Goal: Task Accomplishment & Management: Use online tool/utility

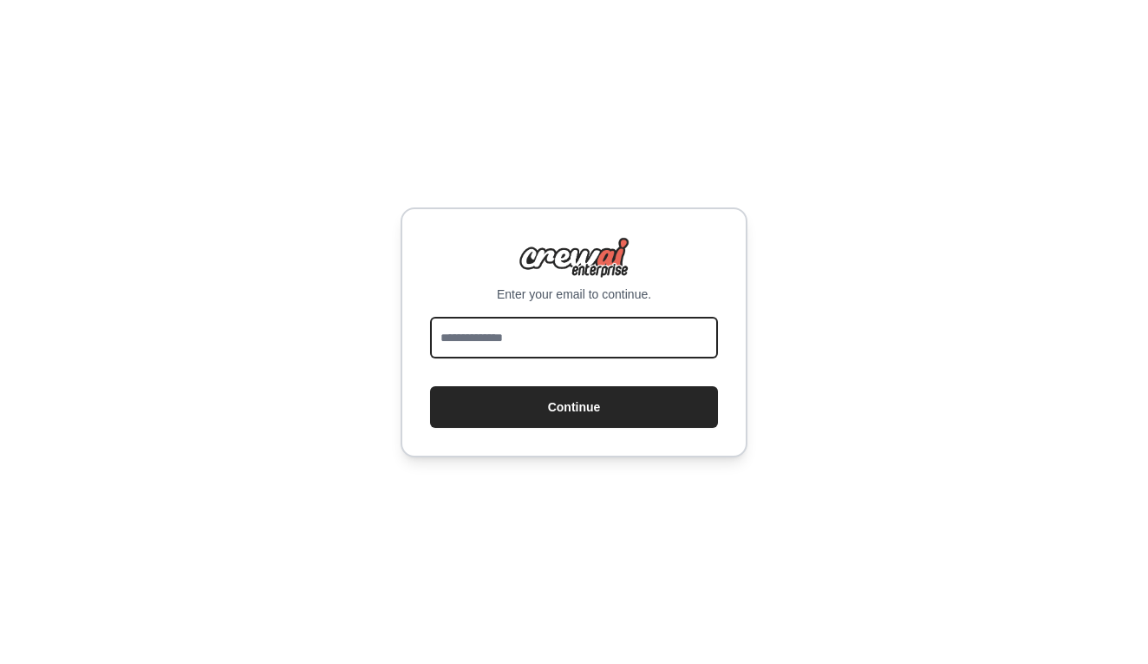
click at [555, 343] on input "email" at bounding box center [574, 338] width 288 height 42
type input "**********"
click at [574, 406] on button "Continue" at bounding box center [574, 407] width 288 height 42
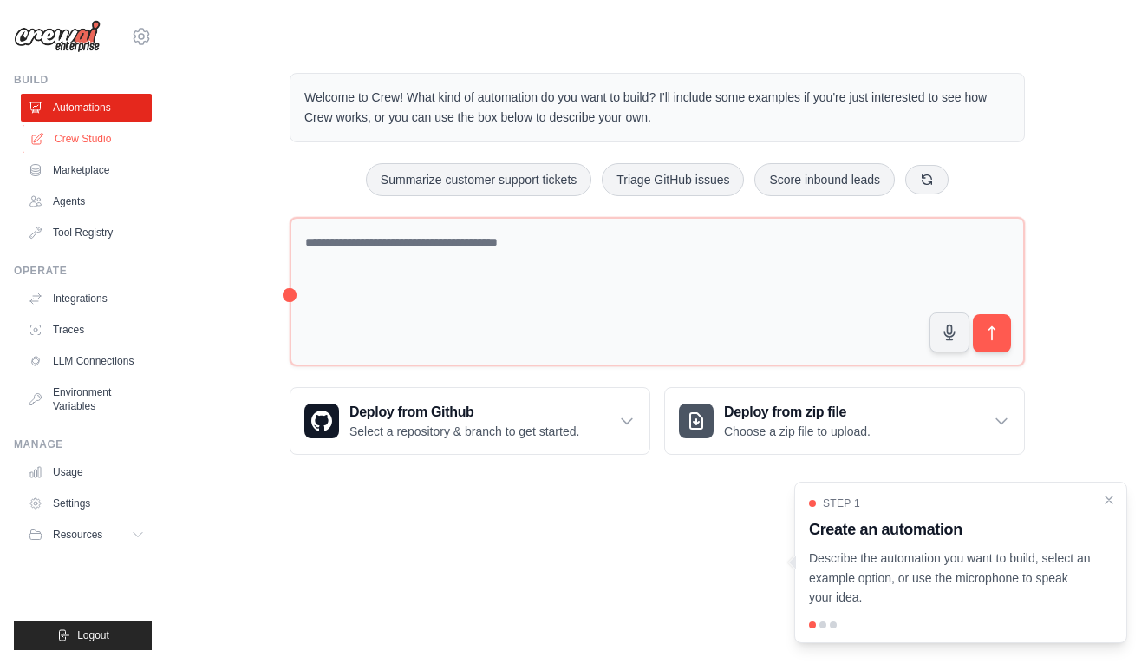
click at [88, 138] on link "Crew Studio" at bounding box center [88, 139] width 131 height 28
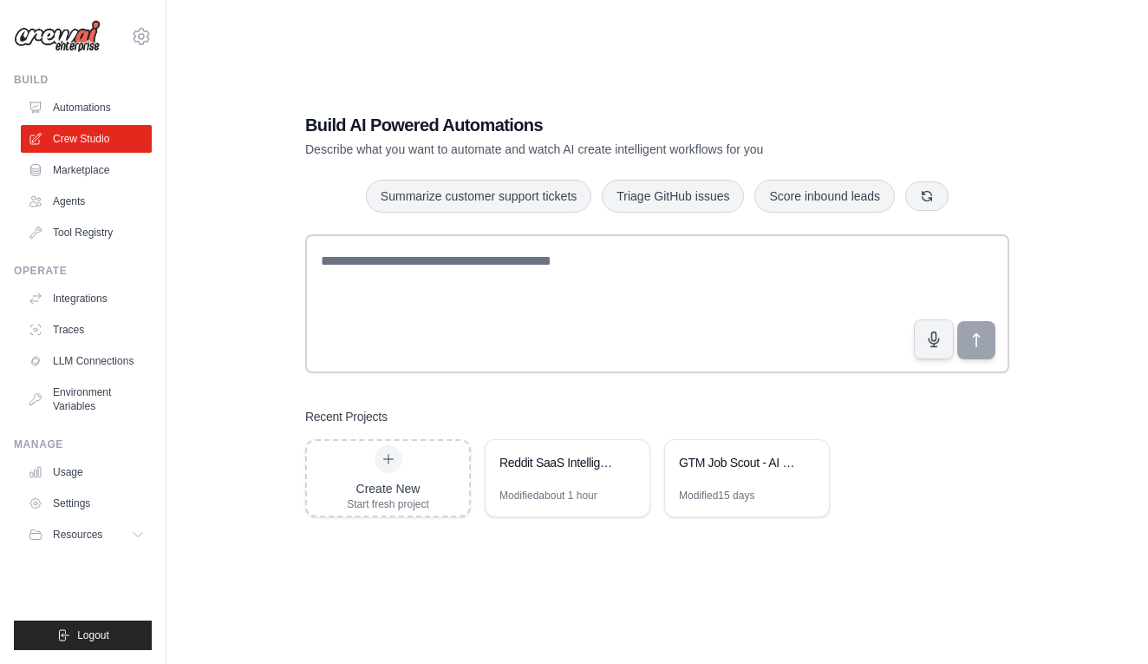
scroll to position [35, 0]
click at [744, 473] on div "GTM Job Scout - AI SaaS Edition" at bounding box center [738, 464] width 119 height 21
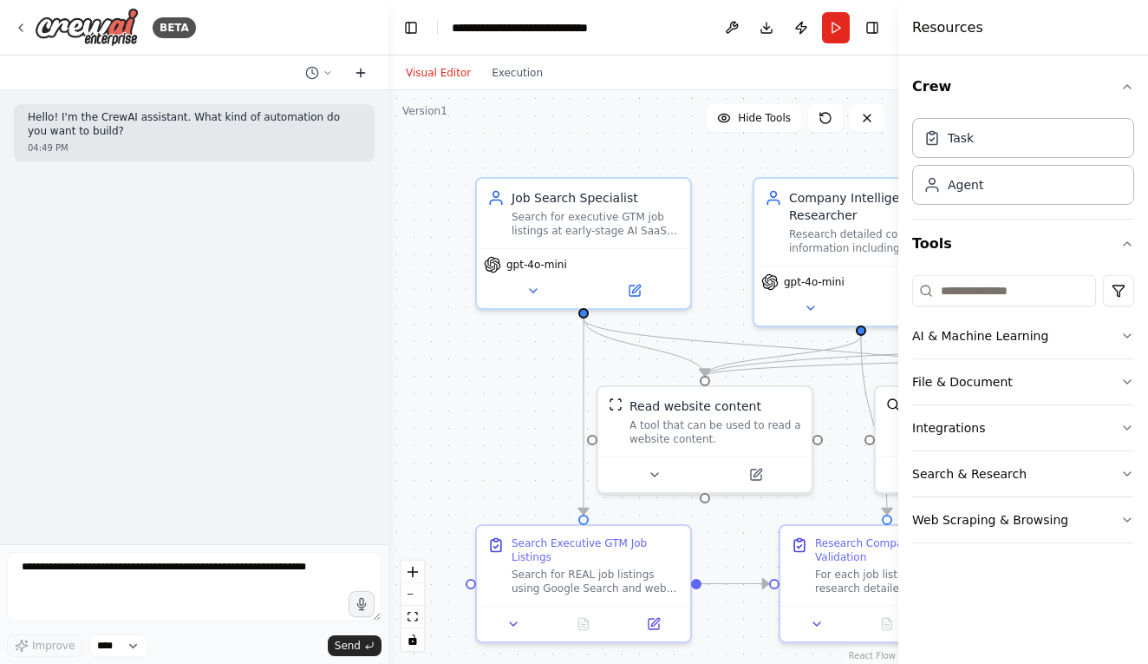
click at [359, 72] on icon at bounding box center [361, 73] width 14 height 14
click at [319, 68] on button at bounding box center [319, 72] width 42 height 21
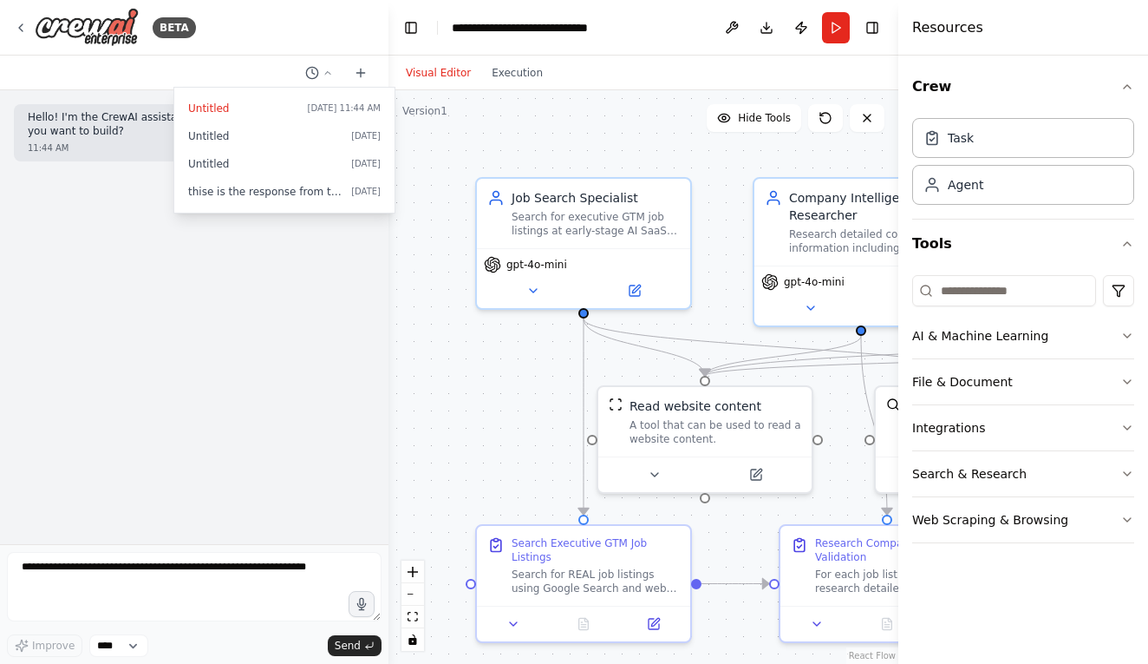
click at [324, 69] on div at bounding box center [194, 332] width 389 height 664
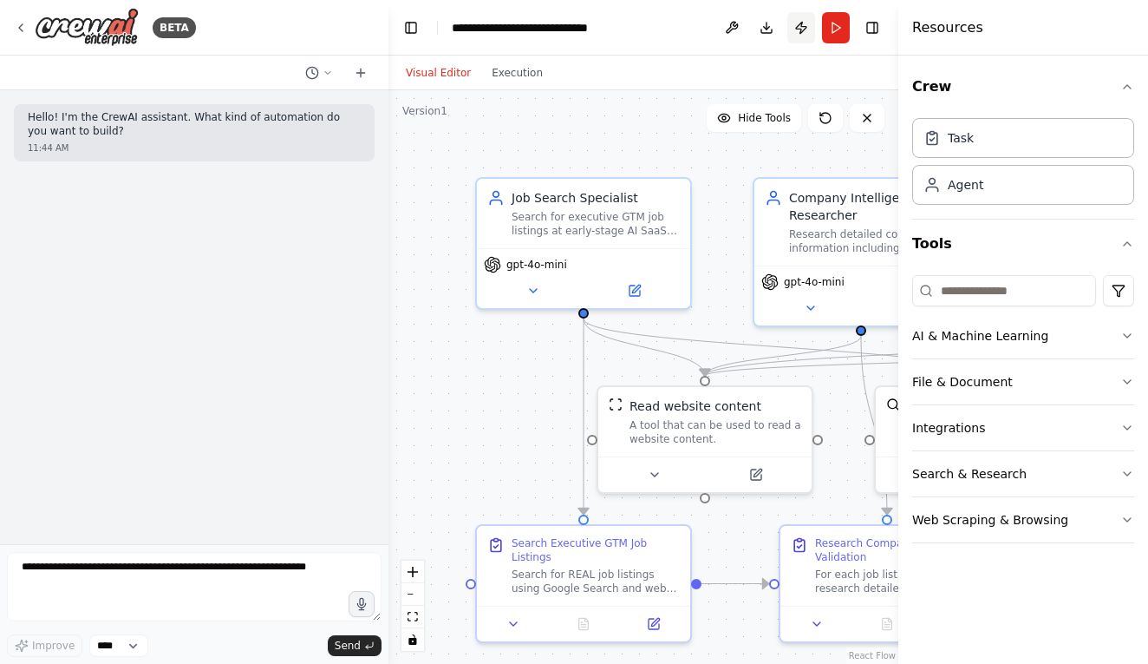
click at [796, 29] on button "Publish" at bounding box center [802, 27] width 28 height 31
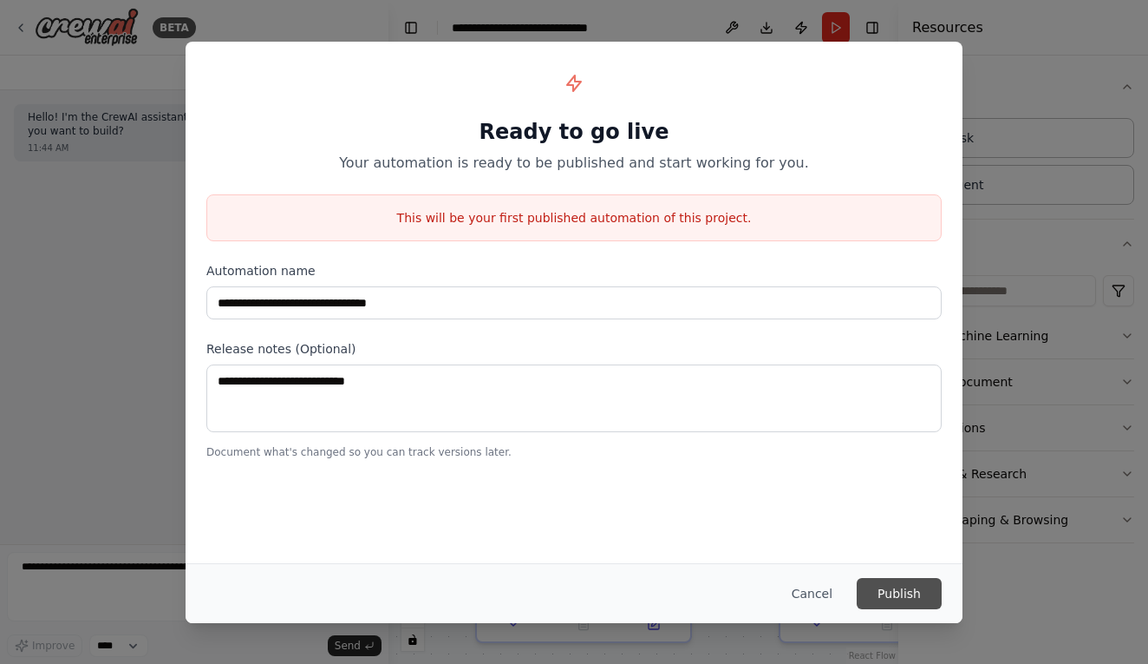
click at [903, 603] on button "Publish" at bounding box center [899, 593] width 85 height 31
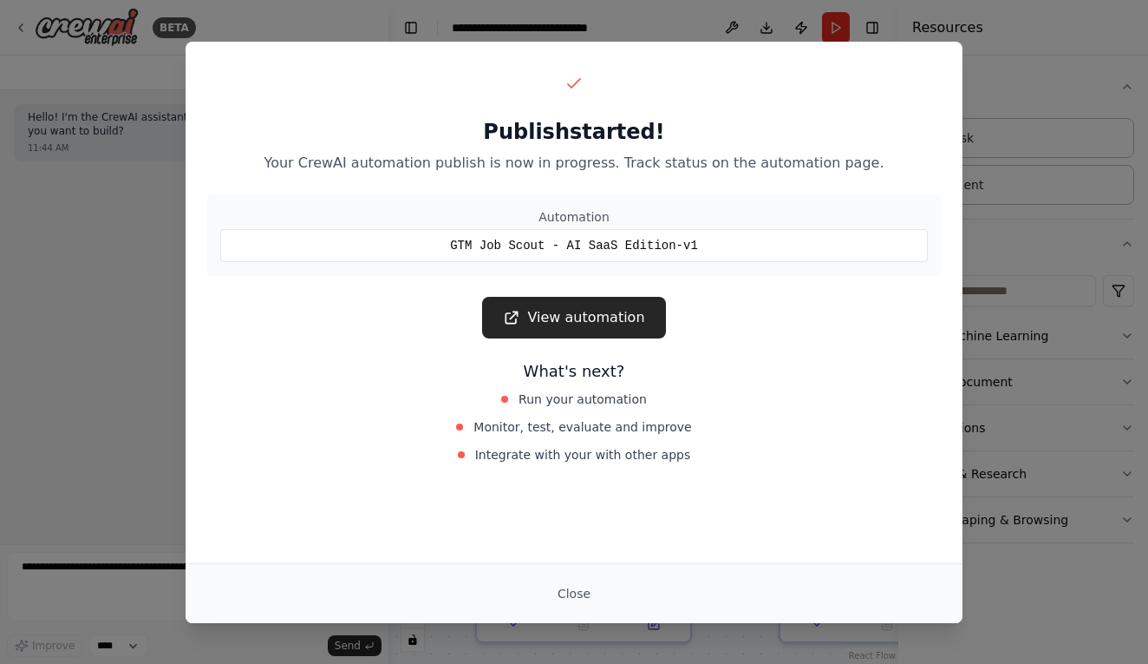
click at [612, 323] on link "View automation" at bounding box center [573, 318] width 183 height 42
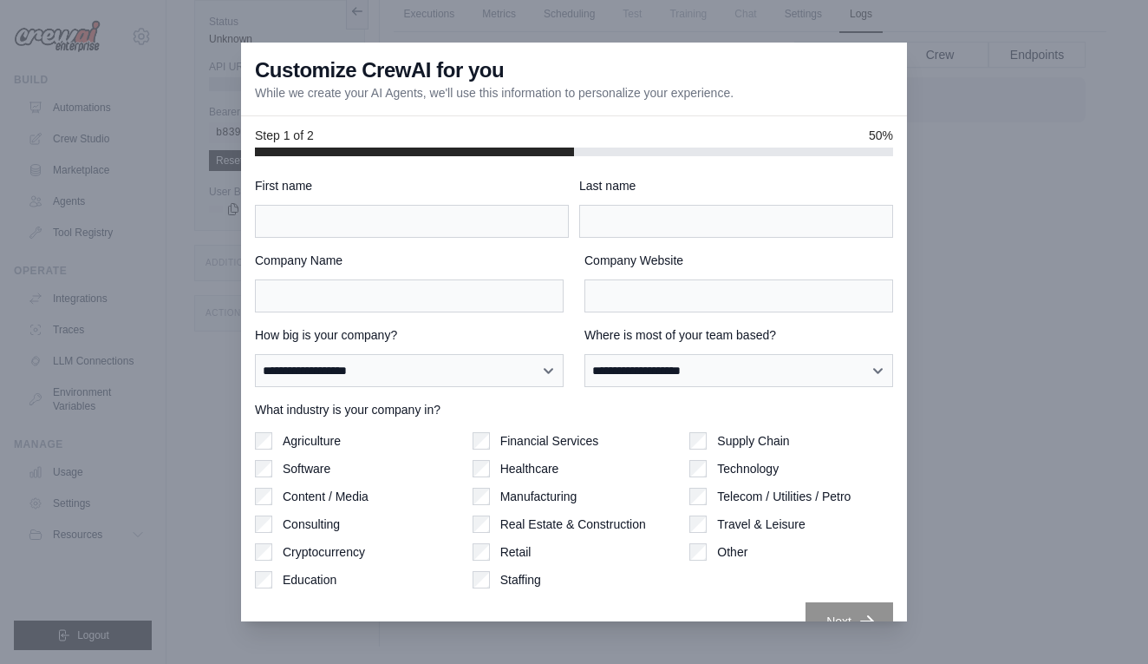
scroll to position [1, 0]
click at [958, 169] on div at bounding box center [574, 332] width 1148 height 664
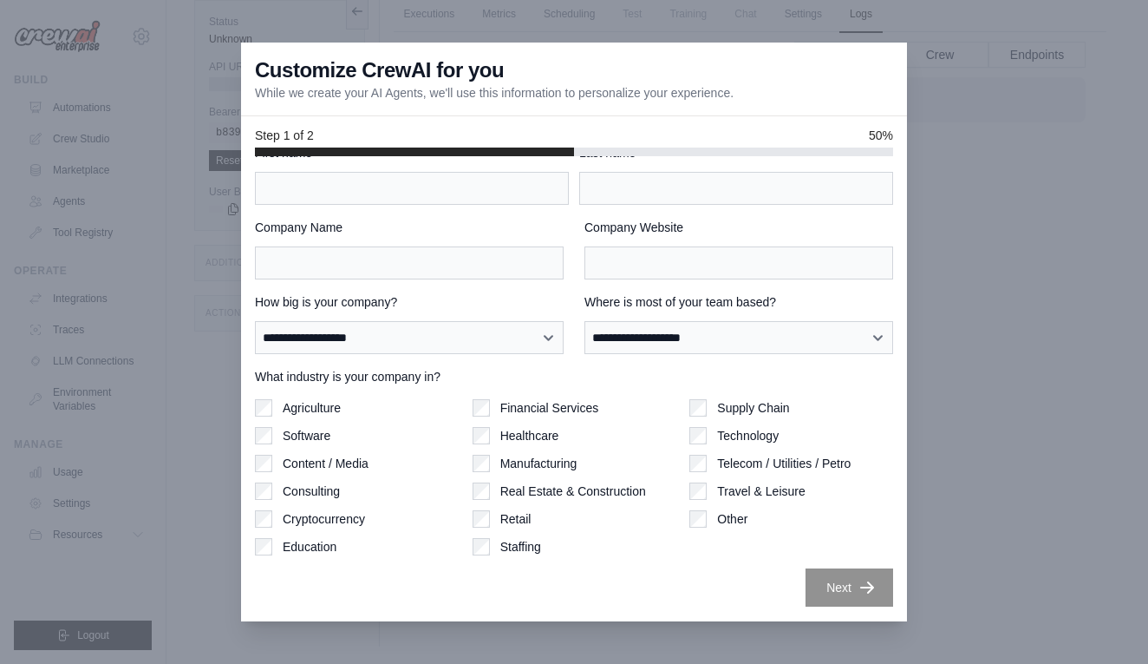
scroll to position [33, 0]
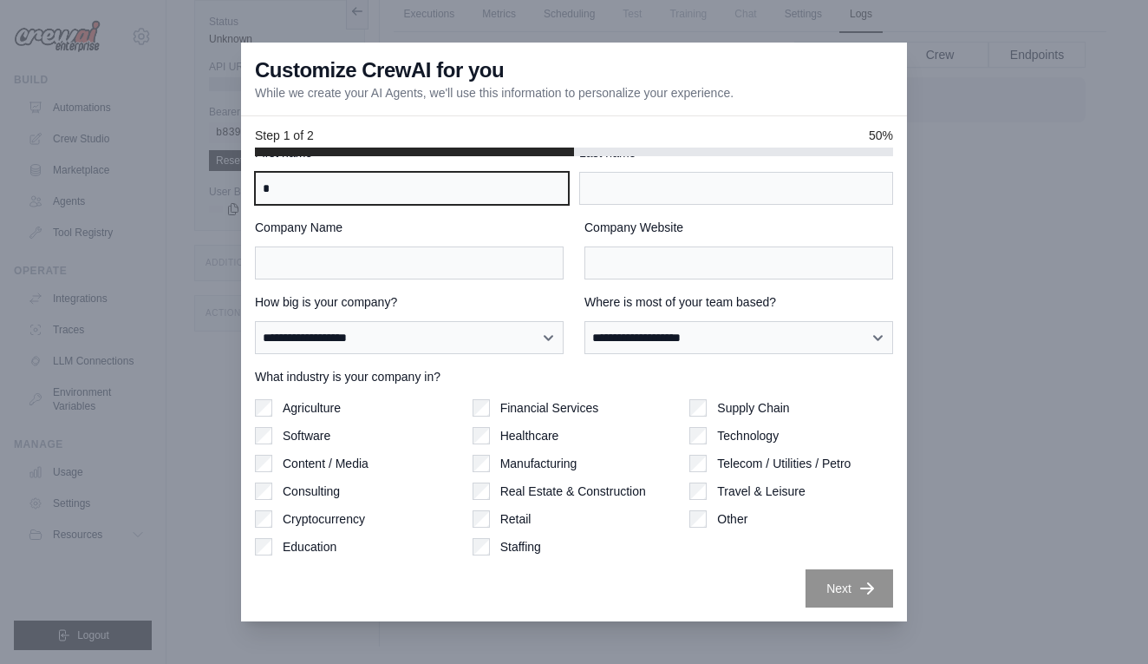
type input "*"
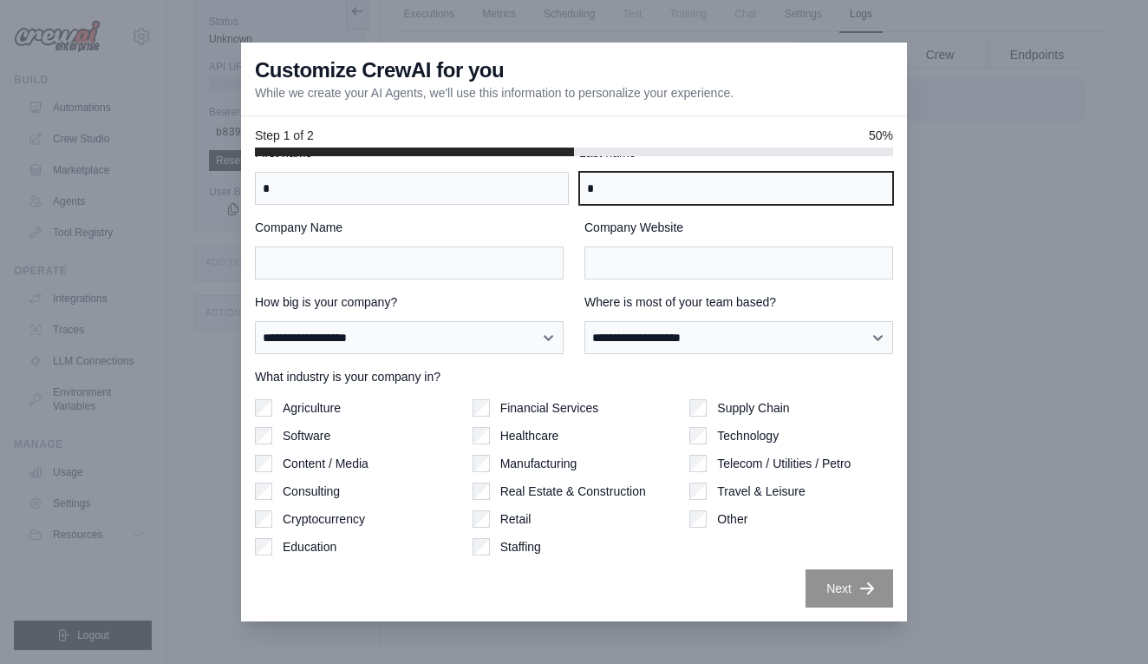
type input "*"
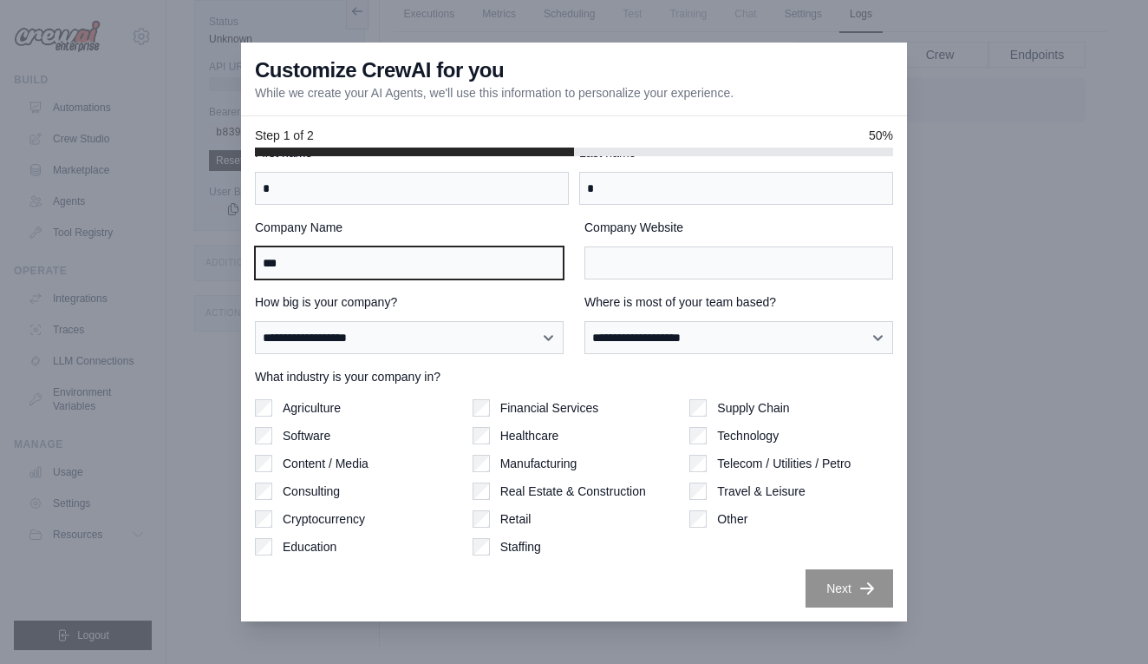
type input "***"
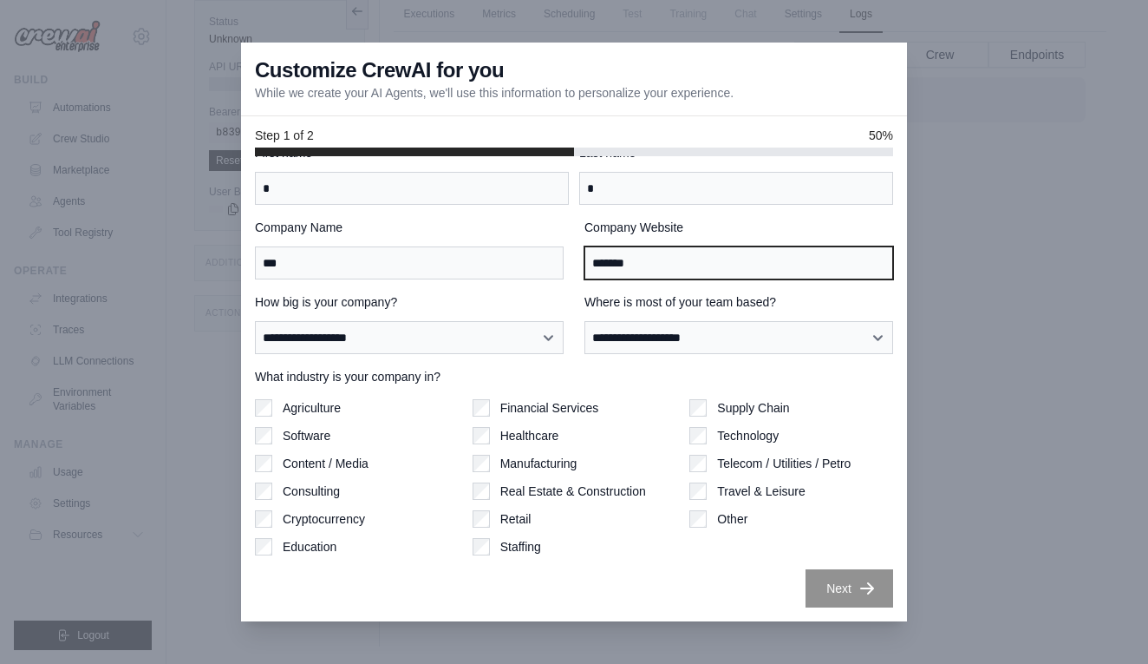
type input "*******"
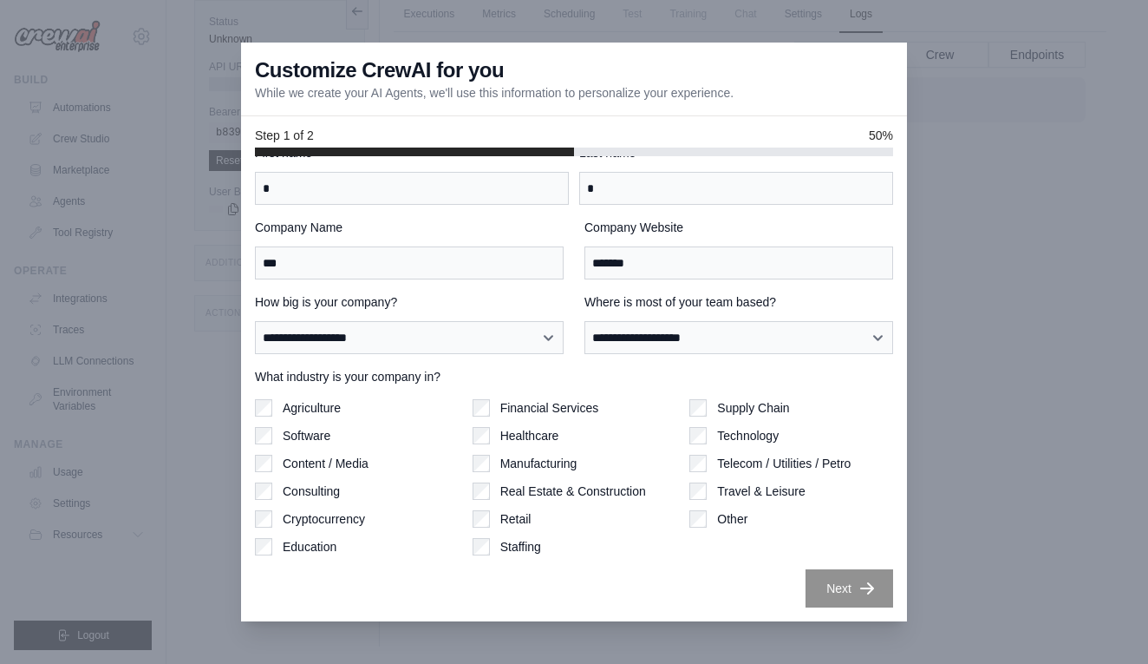
click at [468, 356] on div "**********" at bounding box center [574, 375] width 638 height 463
select select "**********"
click at [726, 438] on label "Technology" at bounding box center [748, 435] width 62 height 17
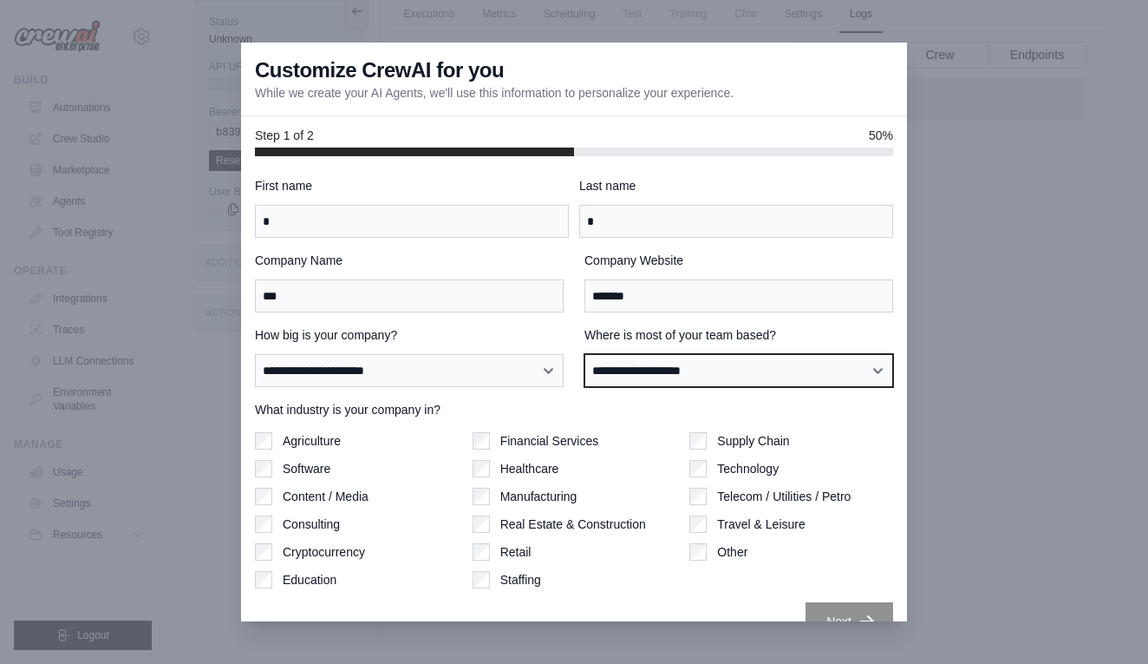
scroll to position [0, 0]
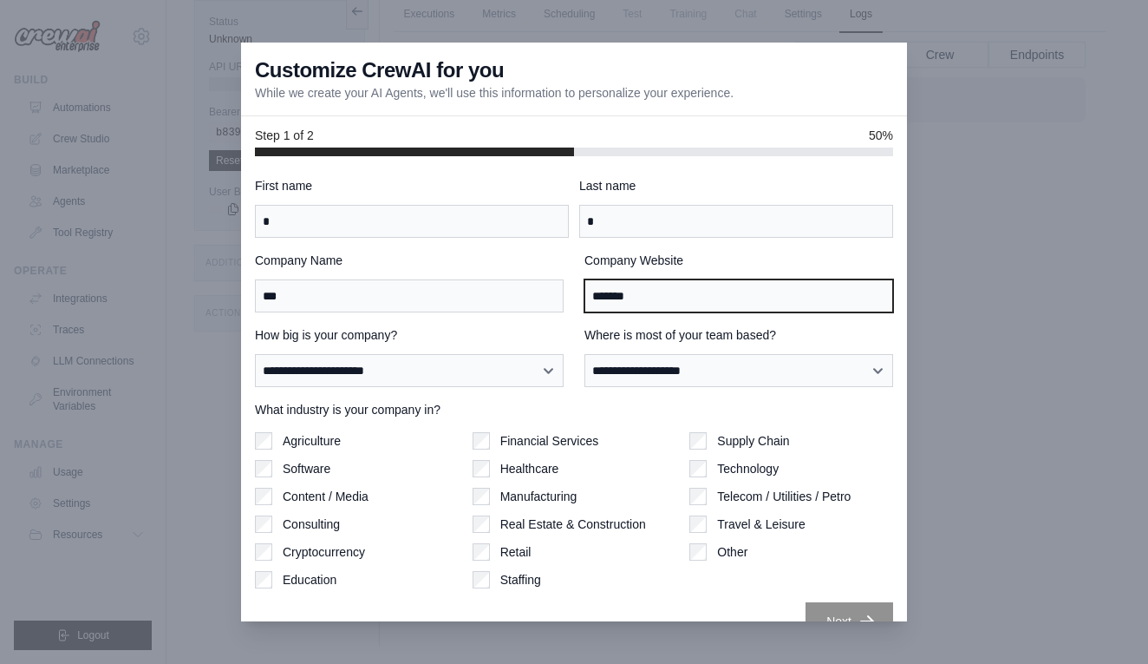
click at [653, 303] on input "*******" at bounding box center [739, 295] width 309 height 33
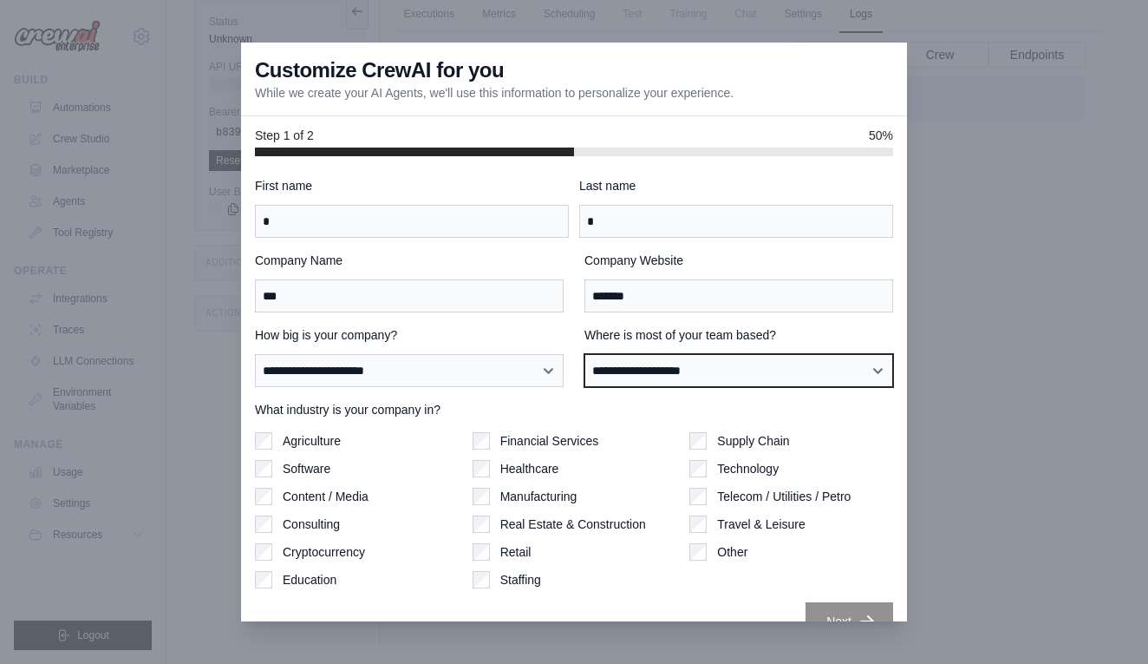
select select "**********"
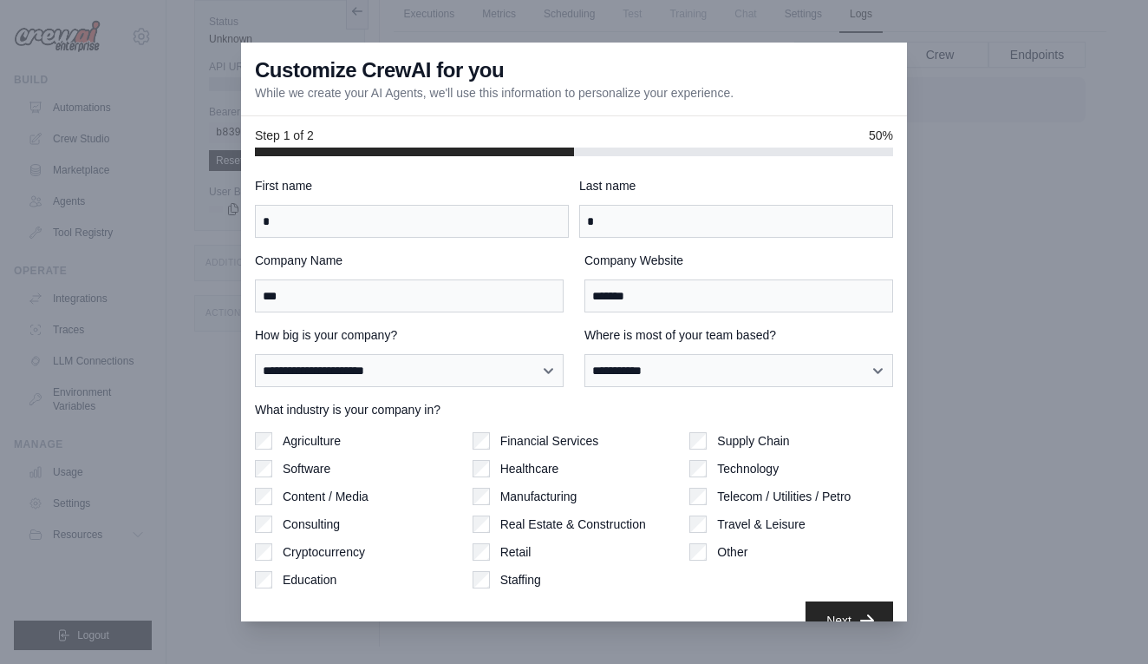
click at [860, 614] on icon "button" at bounding box center [867, 619] width 17 height 17
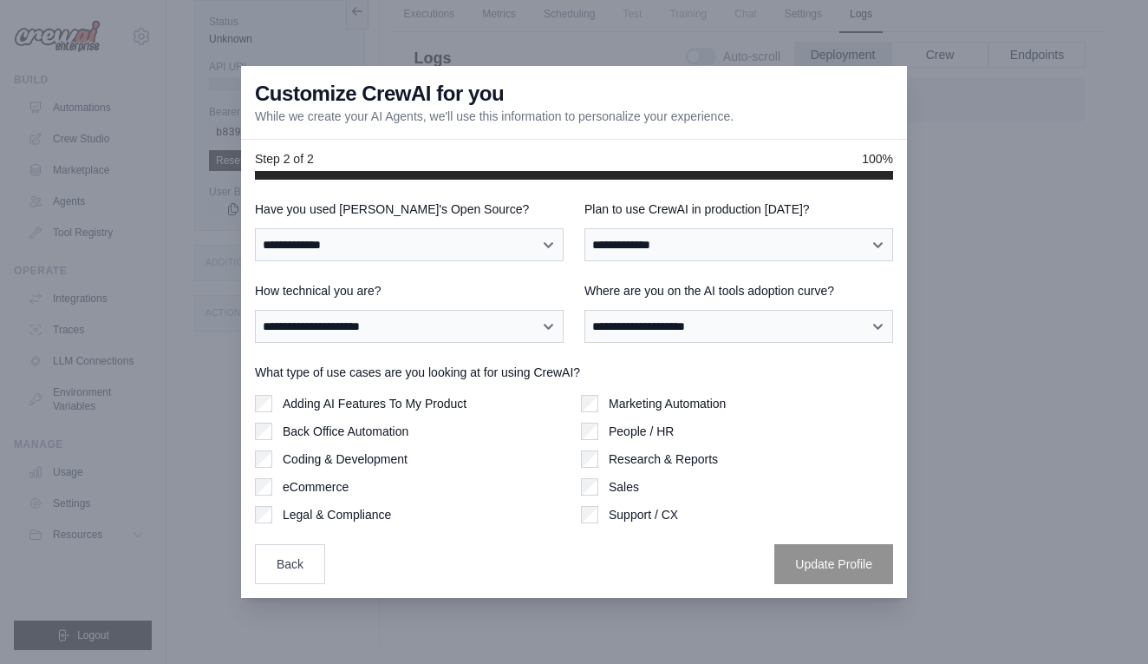
scroll to position [74, 0]
select select "**"
select select "**********"
select select "****"
click at [625, 484] on label "Sales" at bounding box center [624, 486] width 30 height 17
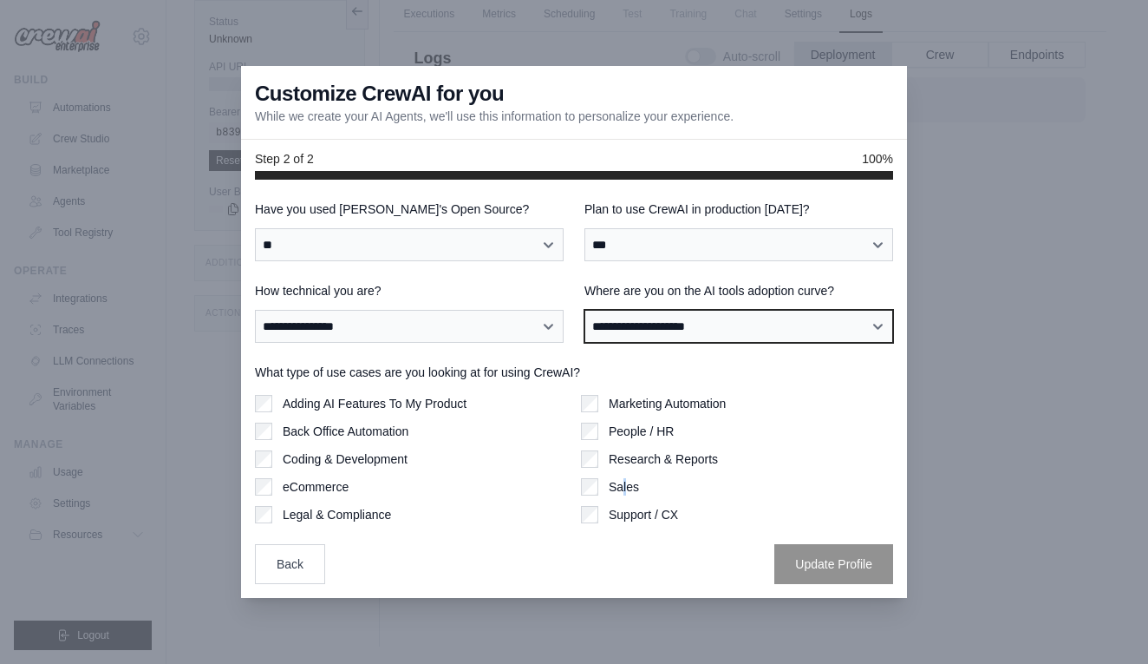
select select "**********"
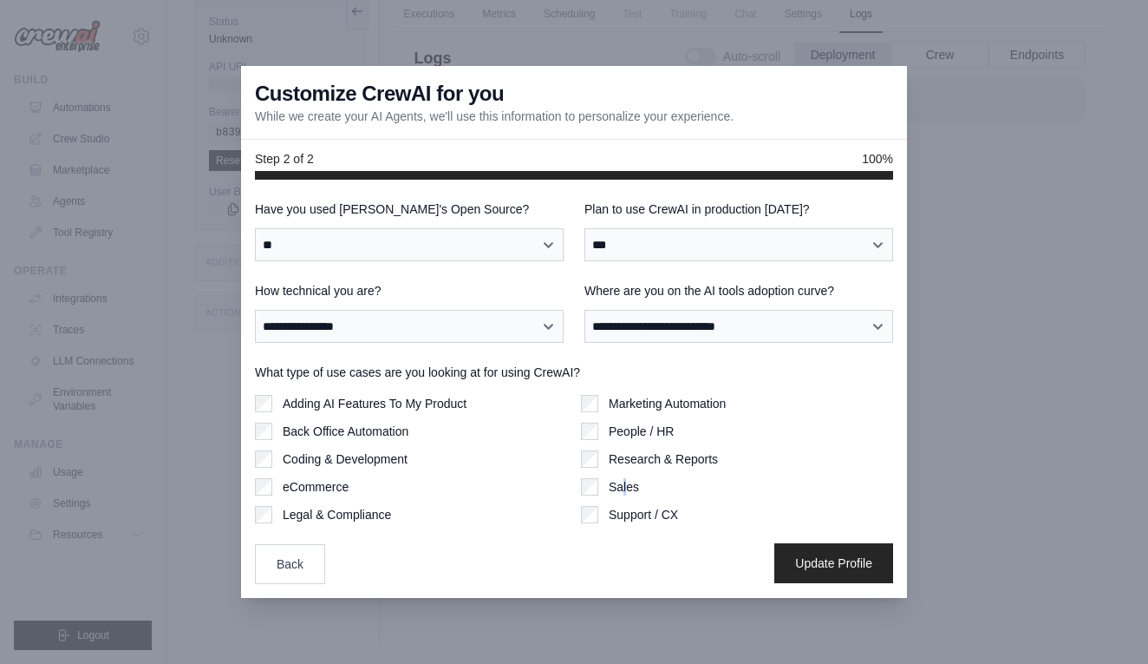
click at [821, 559] on button "Update Profile" at bounding box center [834, 563] width 119 height 40
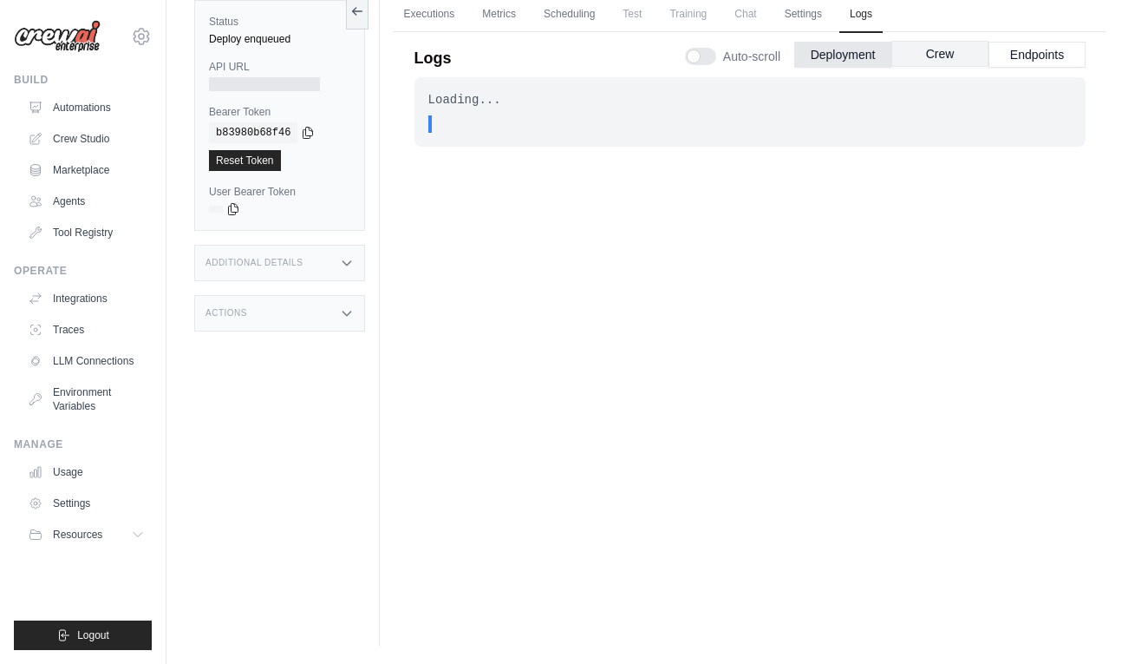
click at [952, 54] on button "Crew" at bounding box center [940, 54] width 97 height 26
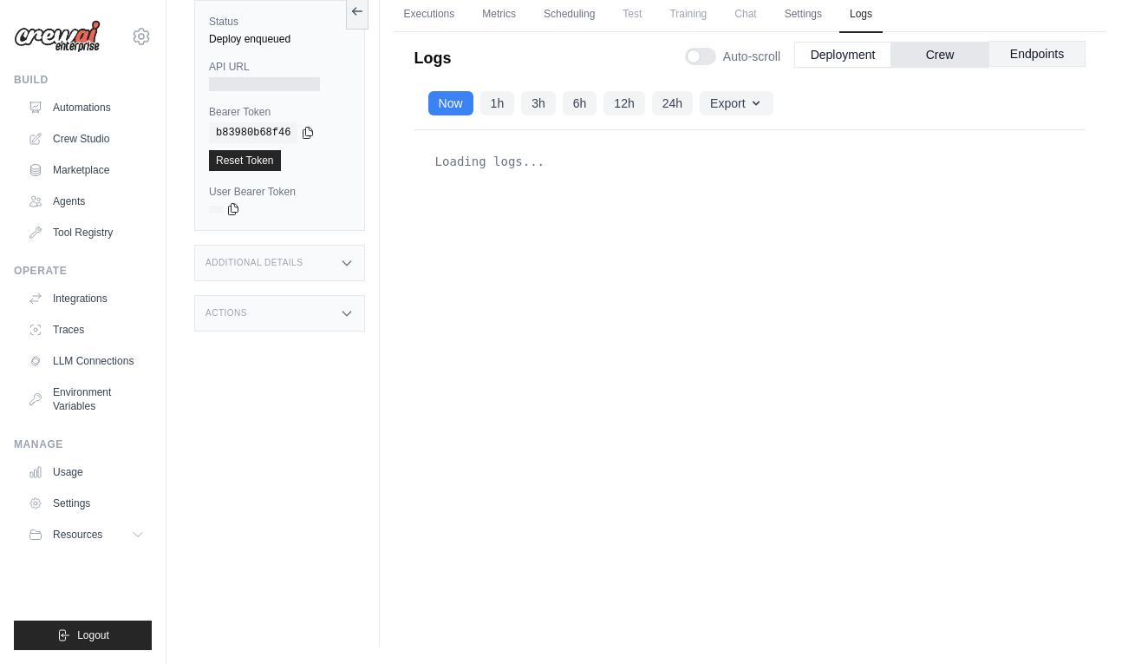
click at [1036, 55] on button "Endpoints" at bounding box center [1037, 54] width 97 height 26
click at [926, 54] on button "Crew" at bounding box center [940, 54] width 97 height 26
click at [855, 54] on button "Deployment" at bounding box center [843, 54] width 97 height 26
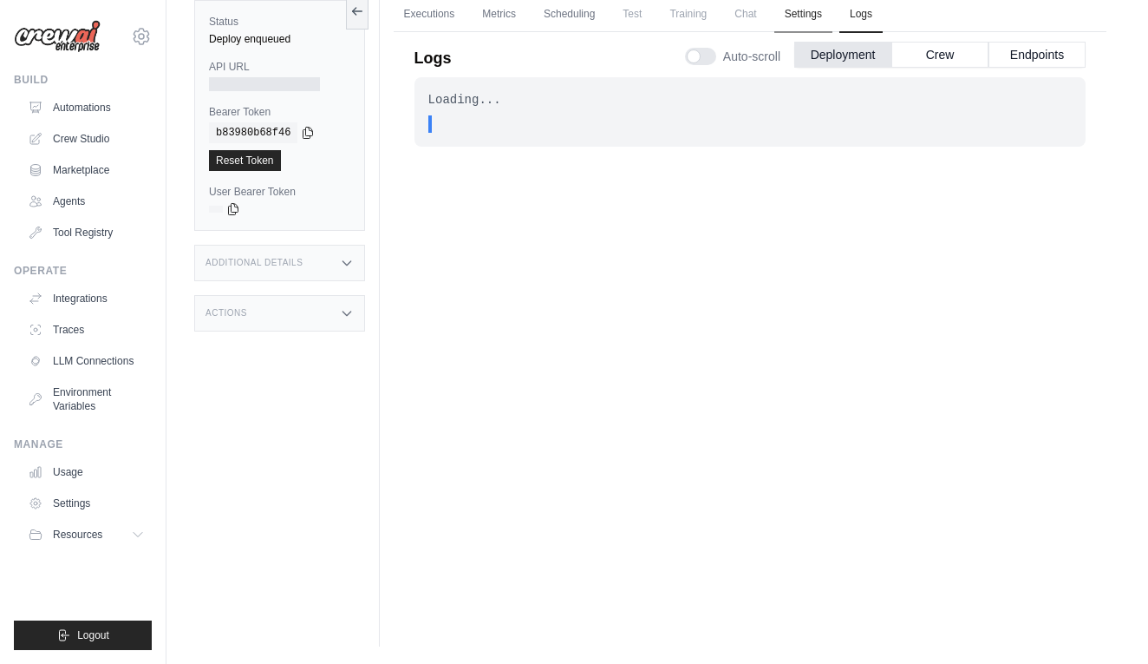
click at [805, 10] on link "Settings" at bounding box center [804, 15] width 58 height 36
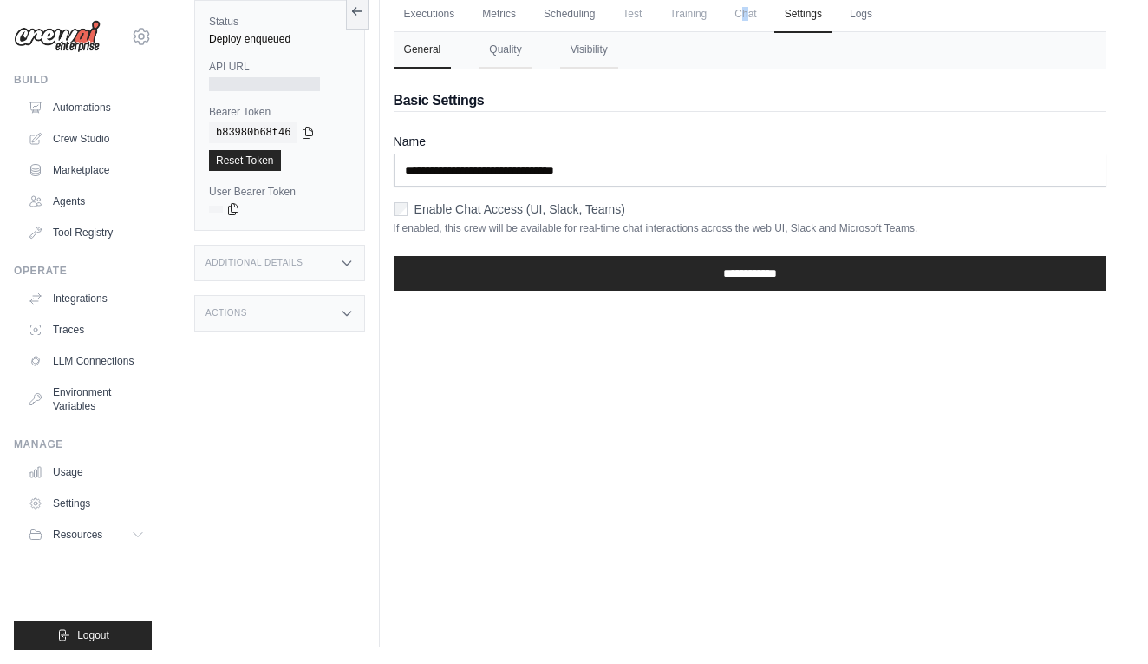
click at [746, 15] on span "Chat" at bounding box center [745, 14] width 43 height 35
click at [749, 18] on span "Chat" at bounding box center [745, 14] width 43 height 35
click at [579, 16] on link "Scheduling" at bounding box center [569, 15] width 72 height 36
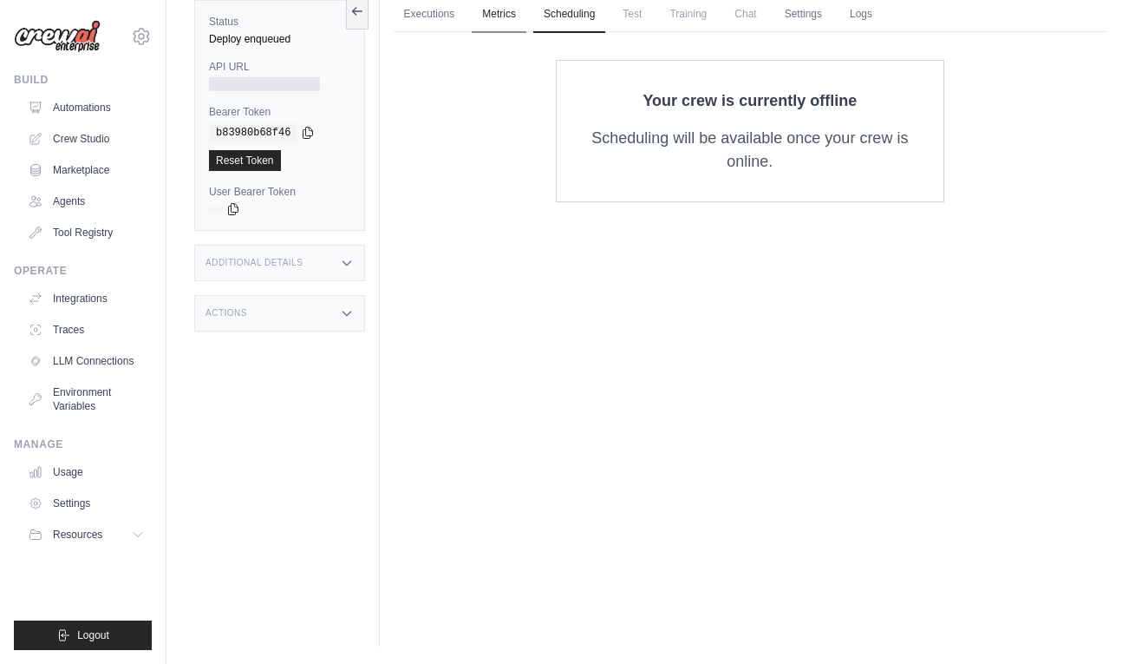
click at [500, 16] on link "Metrics" at bounding box center [499, 15] width 55 height 36
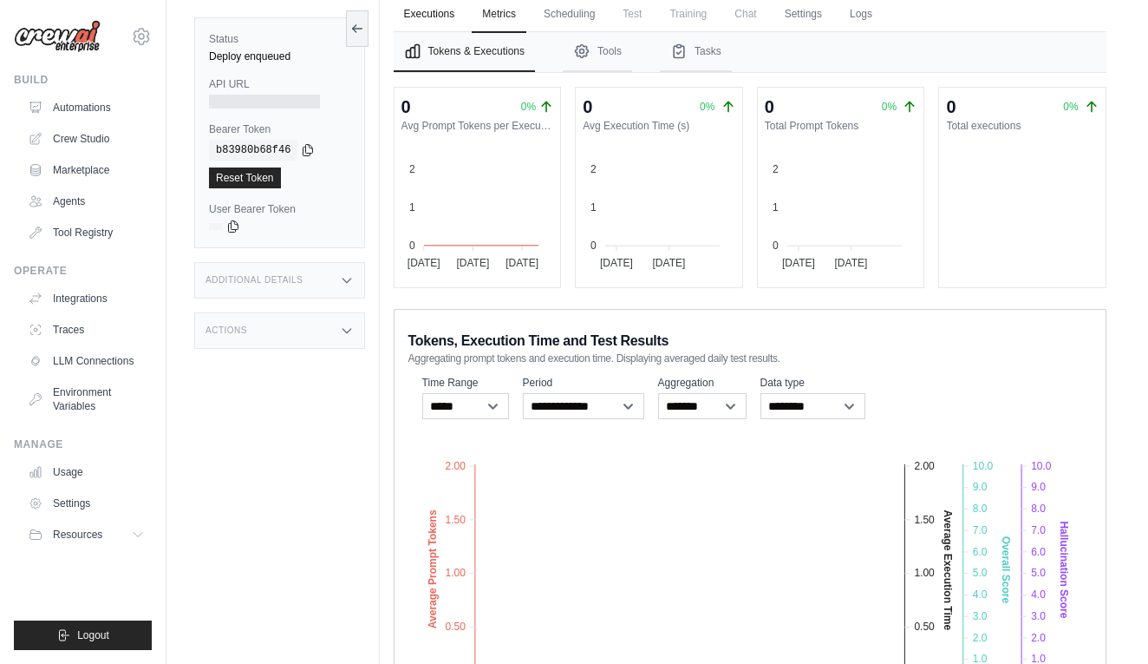
click at [415, 20] on link "Executions" at bounding box center [430, 15] width 72 height 36
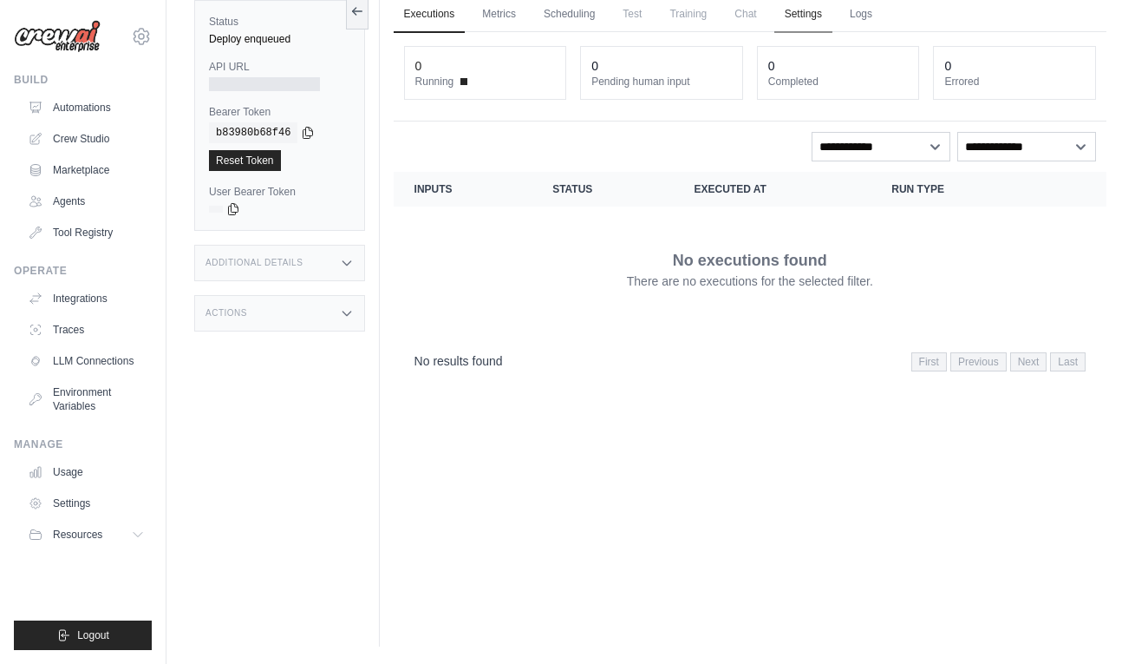
click at [794, 16] on link "Settings" at bounding box center [804, 15] width 58 height 36
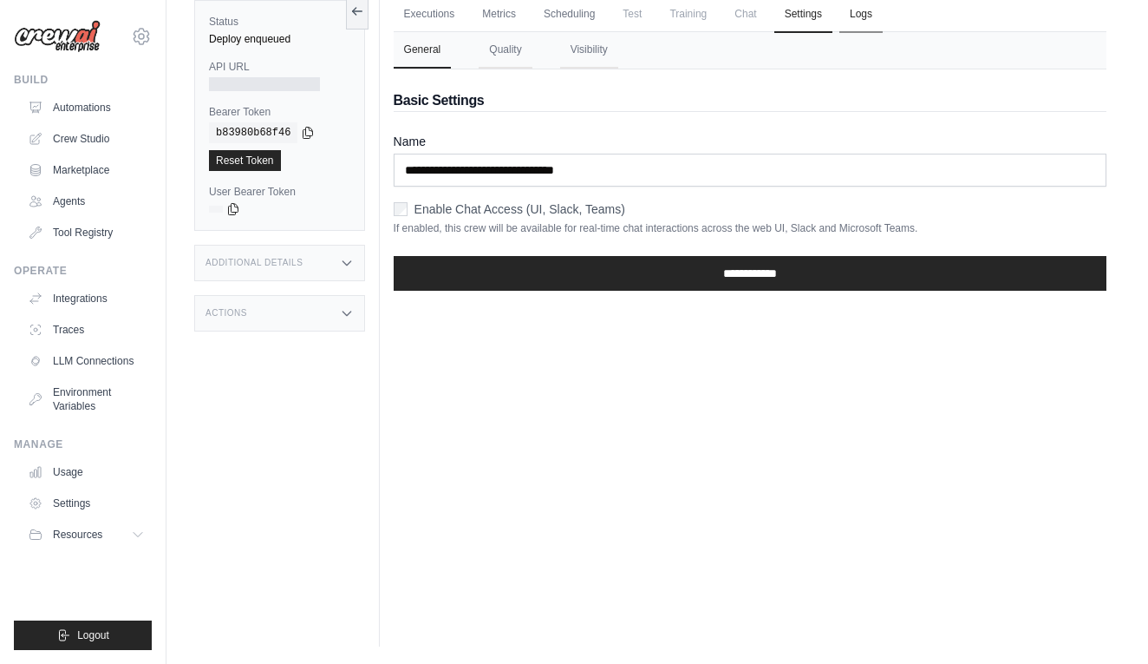
click at [860, 20] on link "Logs" at bounding box center [861, 15] width 43 height 36
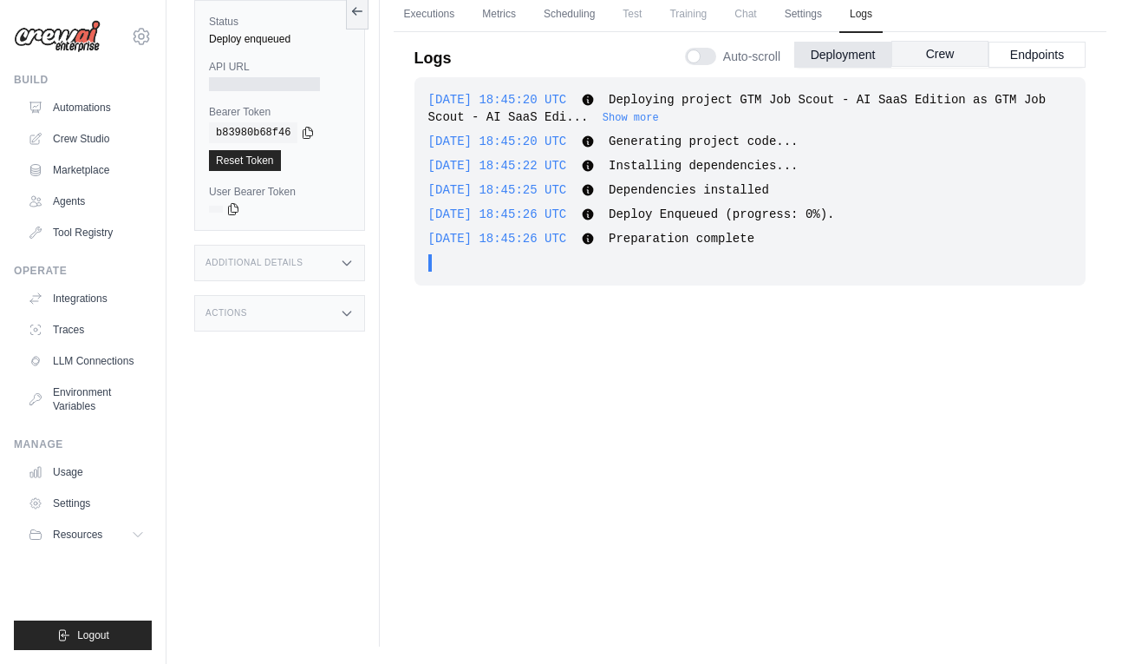
click at [936, 56] on button "Crew" at bounding box center [940, 54] width 97 height 26
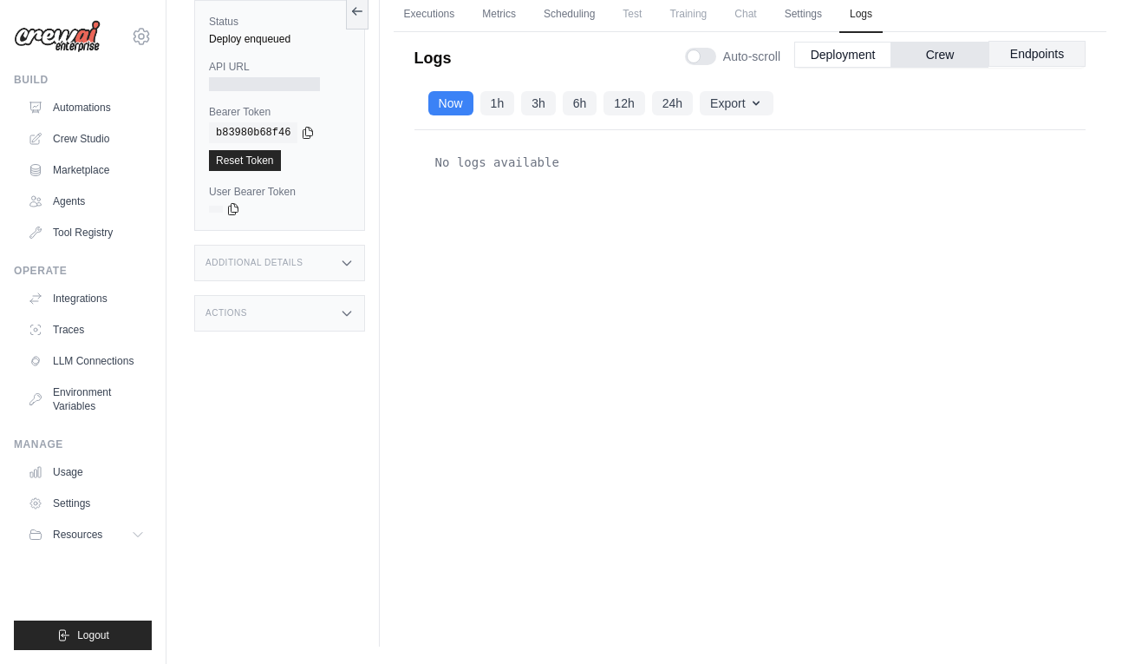
click at [1027, 60] on button "Endpoints" at bounding box center [1037, 54] width 97 height 26
click at [834, 52] on button "Deployment" at bounding box center [843, 54] width 97 height 26
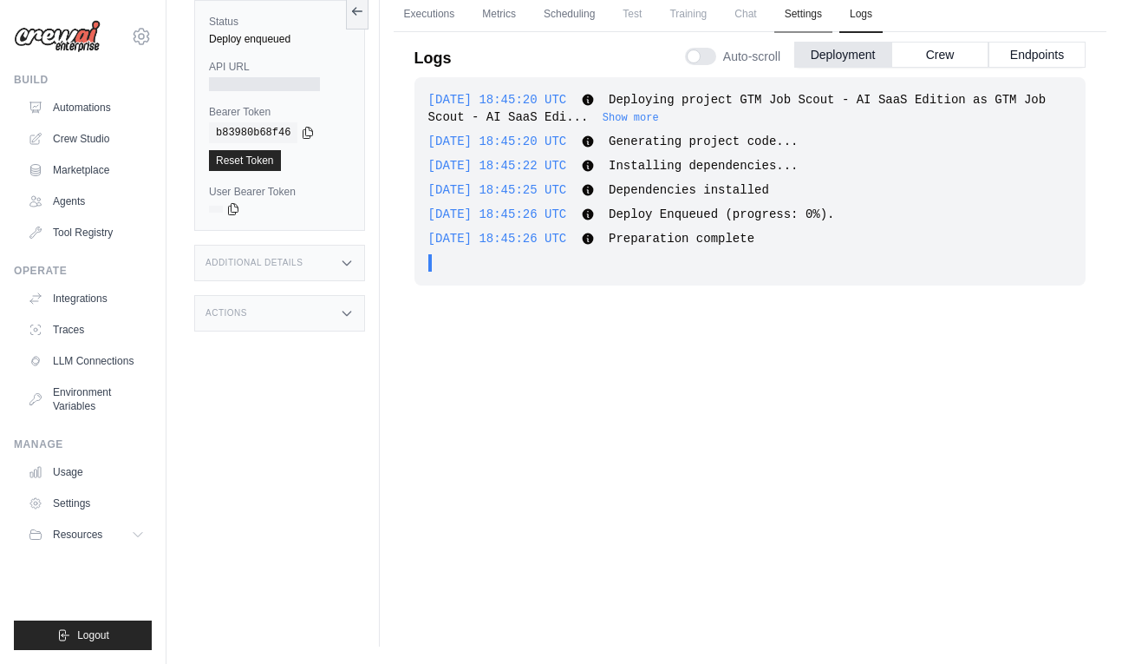
click at [813, 8] on link "Settings" at bounding box center [804, 15] width 58 height 36
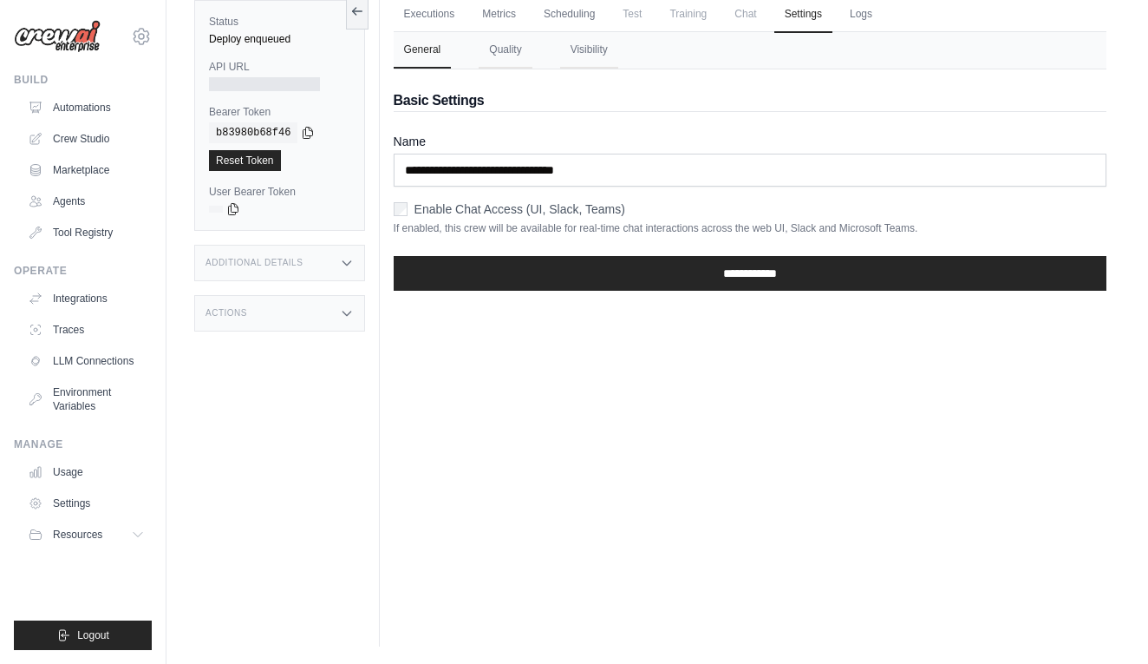
click at [513, 207] on label "Enable Chat Access (UI, Slack, Teams)" at bounding box center [520, 208] width 211 height 17
click at [495, 213] on label "Enable Chat Access (UI, Slack, Teams)" at bounding box center [520, 208] width 211 height 17
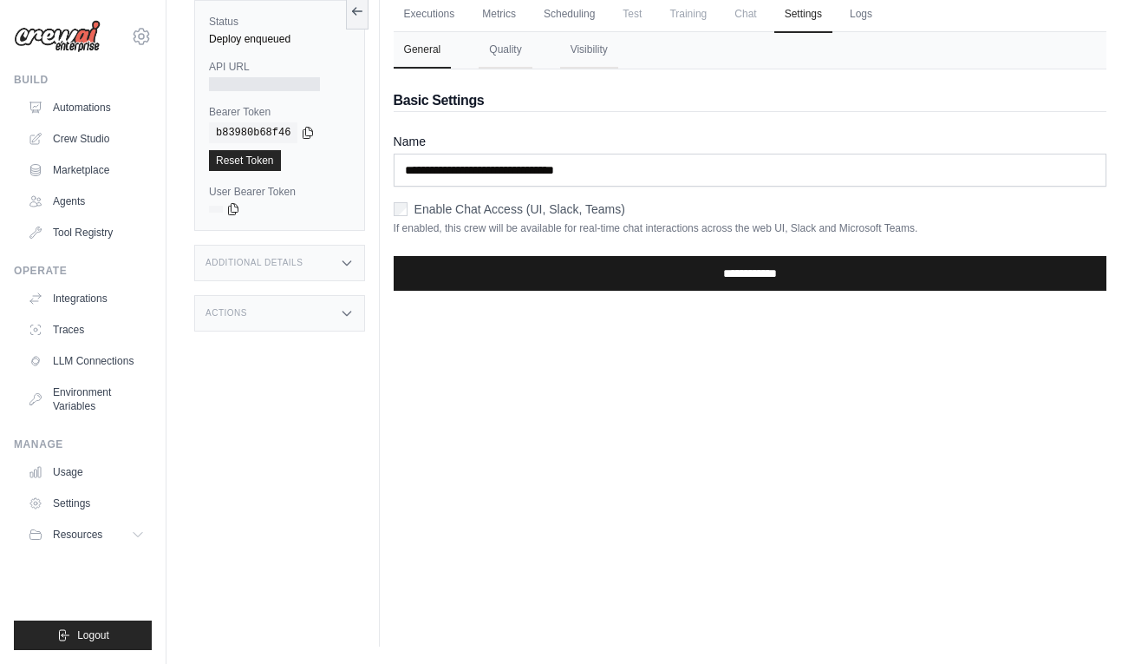
click at [644, 271] on input "**********" at bounding box center [750, 273] width 713 height 35
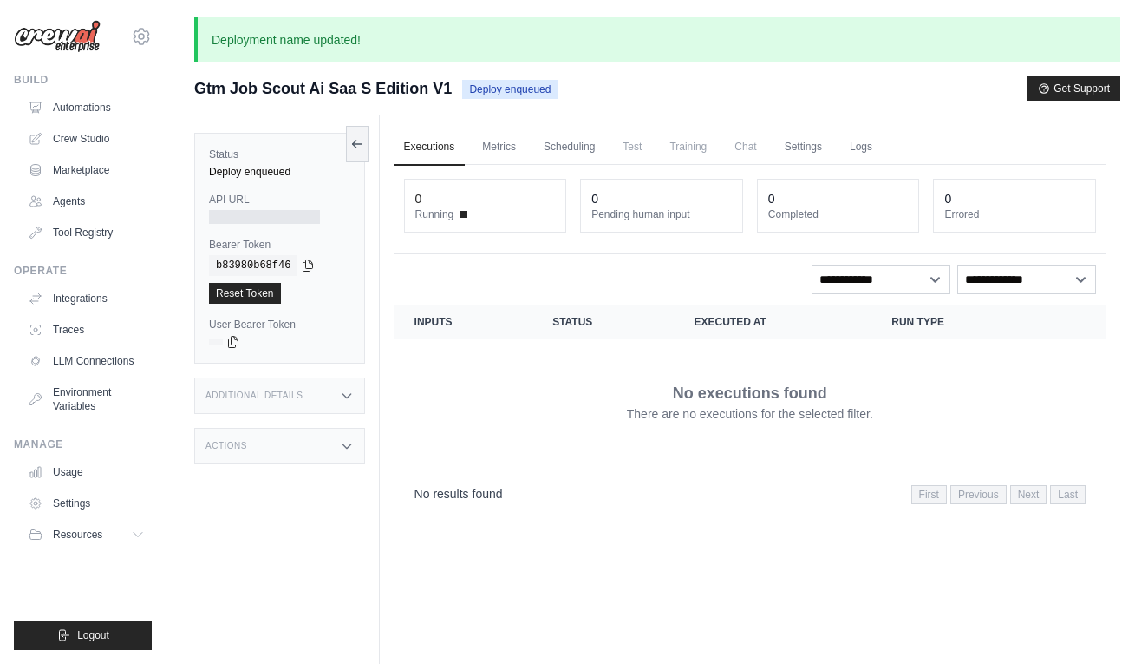
click at [732, 147] on span "Chat" at bounding box center [745, 146] width 43 height 35
click at [684, 148] on span "Training" at bounding box center [688, 146] width 58 height 35
click at [625, 148] on span "Test" at bounding box center [632, 146] width 40 height 35
click at [567, 146] on link "Scheduling" at bounding box center [569, 147] width 72 height 36
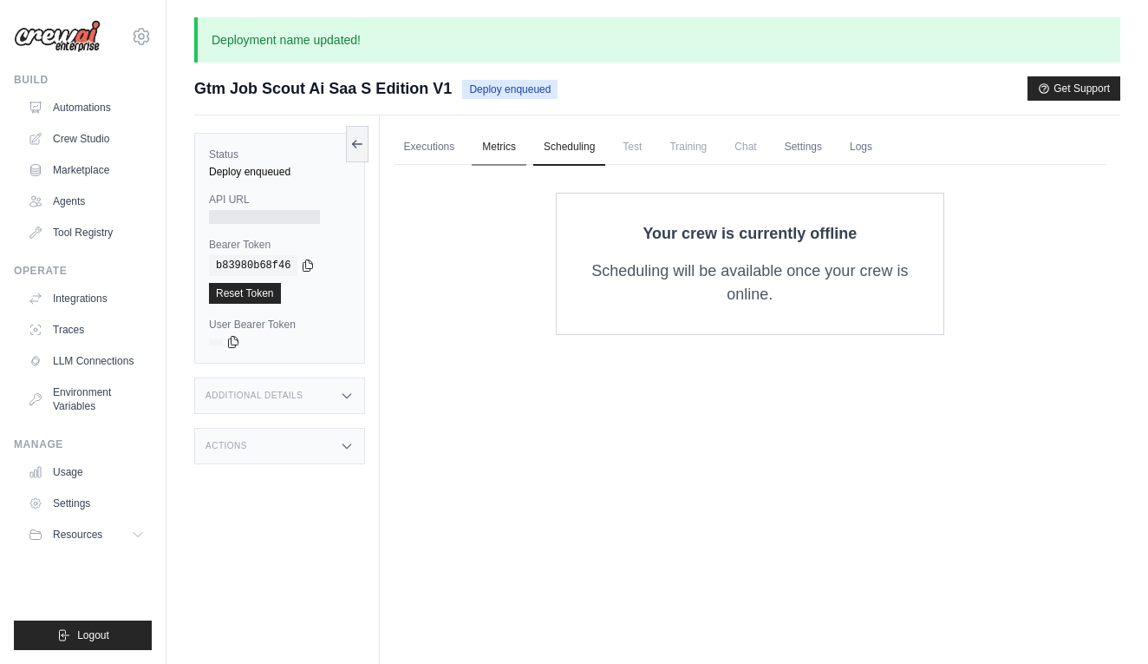
click at [518, 154] on link "Metrics" at bounding box center [499, 147] width 55 height 36
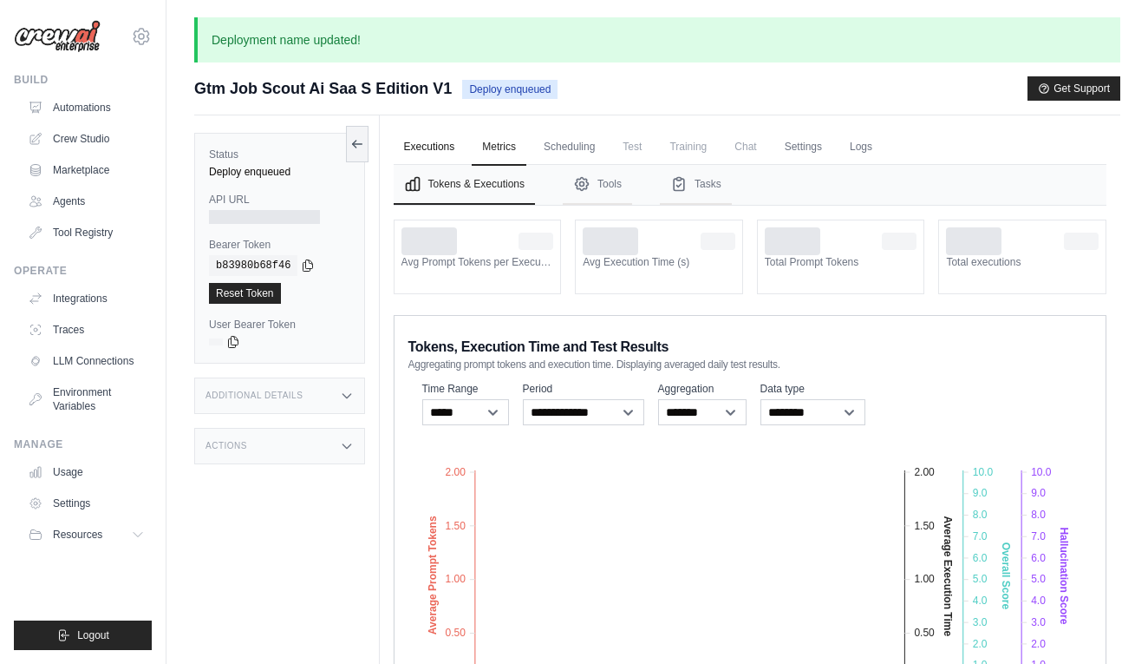
click at [422, 145] on link "Executions" at bounding box center [430, 147] width 72 height 36
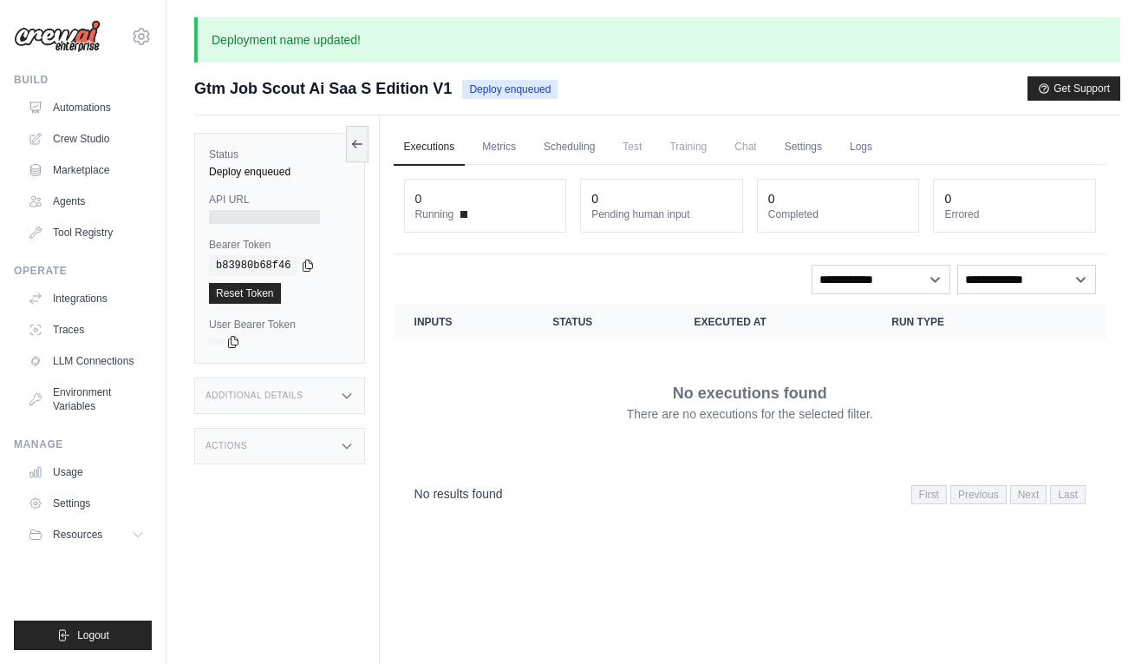
click at [230, 385] on div "Additional Details" at bounding box center [279, 395] width 171 height 36
click at [320, 399] on div "Additional Details" at bounding box center [279, 395] width 171 height 36
click at [315, 468] on div "Status Deploy enqueued API URL Bearer Token copied b83980b68f46 Reset Token Use…" at bounding box center [287, 447] width 186 height 664
click at [329, 435] on div "Actions" at bounding box center [279, 446] width 171 height 36
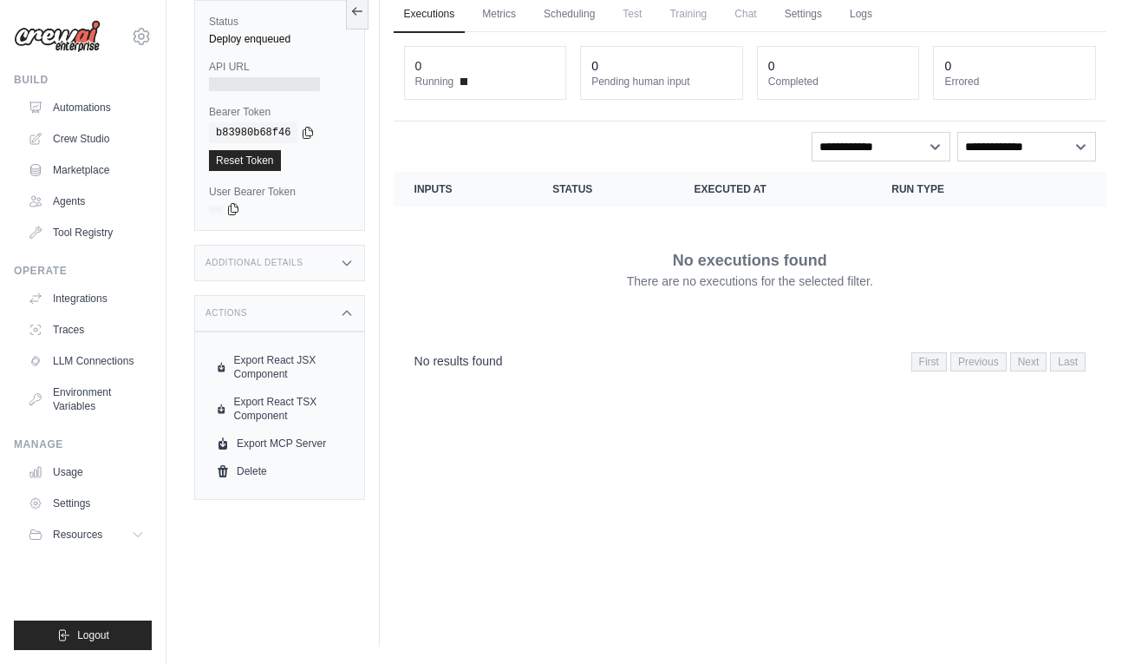
scroll to position [133, 0]
click at [307, 317] on div "Actions" at bounding box center [279, 313] width 171 height 36
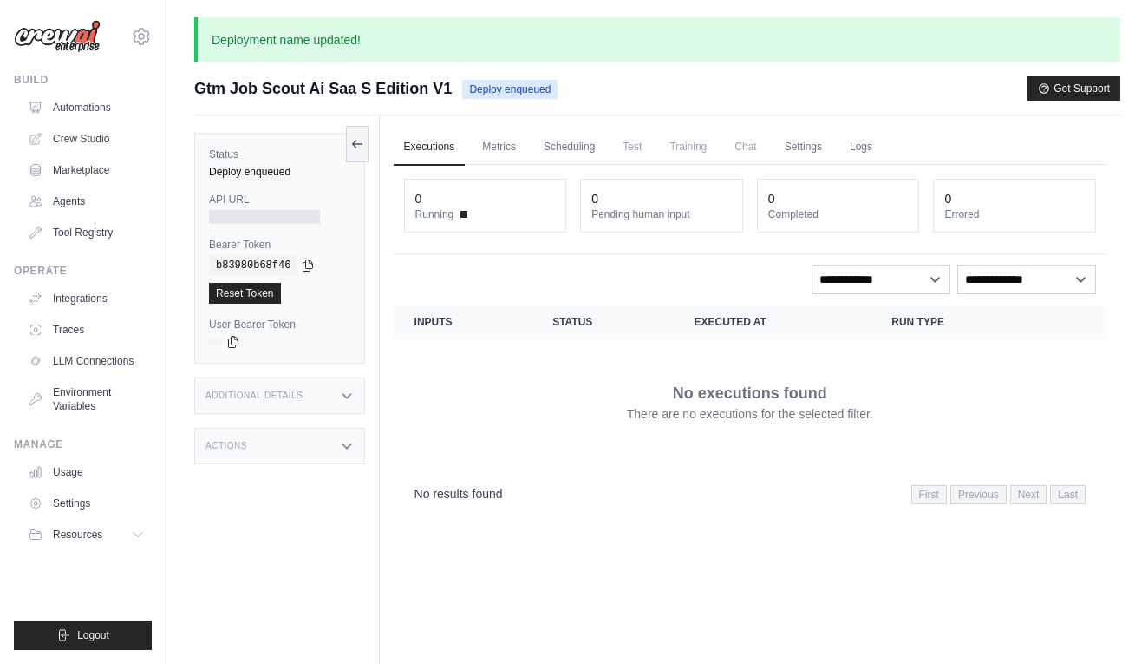
scroll to position [0, 0]
click at [255, 214] on div at bounding box center [264, 217] width 111 height 14
click at [362, 146] on icon at bounding box center [357, 143] width 14 height 14
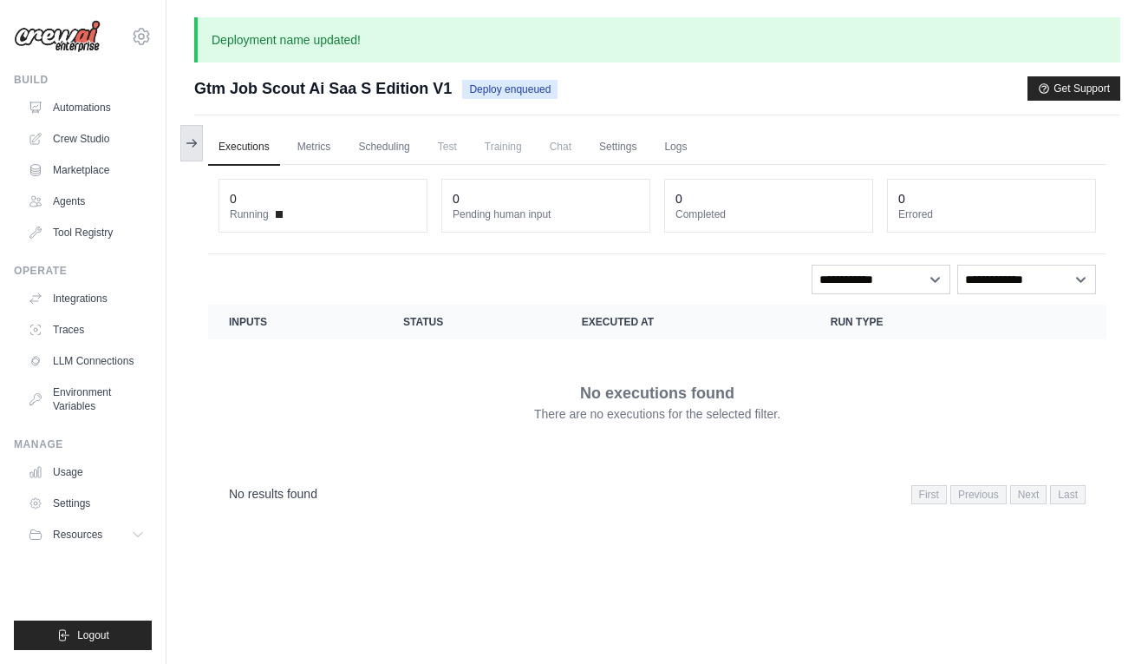
click at [190, 153] on button at bounding box center [191, 143] width 23 height 36
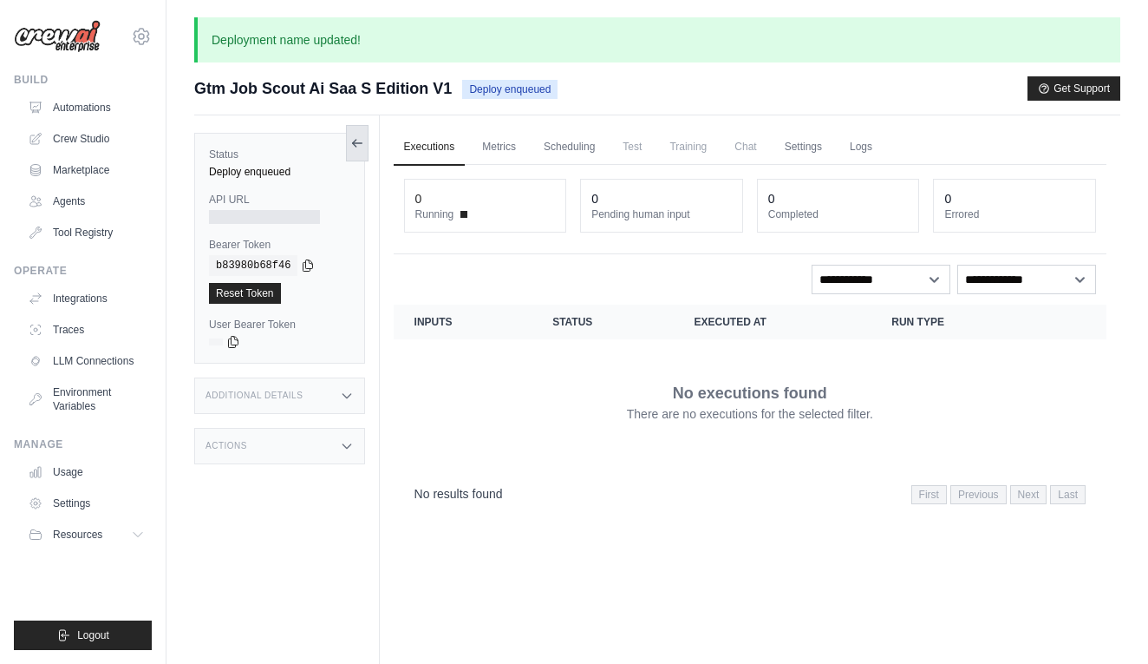
click at [359, 139] on icon at bounding box center [357, 143] width 14 height 14
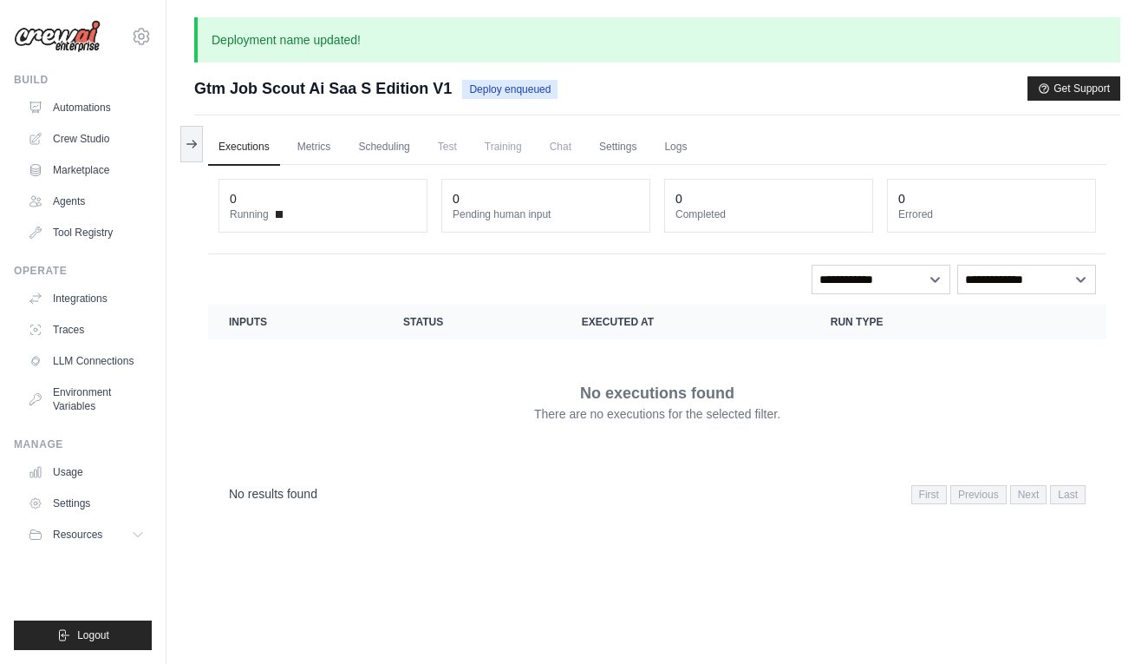
click at [597, 364] on div "No executions found There are no executions for the selected filter." at bounding box center [657, 401] width 857 height 97
click at [318, 154] on link "Metrics" at bounding box center [314, 147] width 55 height 36
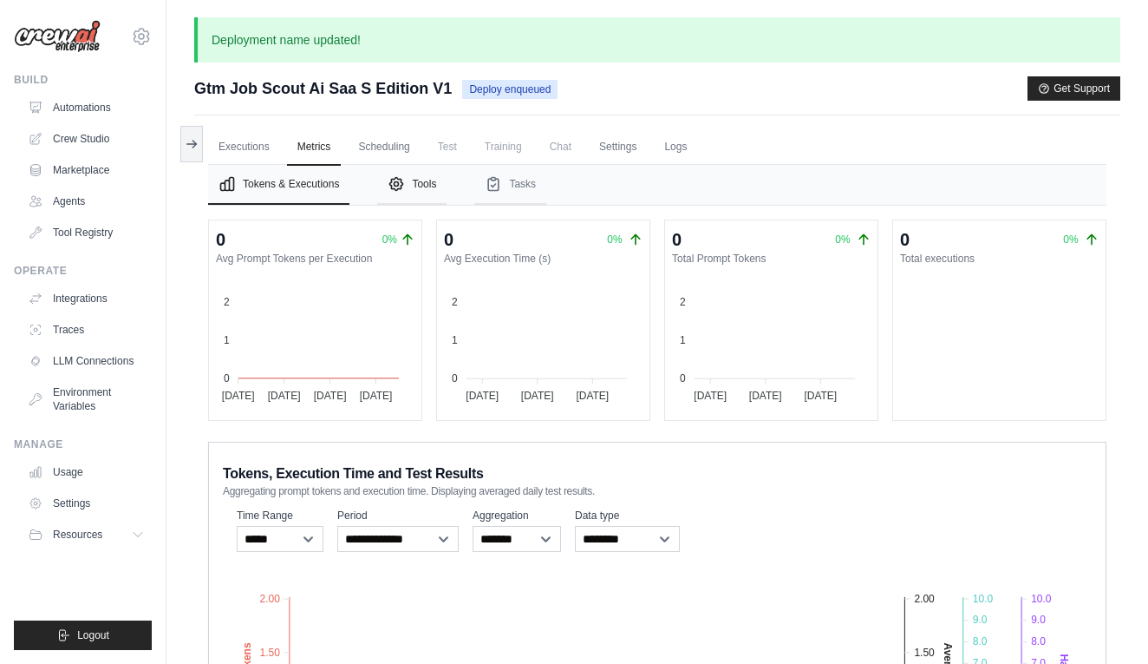
click at [438, 176] on button "Tools" at bounding box center [411, 185] width 69 height 40
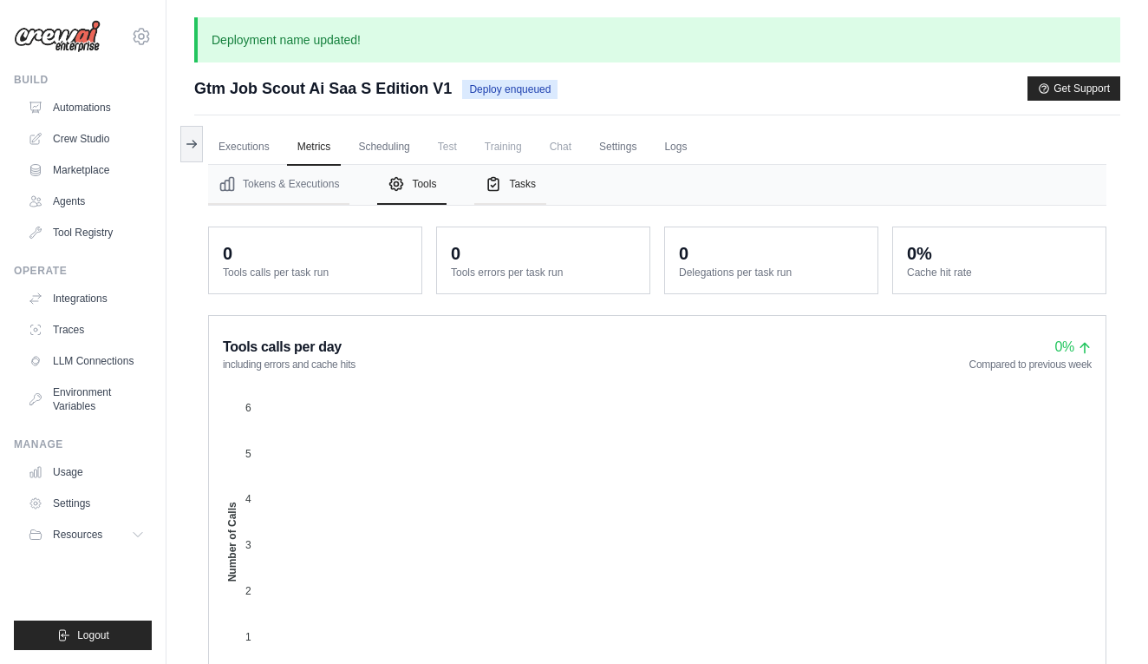
click at [520, 183] on button "Tasks" at bounding box center [510, 185] width 72 height 40
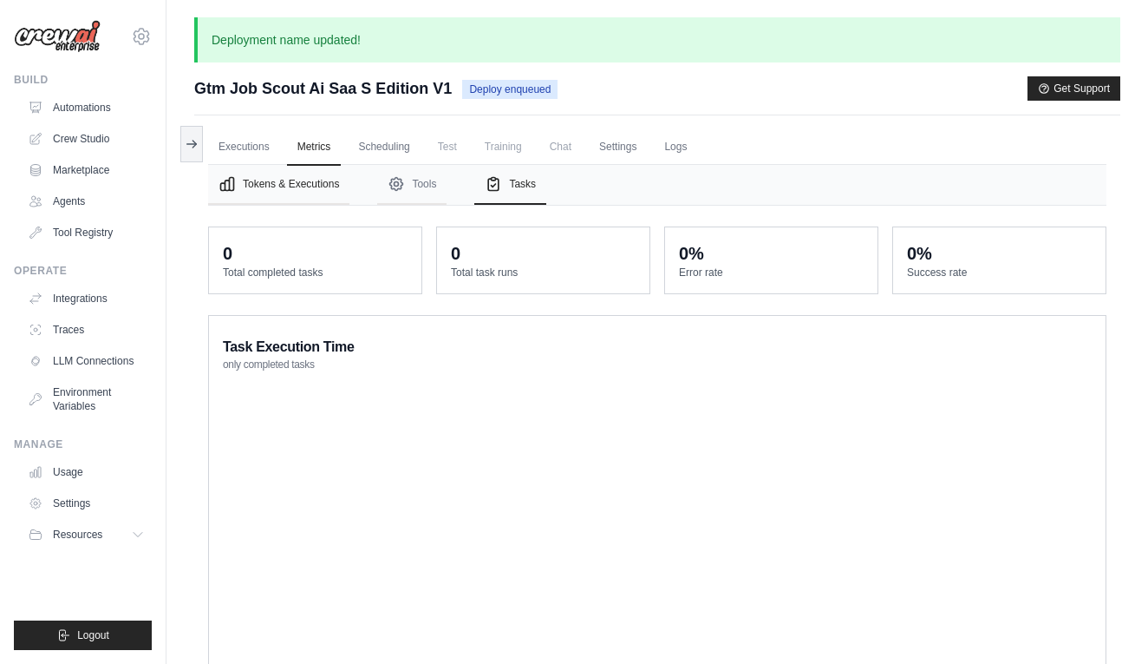
click at [265, 181] on button "Tokens & Executions" at bounding box center [278, 185] width 141 height 40
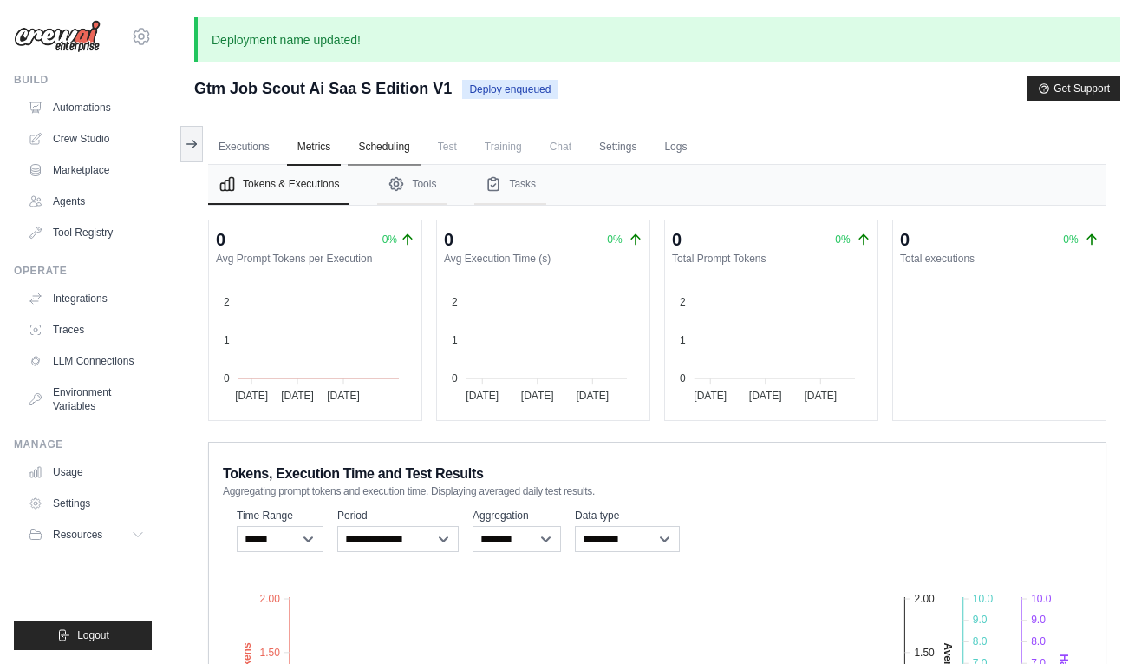
click at [394, 135] on link "Scheduling" at bounding box center [384, 147] width 72 height 36
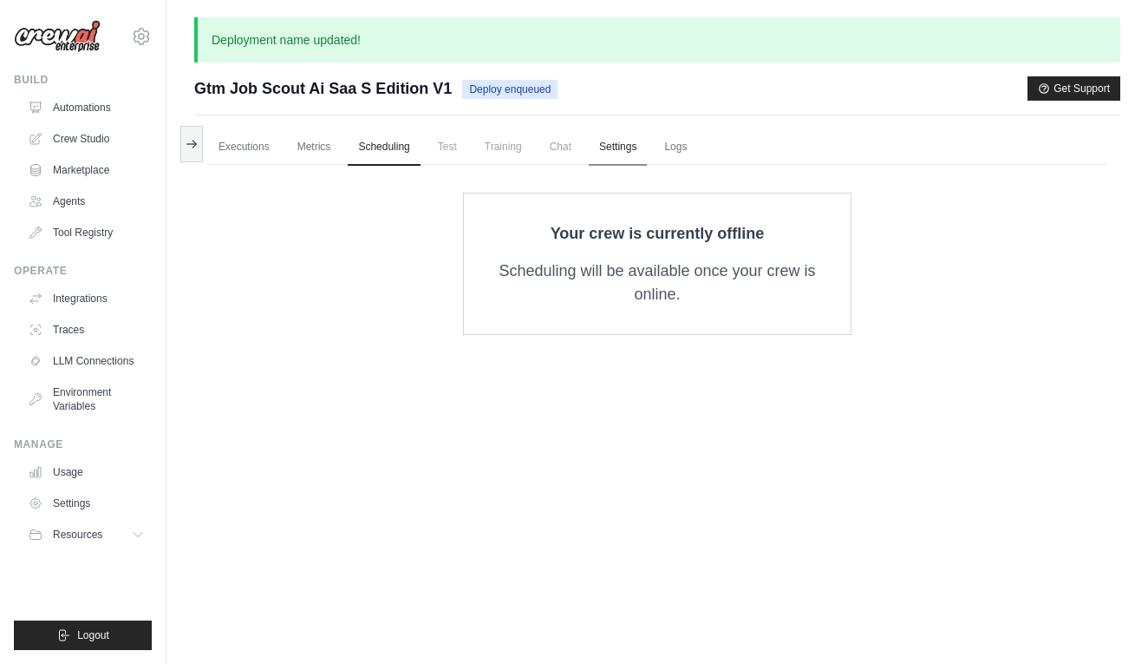
click at [610, 150] on link "Settings" at bounding box center [618, 147] width 58 height 36
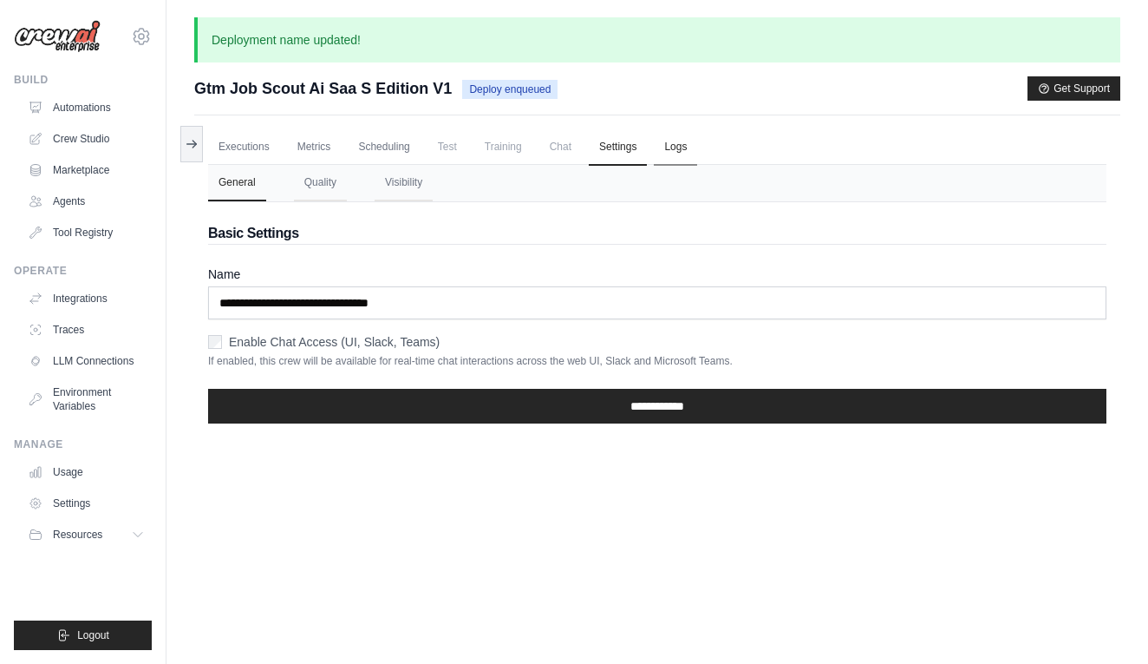
click at [667, 154] on link "Logs" at bounding box center [675, 147] width 43 height 36
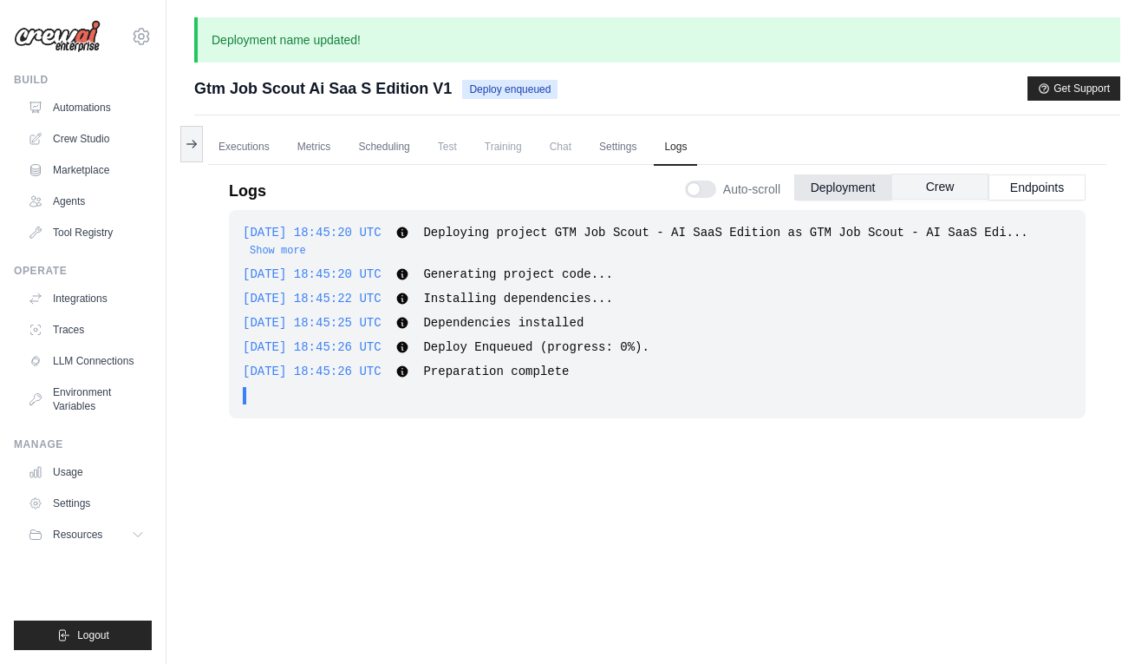
click at [925, 193] on button "Crew" at bounding box center [940, 186] width 97 height 26
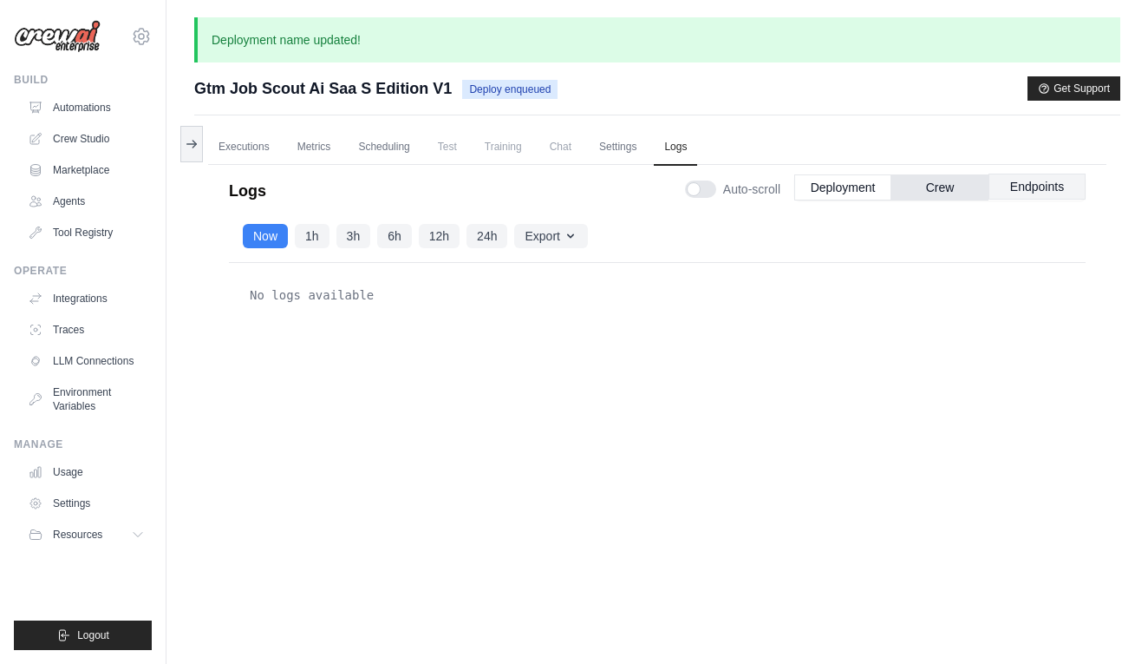
click at [1009, 188] on button "Endpoints" at bounding box center [1037, 186] width 97 height 26
click at [831, 186] on button "Deployment" at bounding box center [843, 186] width 97 height 26
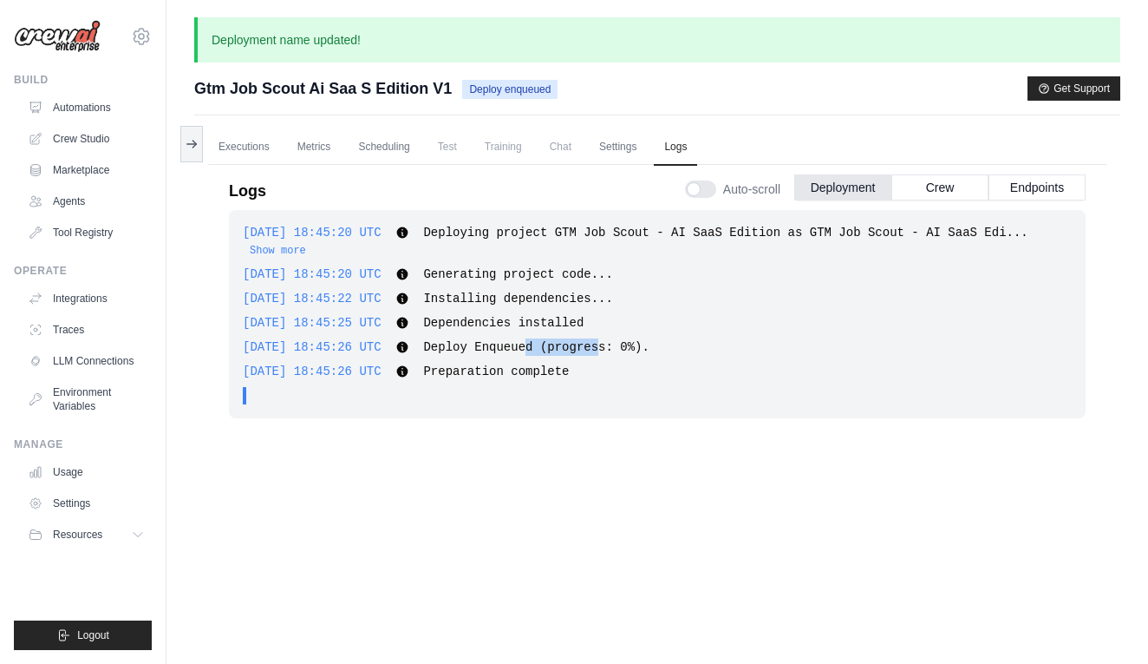
drag, startPoint x: 564, startPoint y: 344, endPoint x: 639, endPoint y: 344, distance: 75.5
click at [639, 344] on span "Deploy Enqueued (progress: 0%)." at bounding box center [536, 347] width 226 height 14
drag, startPoint x: 543, startPoint y: 367, endPoint x: 591, endPoint y: 367, distance: 47.7
click at [569, 367] on span "Preparation complete" at bounding box center [496, 371] width 146 height 14
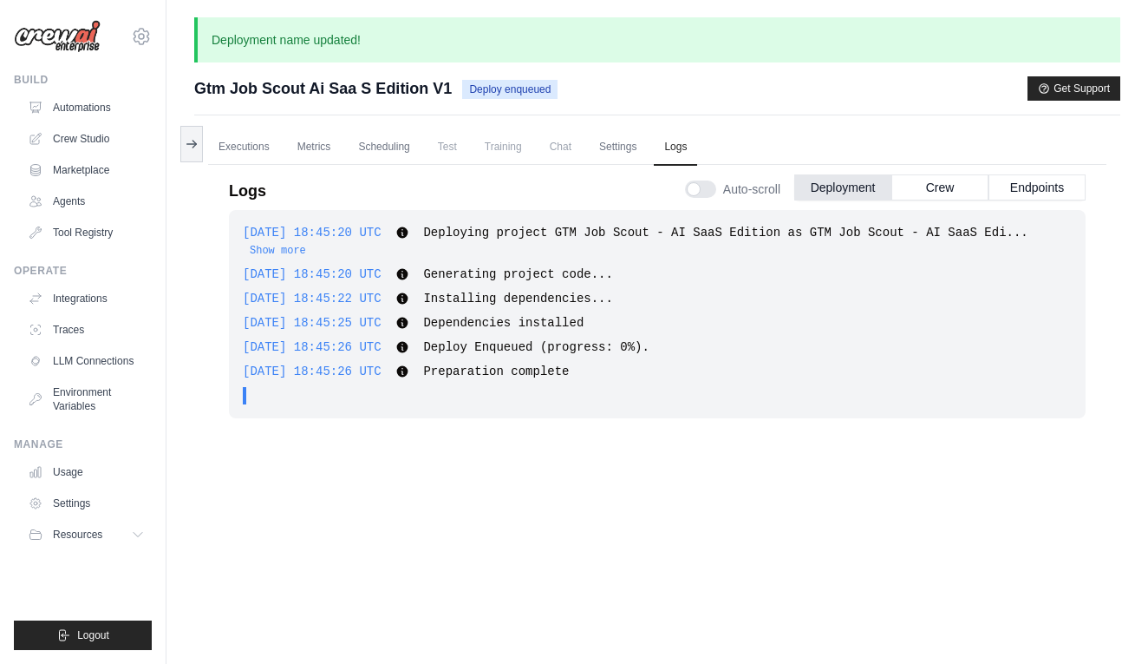
click at [569, 367] on span "Preparation complete" at bounding box center [496, 371] width 146 height 14
click at [233, 147] on link "Executions" at bounding box center [244, 147] width 72 height 36
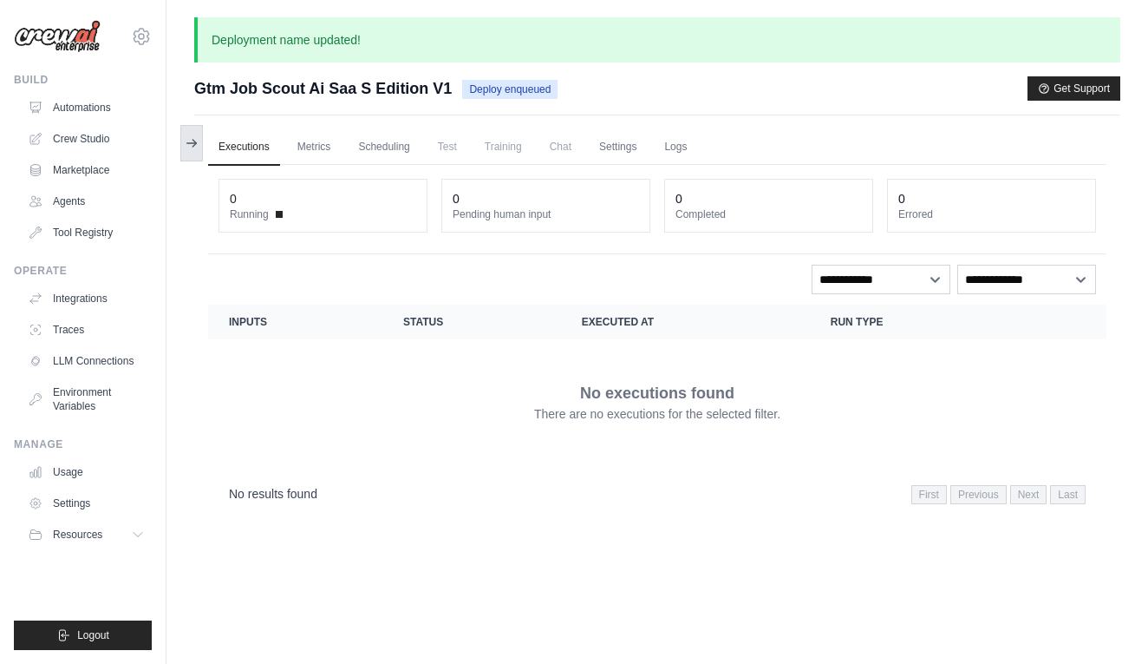
click at [197, 142] on icon at bounding box center [192, 143] width 14 height 14
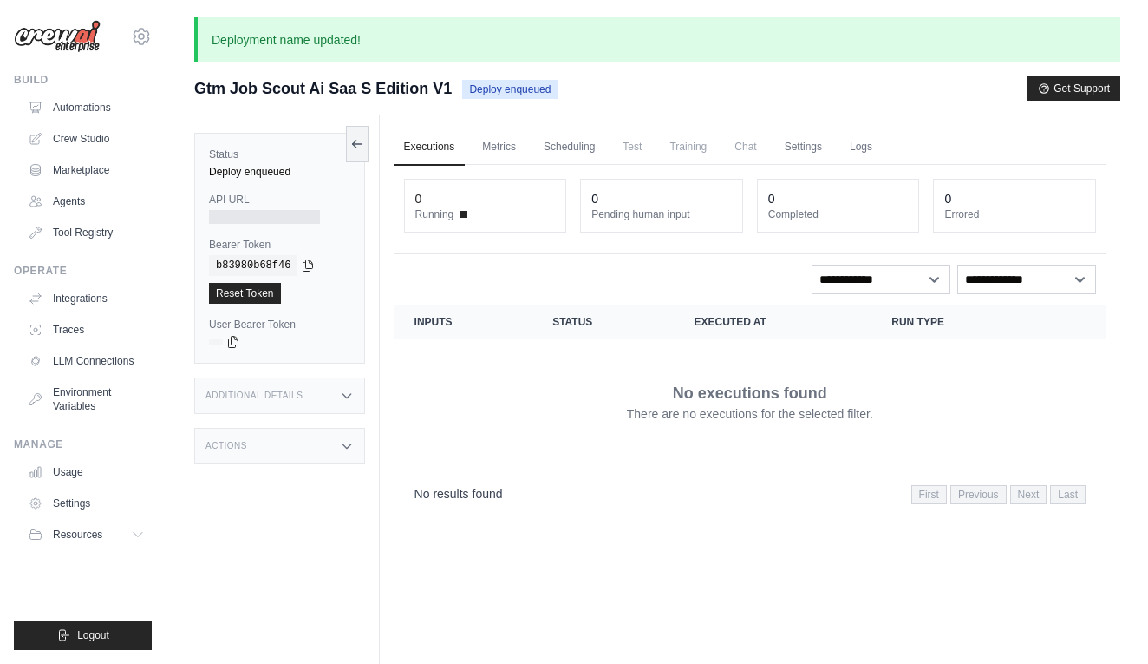
click at [238, 167] on div "Deploy enqueued" at bounding box center [279, 172] width 141 height 14
click at [723, 465] on section "Crew executions with inputs, status, execution time, run type, and actions Inpu…" at bounding box center [750, 409] width 713 height 211
click at [632, 101] on div "Submit a support request Describe your issue or question * Please be specific a…" at bounding box center [657, 95] width 926 height 39
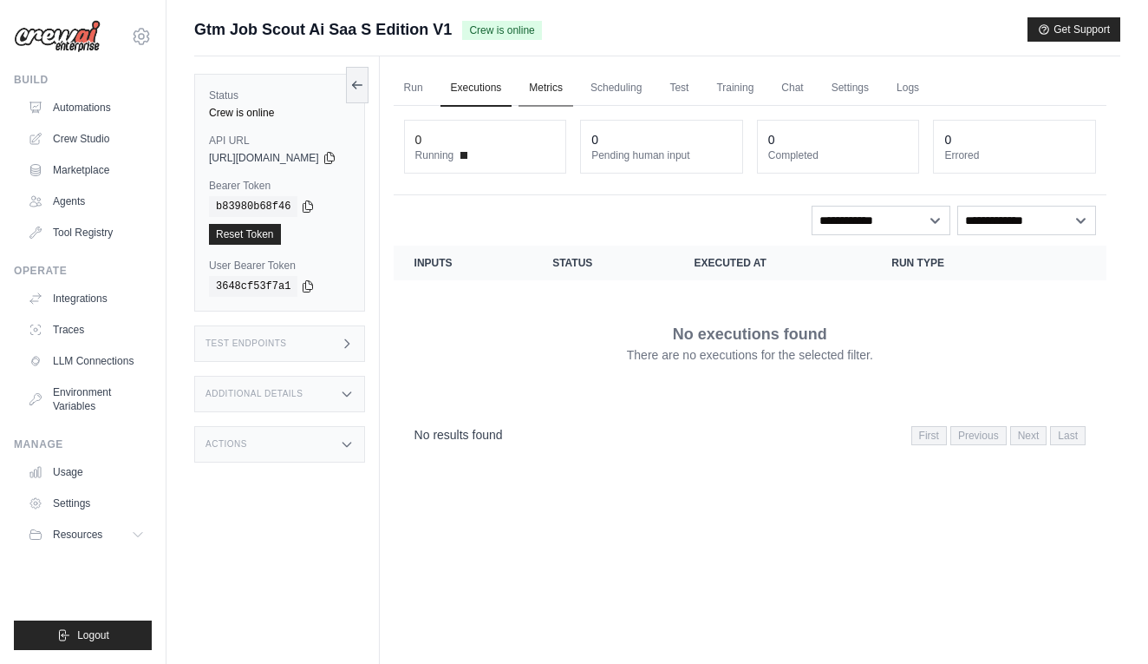
click at [573, 91] on link "Metrics" at bounding box center [546, 88] width 55 height 36
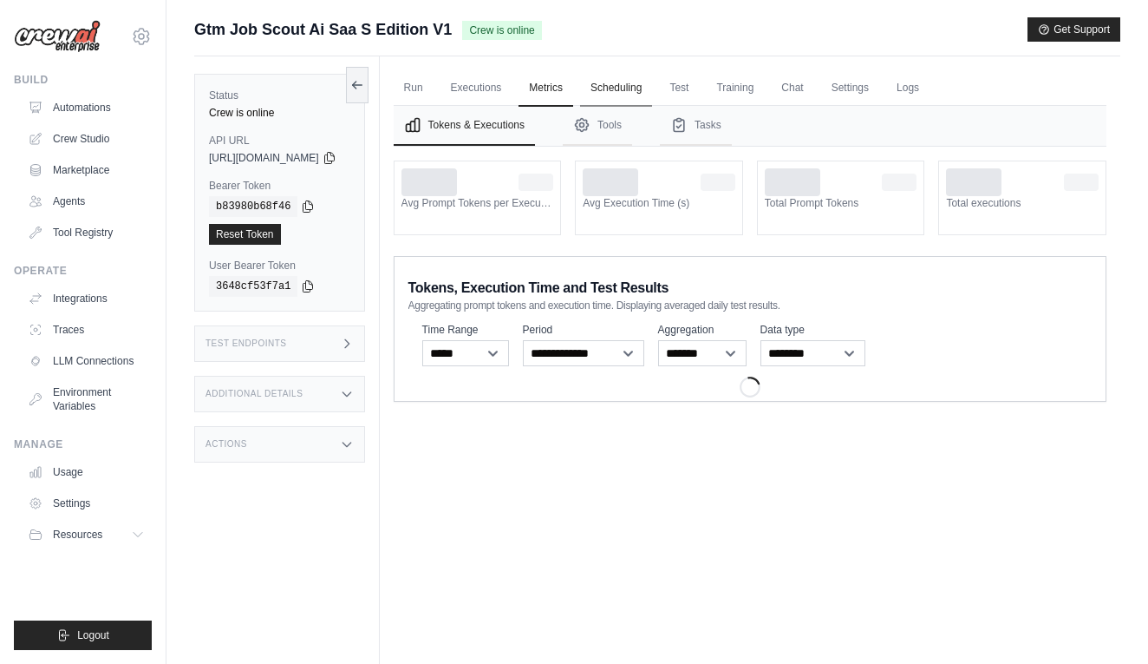
click at [644, 90] on link "Scheduling" at bounding box center [616, 88] width 72 height 36
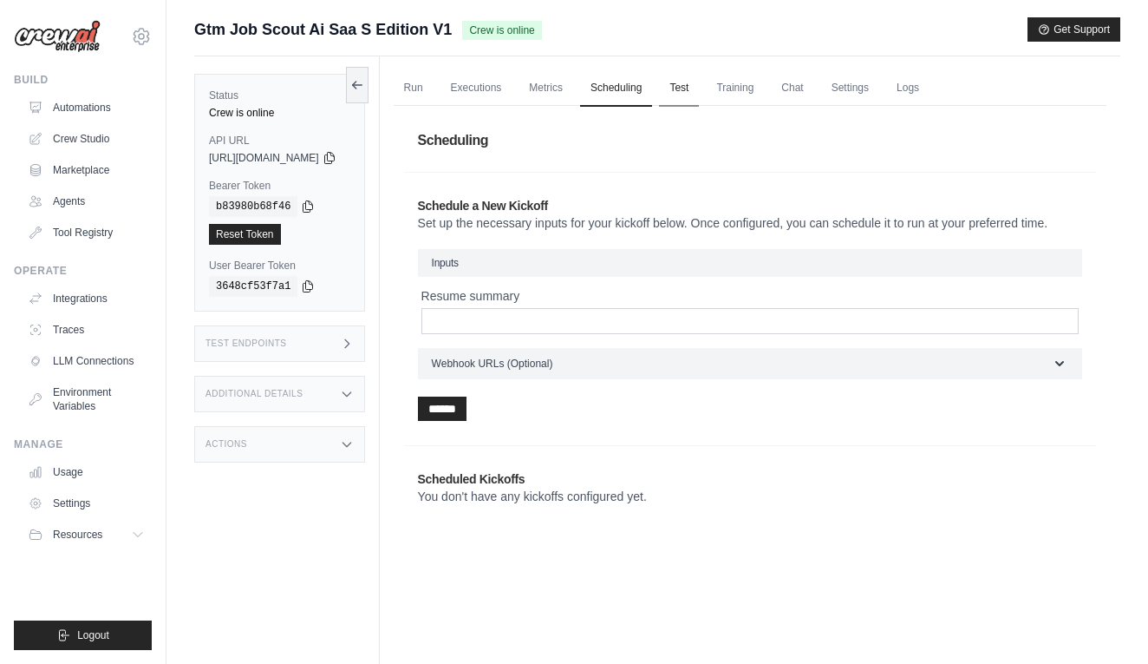
click at [699, 94] on link "Test" at bounding box center [679, 88] width 40 height 36
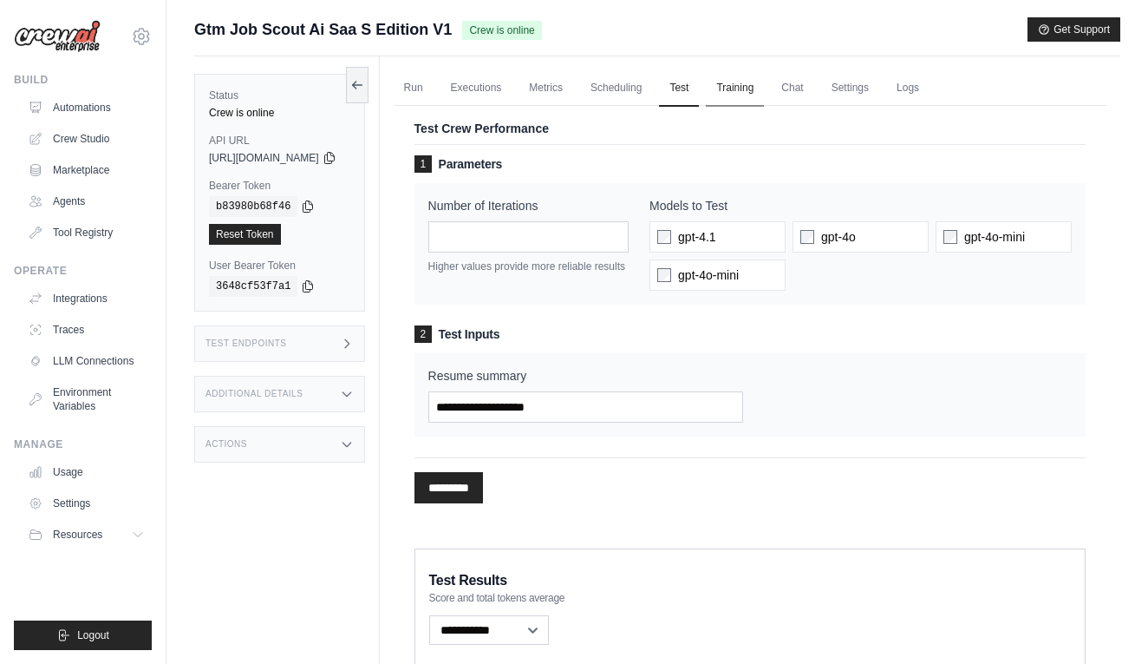
click at [764, 91] on link "Training" at bounding box center [735, 88] width 58 height 36
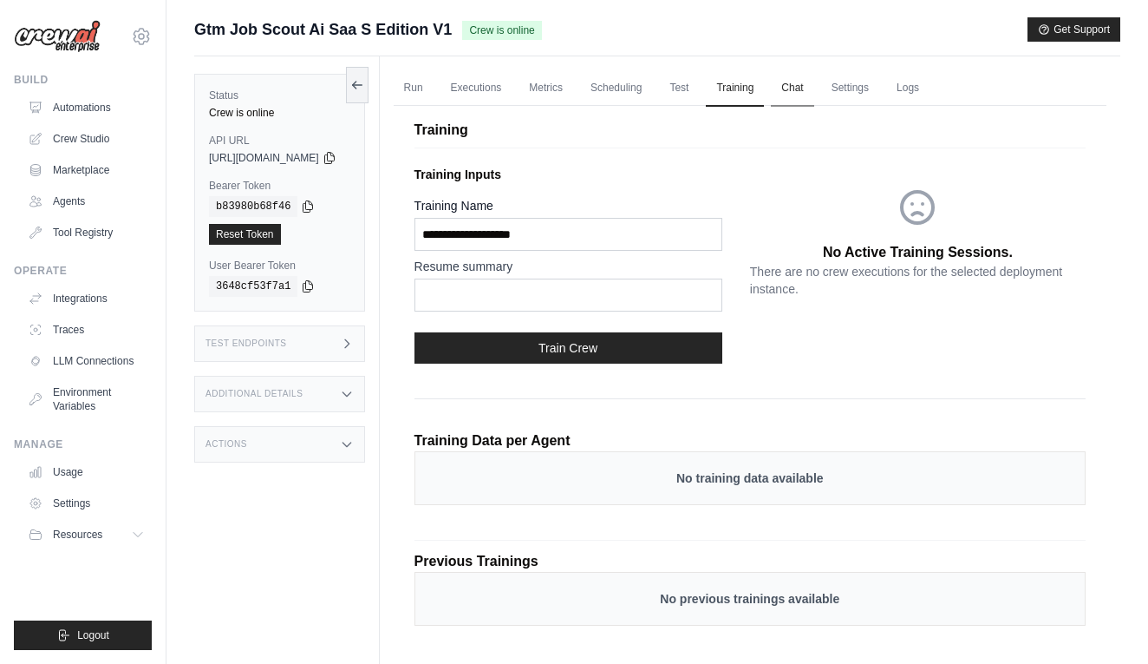
click at [814, 89] on link "Chat" at bounding box center [792, 88] width 43 height 36
click at [696, 96] on link "Test" at bounding box center [679, 88] width 40 height 36
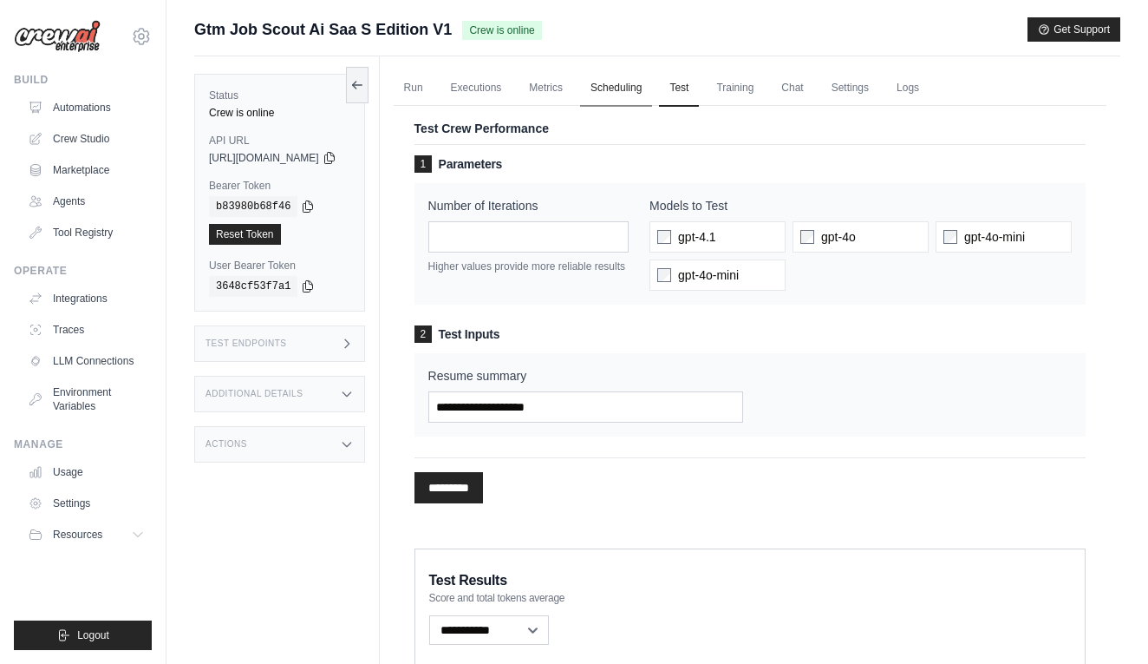
click at [652, 90] on link "Scheduling" at bounding box center [616, 88] width 72 height 36
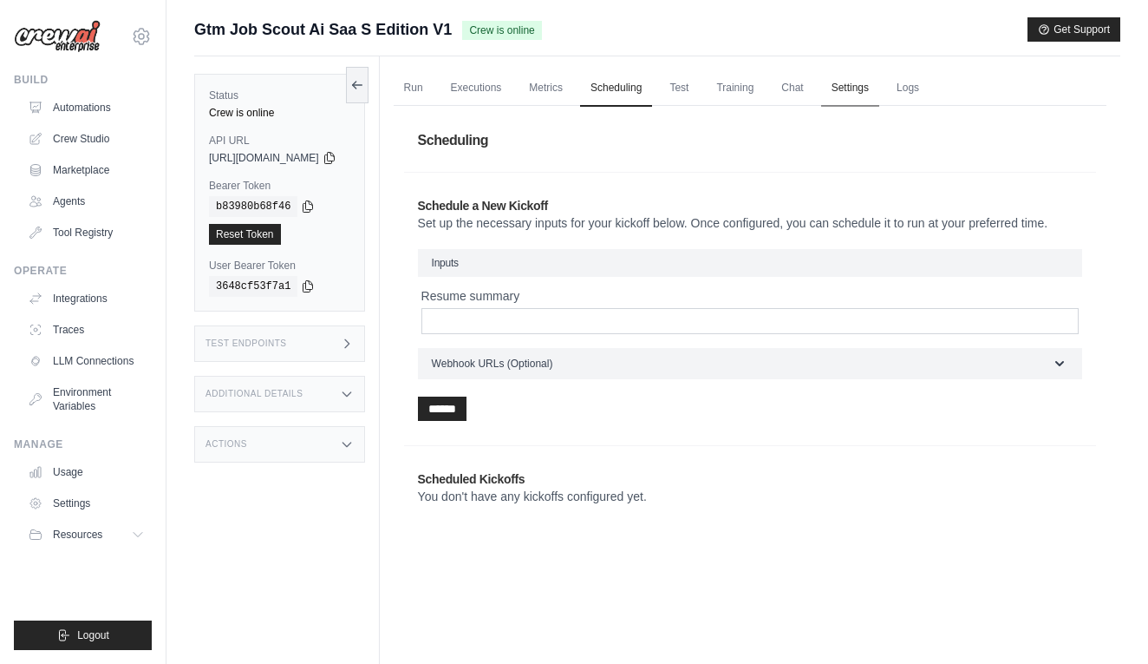
click at [876, 88] on link "Settings" at bounding box center [850, 88] width 58 height 36
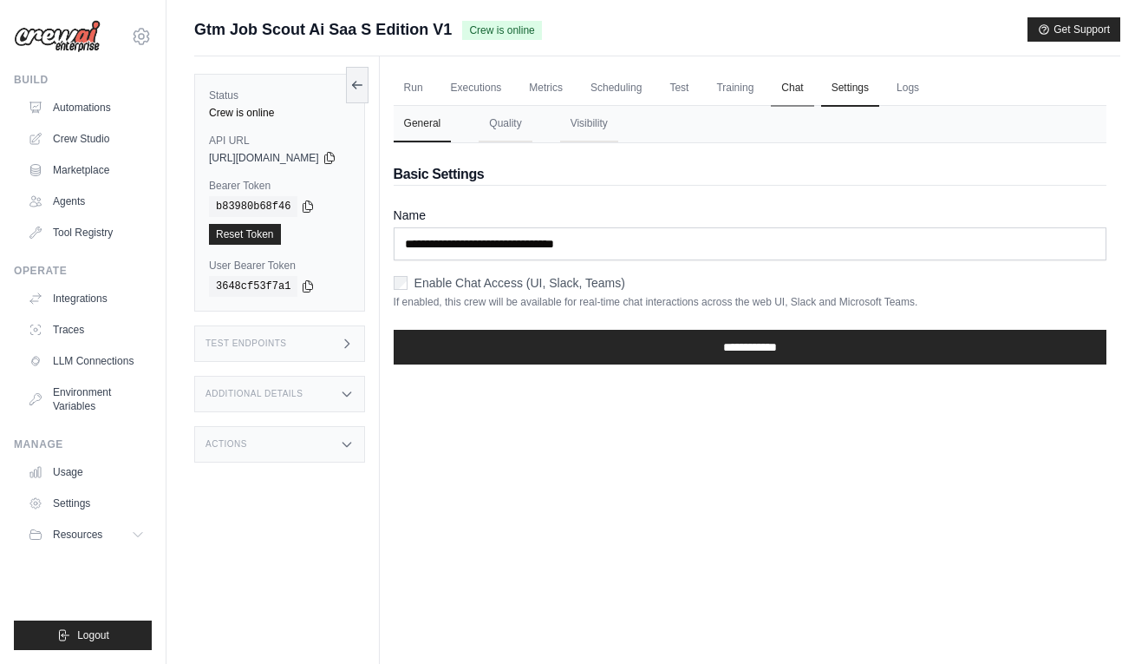
click at [814, 75] on link "Chat" at bounding box center [792, 88] width 43 height 36
click at [521, 123] on button "Quality" at bounding box center [505, 124] width 53 height 36
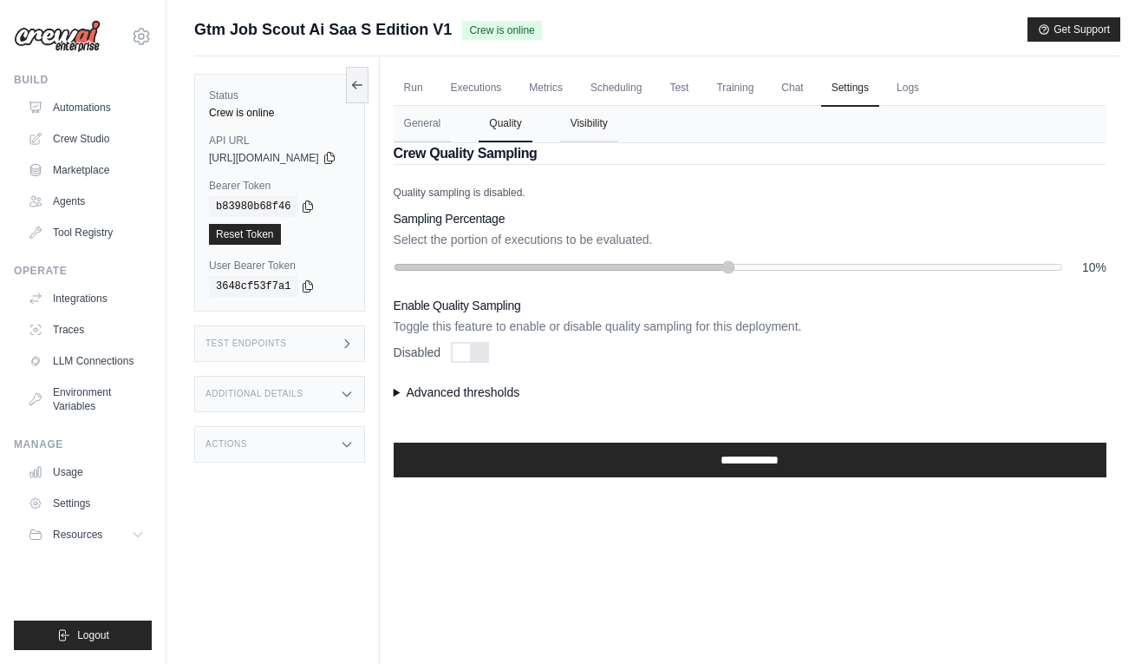
click at [618, 126] on button "Visibility" at bounding box center [589, 124] width 58 height 36
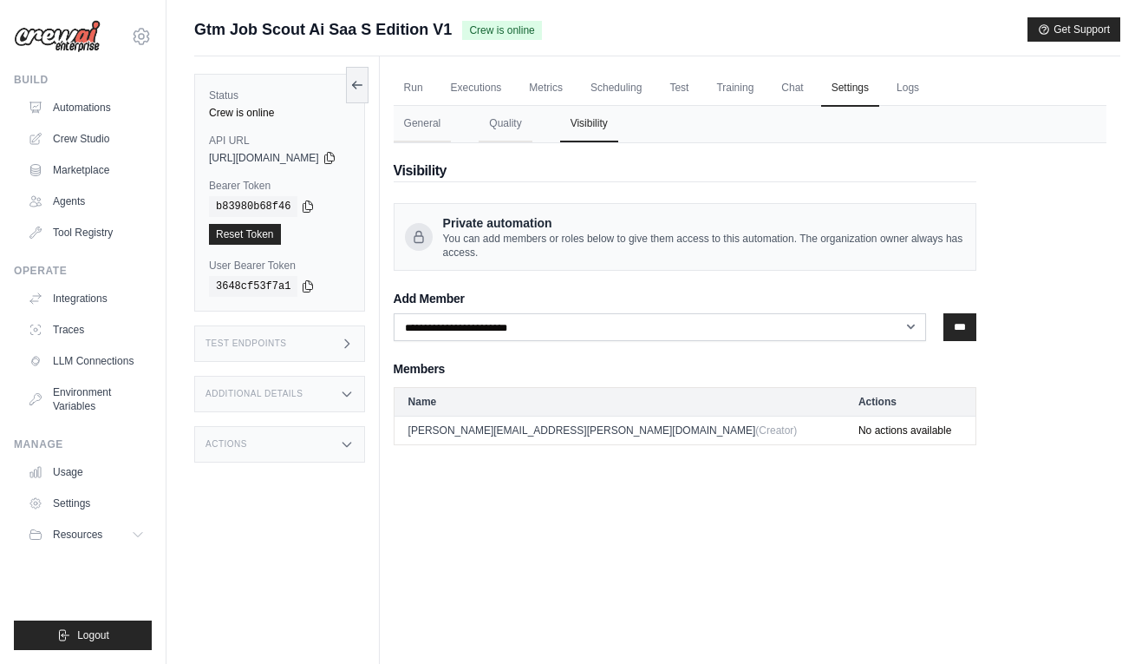
click at [340, 455] on div "Actions" at bounding box center [279, 444] width 171 height 36
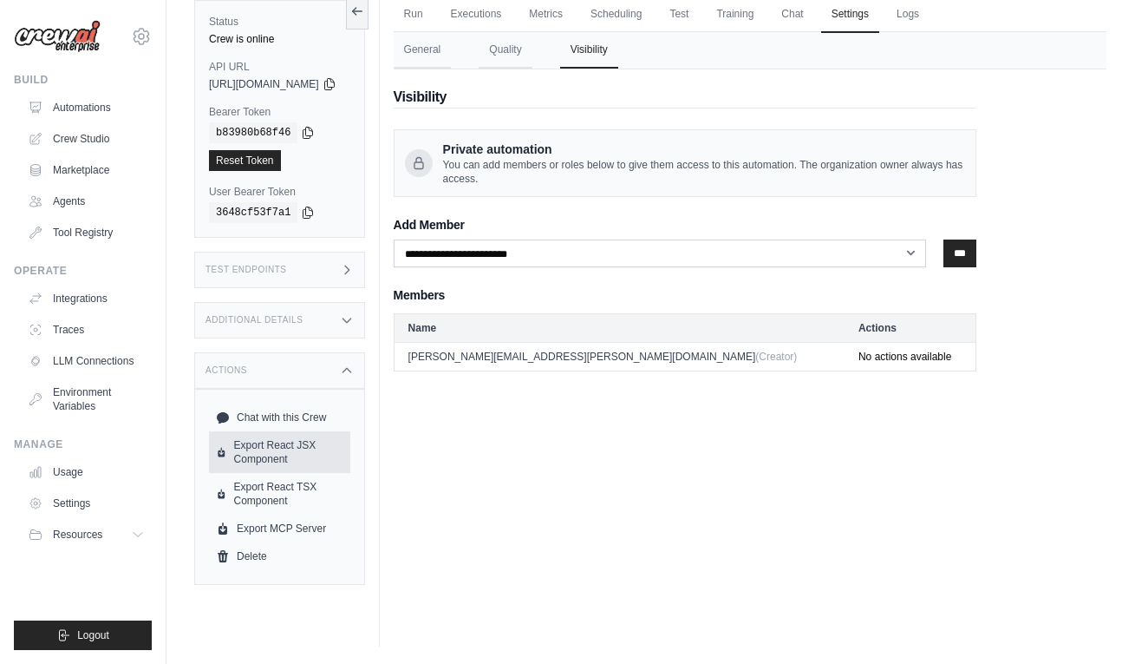
scroll to position [22, 0]
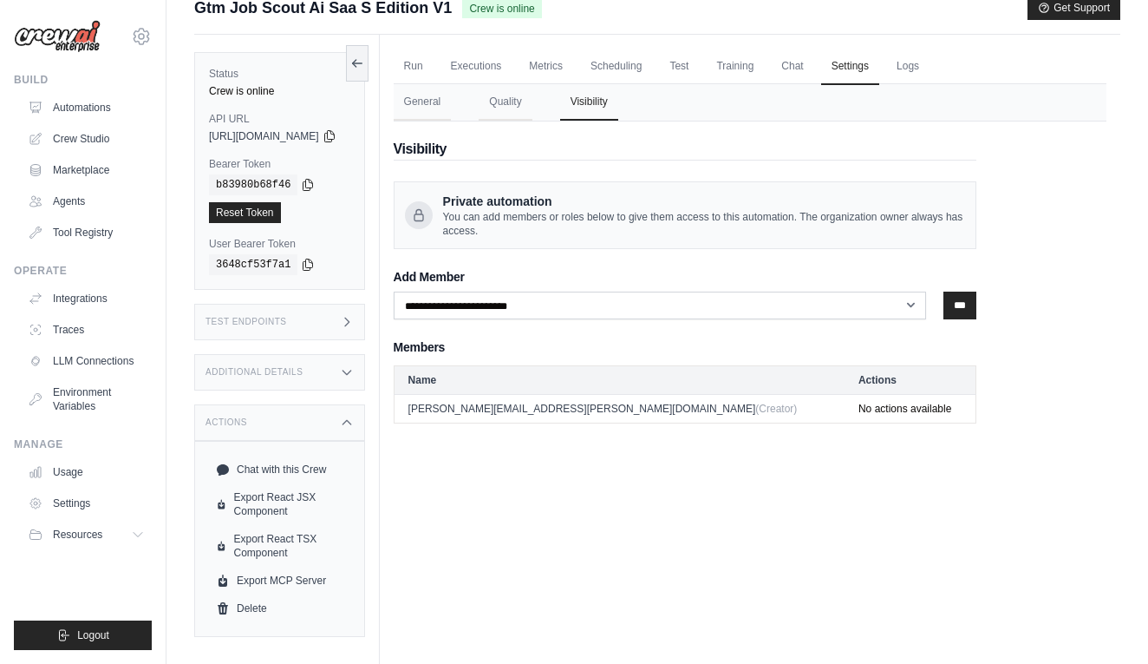
click at [363, 376] on div "Additional Details" at bounding box center [279, 372] width 171 height 36
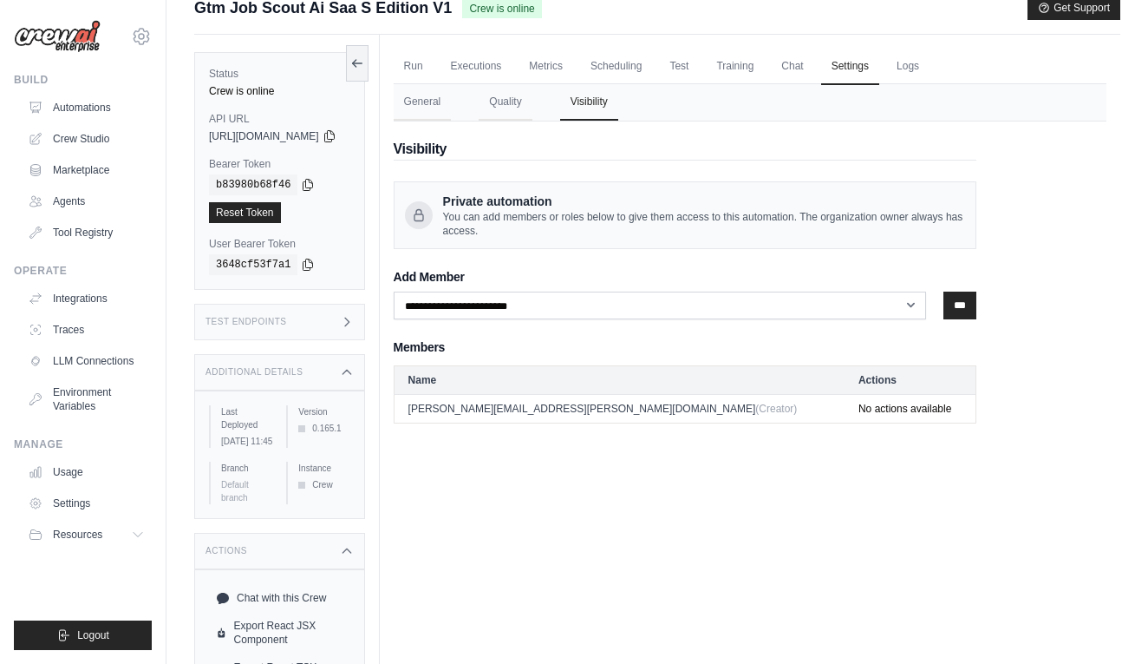
click at [363, 376] on div "Additional Details" at bounding box center [279, 372] width 171 height 36
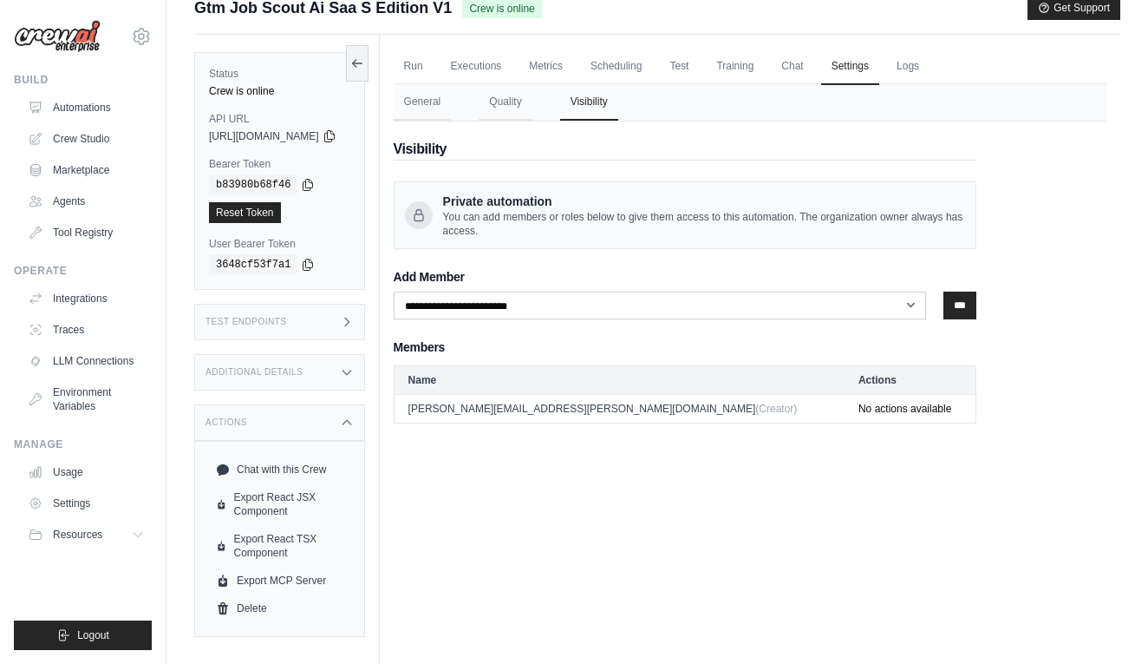
click at [365, 312] on div "Test Endpoints" at bounding box center [279, 322] width 171 height 36
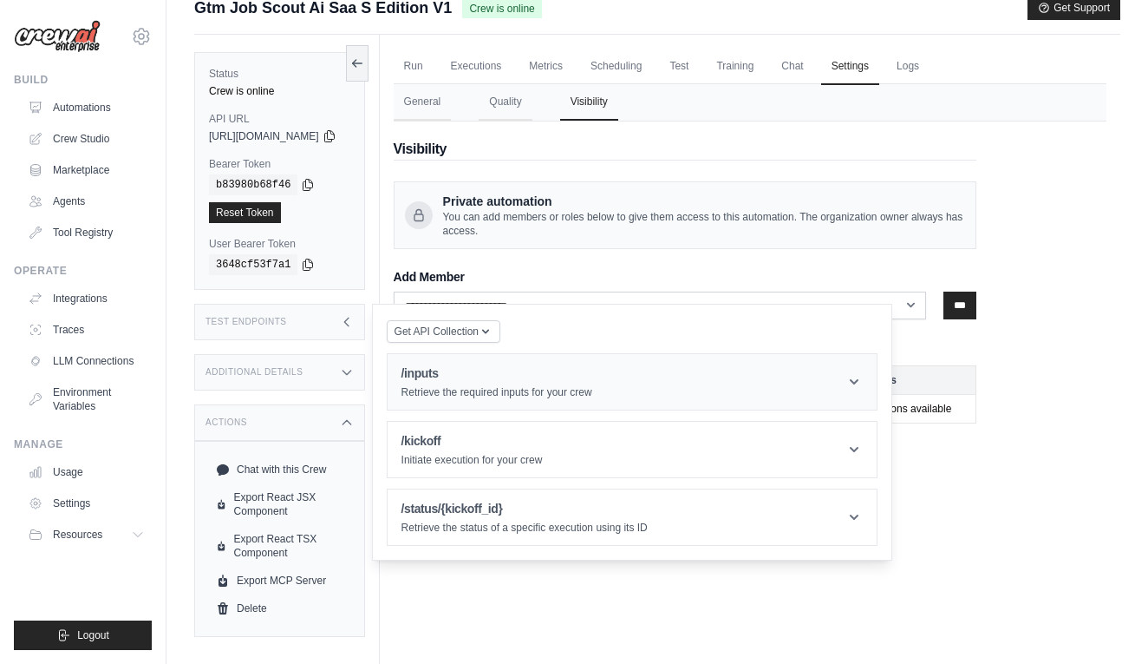
click at [863, 382] on icon at bounding box center [854, 381] width 17 height 17
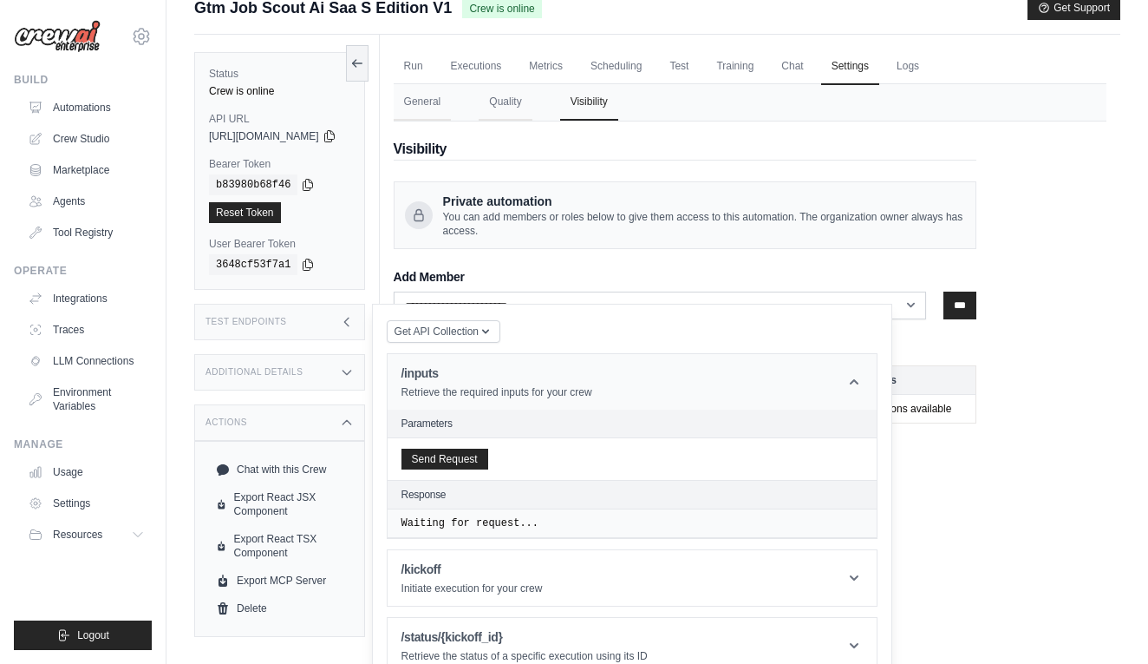
click at [863, 387] on icon at bounding box center [854, 381] width 17 height 17
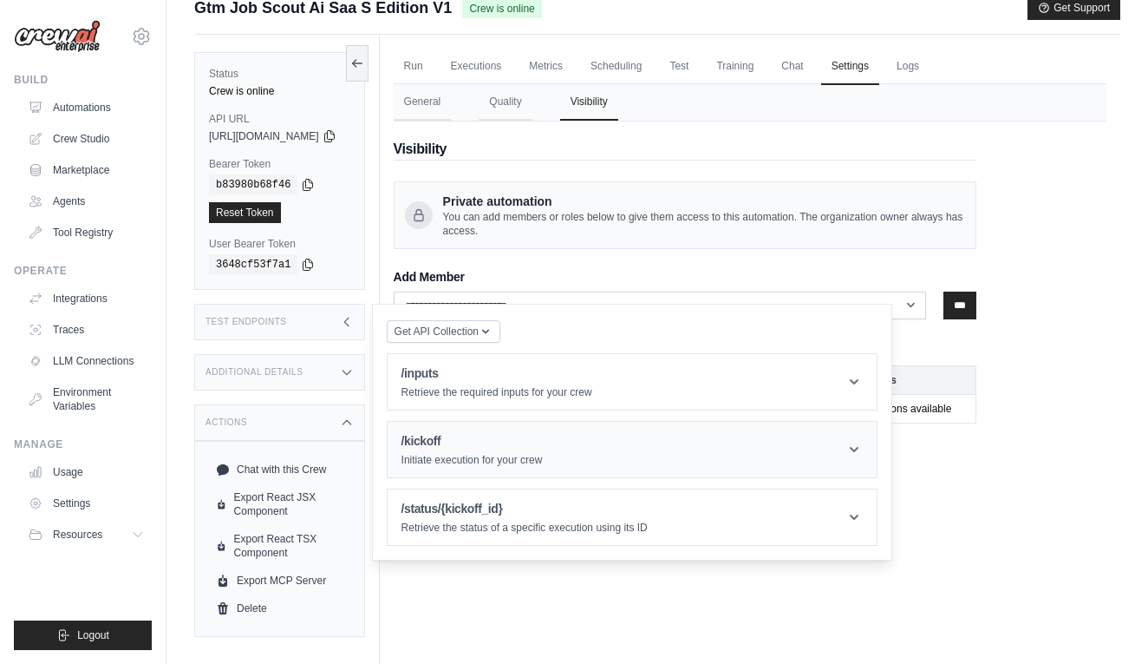
click at [863, 449] on icon at bounding box center [854, 449] width 17 height 17
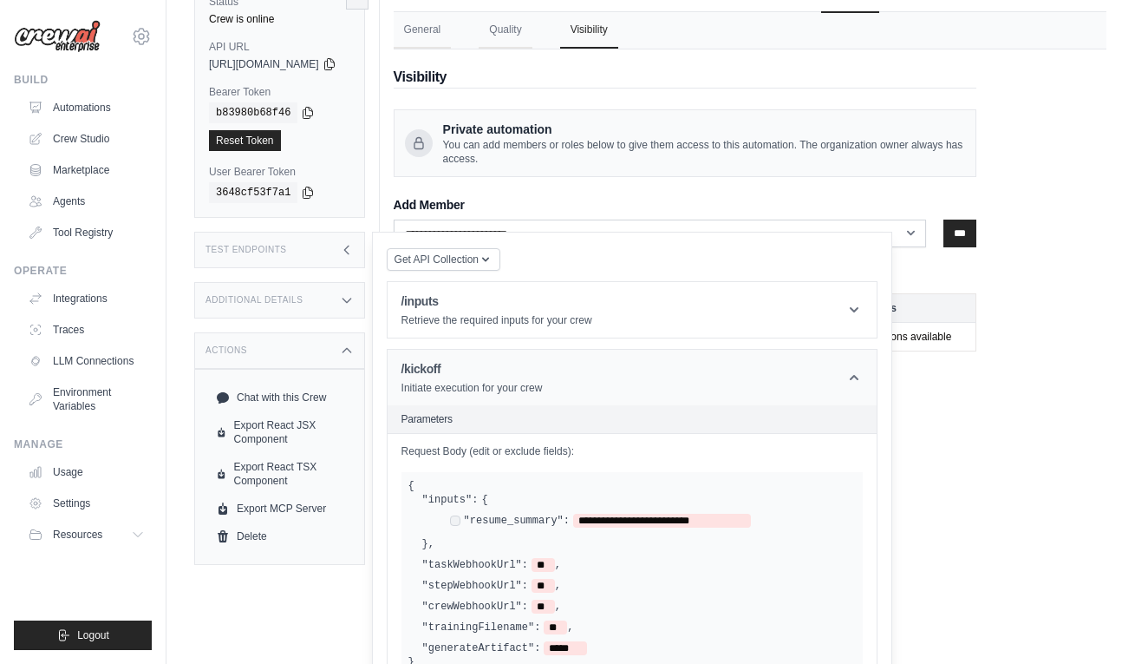
scroll to position [166, 0]
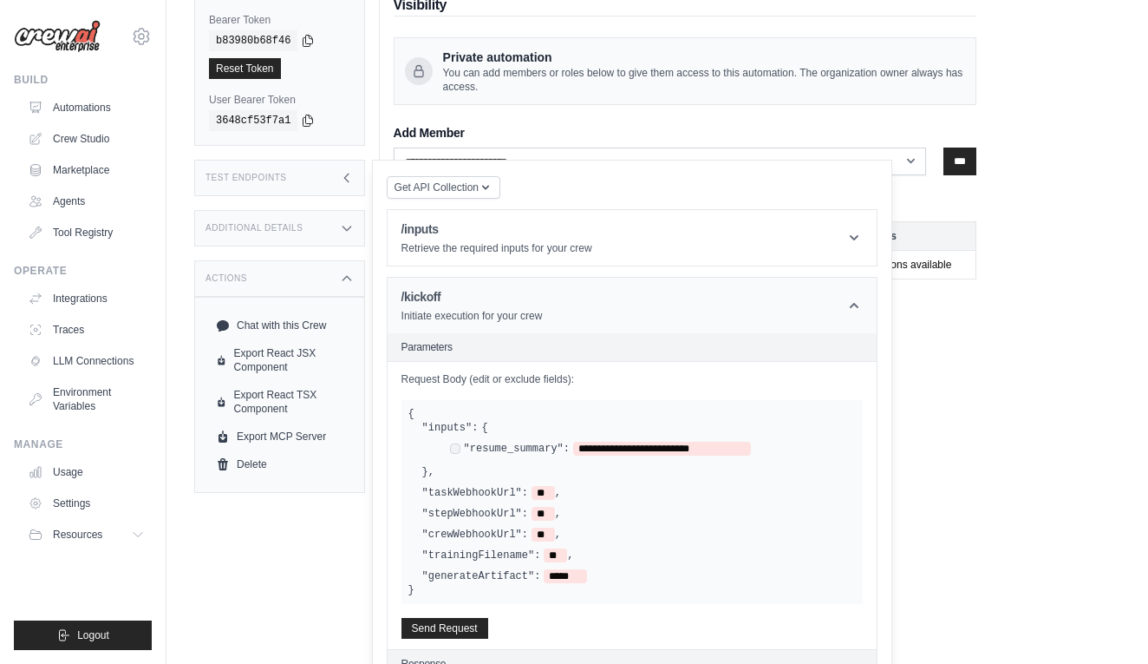
click at [877, 317] on header "/kickoff Initiate execution for your crew" at bounding box center [632, 306] width 489 height 56
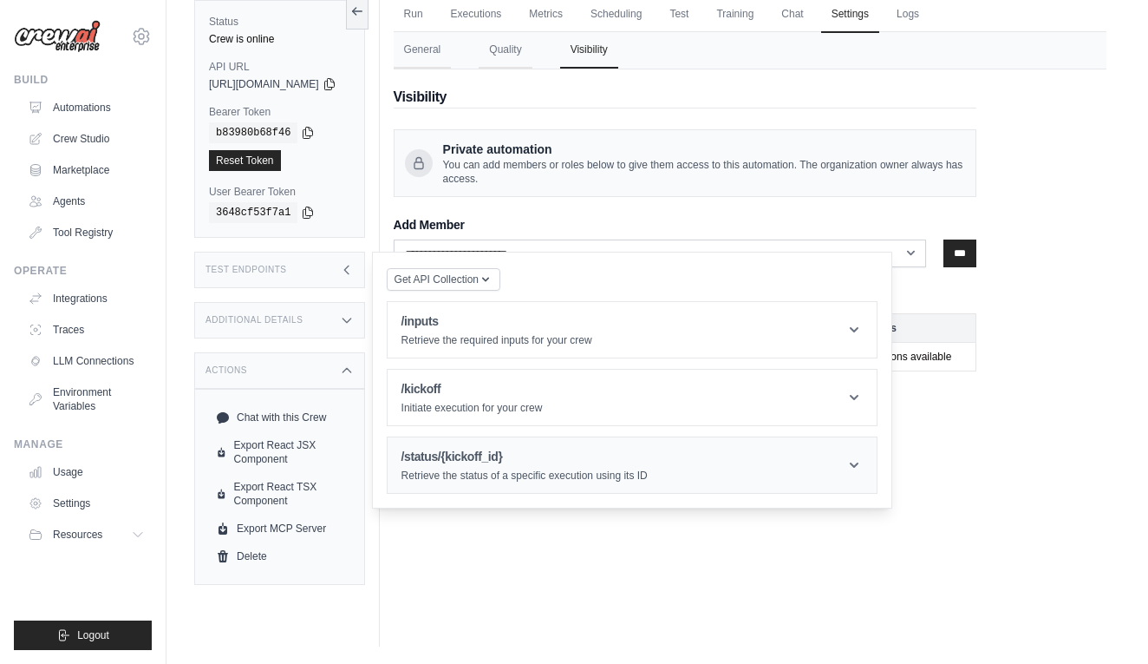
click at [863, 472] on icon at bounding box center [854, 464] width 17 height 17
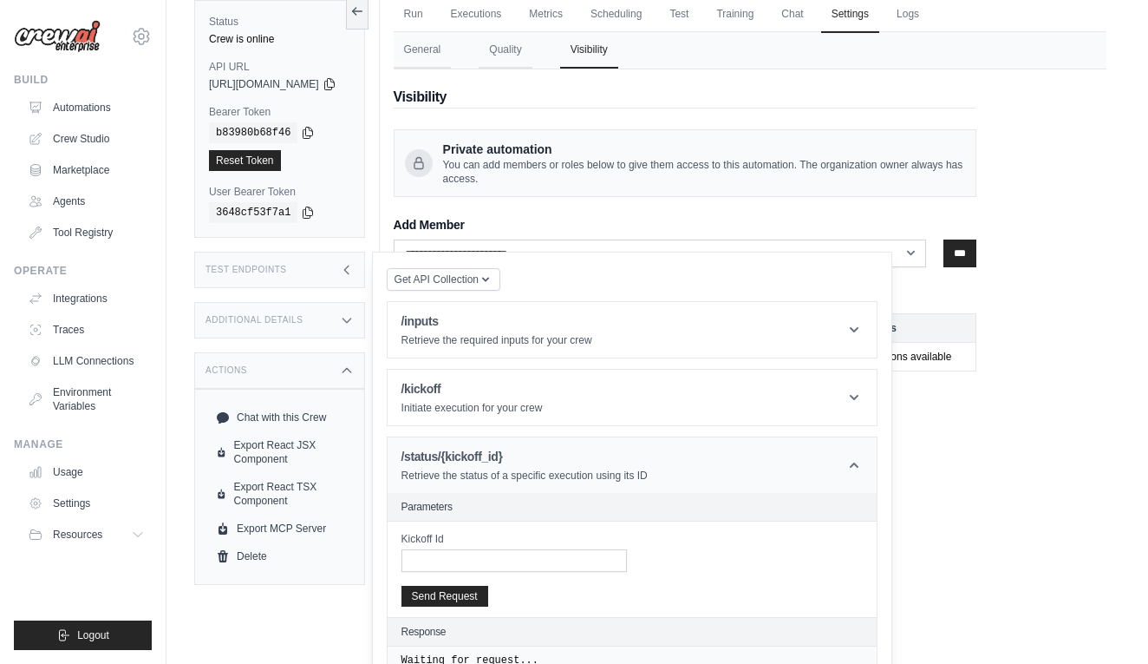
click at [859, 466] on icon at bounding box center [854, 464] width 9 height 5
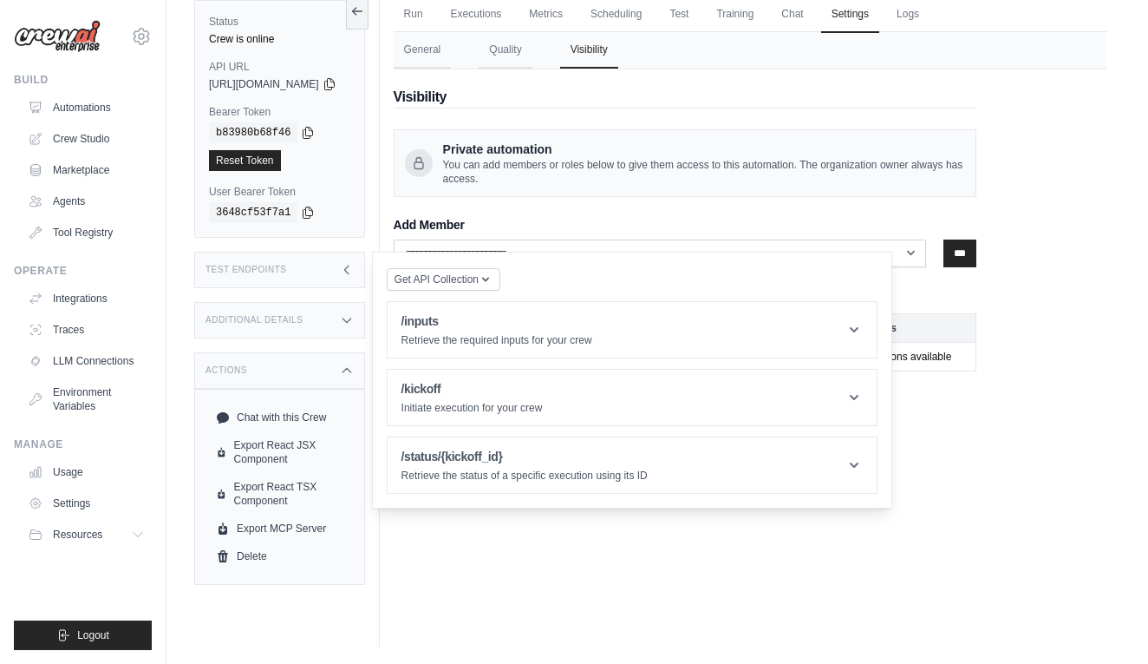
click at [365, 265] on div "Test Endpoints" at bounding box center [279, 270] width 171 height 36
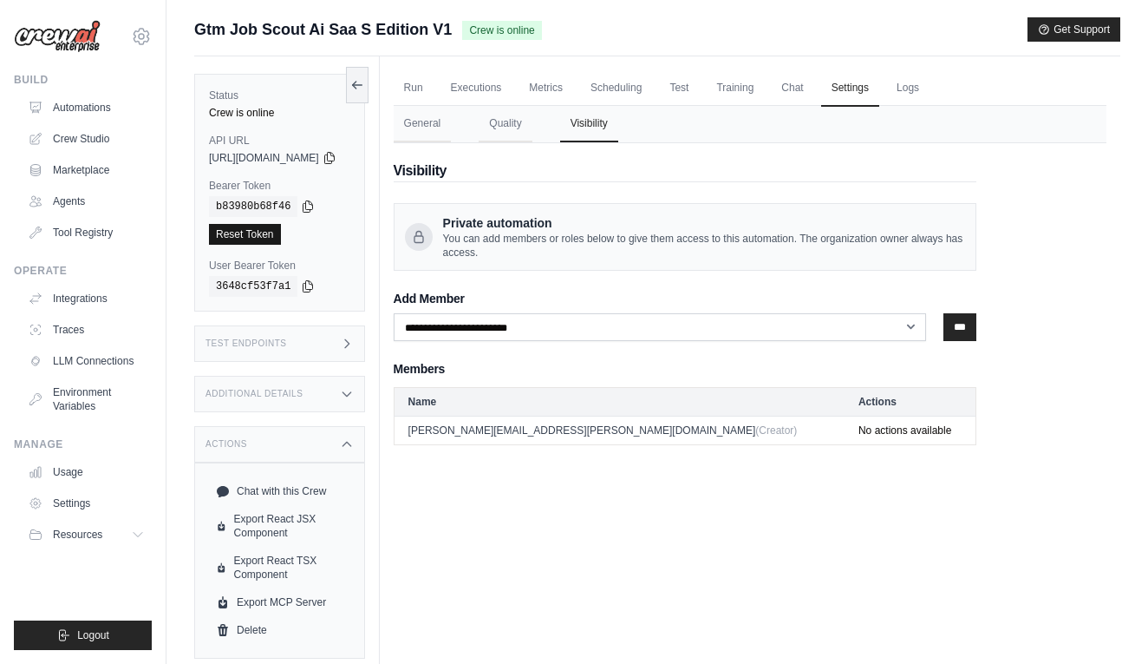
scroll to position [0, 0]
click at [513, 90] on link "Executions" at bounding box center [477, 88] width 72 height 36
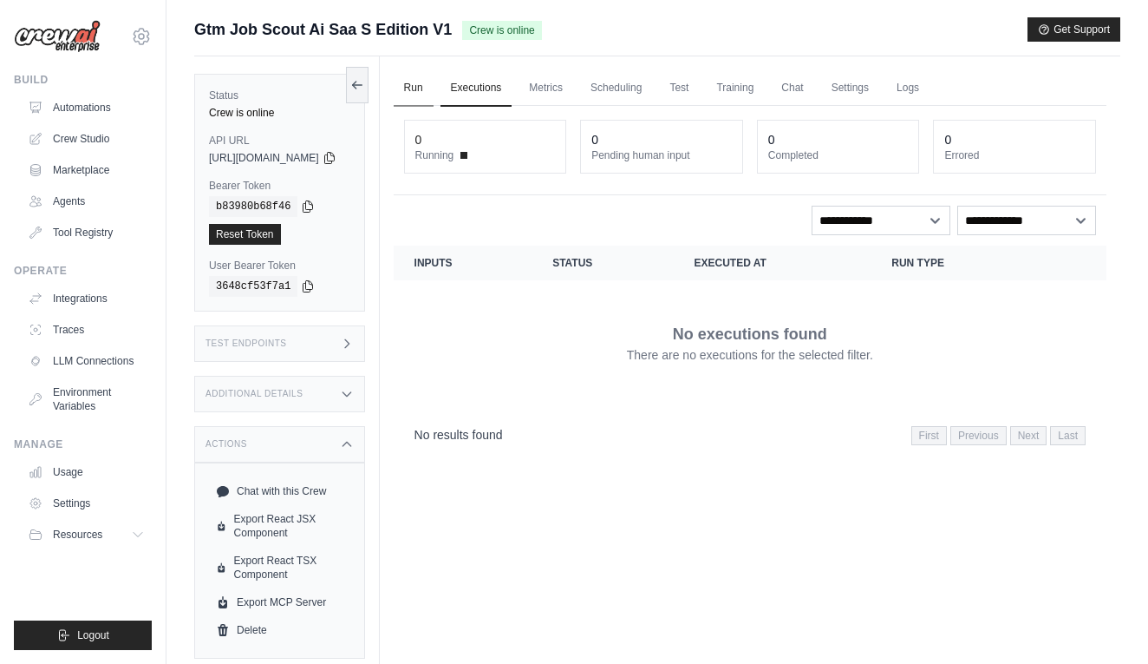
click at [434, 83] on link "Run" at bounding box center [414, 88] width 40 height 36
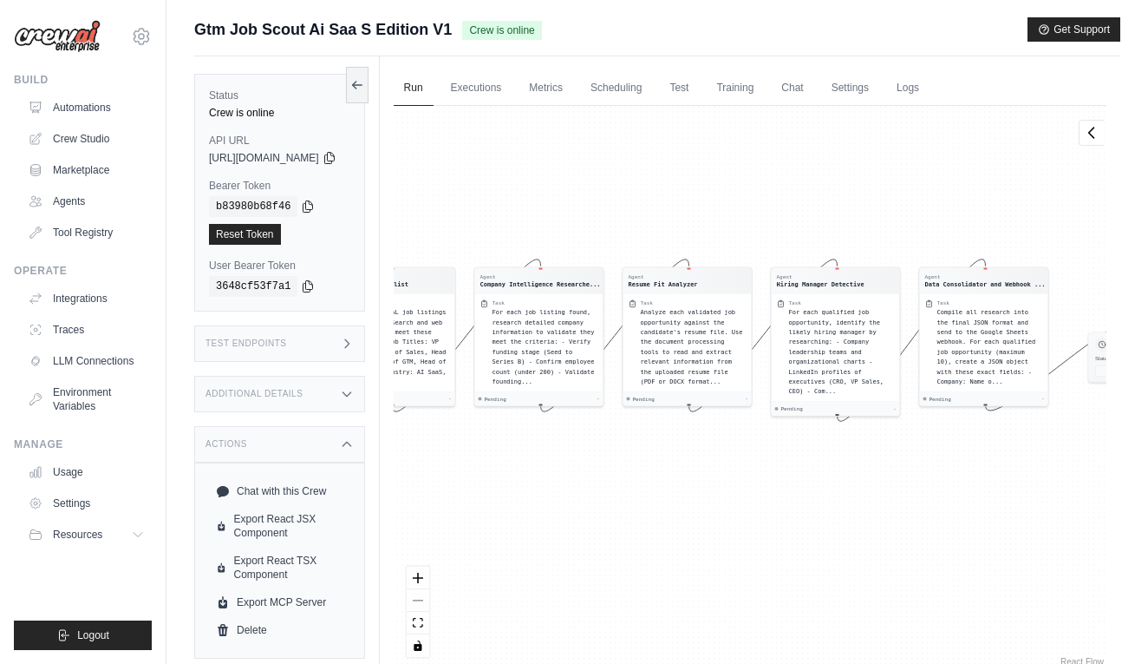
drag, startPoint x: 556, startPoint y: 235, endPoint x: 513, endPoint y: 187, distance: 63.9
click at [513, 187] on div "Agent Job Search Specialist Task Search for REAL job listings using Google Sear…" at bounding box center [750, 388] width 713 height 564
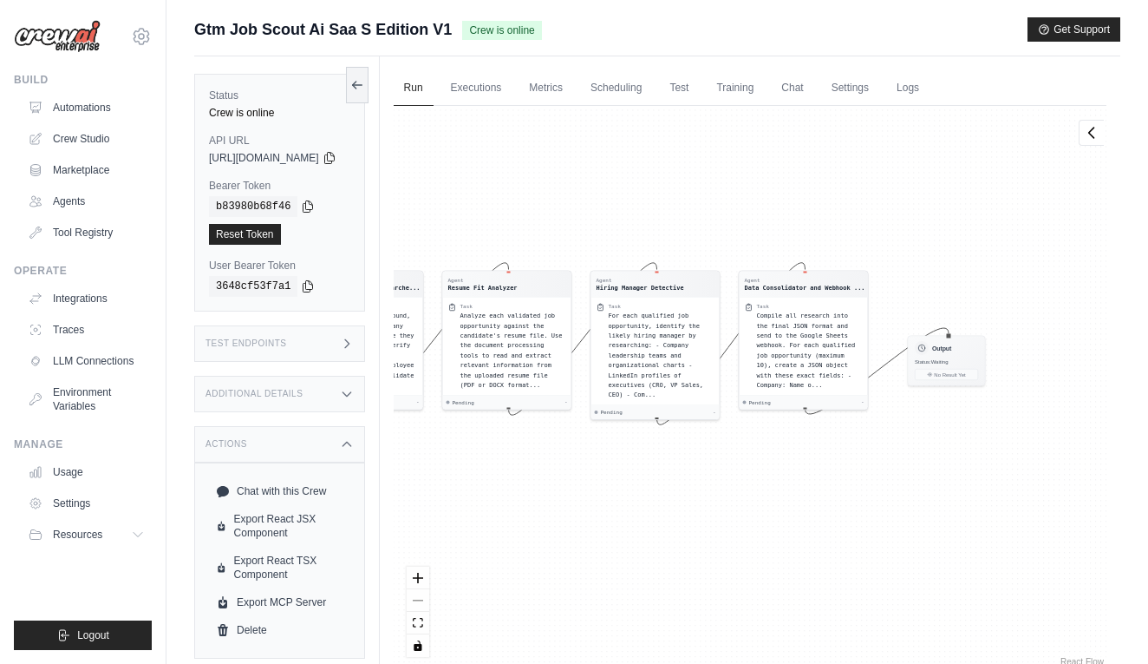
drag, startPoint x: 782, startPoint y: 230, endPoint x: 609, endPoint y: 233, distance: 173.5
click at [609, 233] on div "Agent Job Search Specialist Task Search for REAL job listings using Google Sear…" at bounding box center [750, 388] width 713 height 564
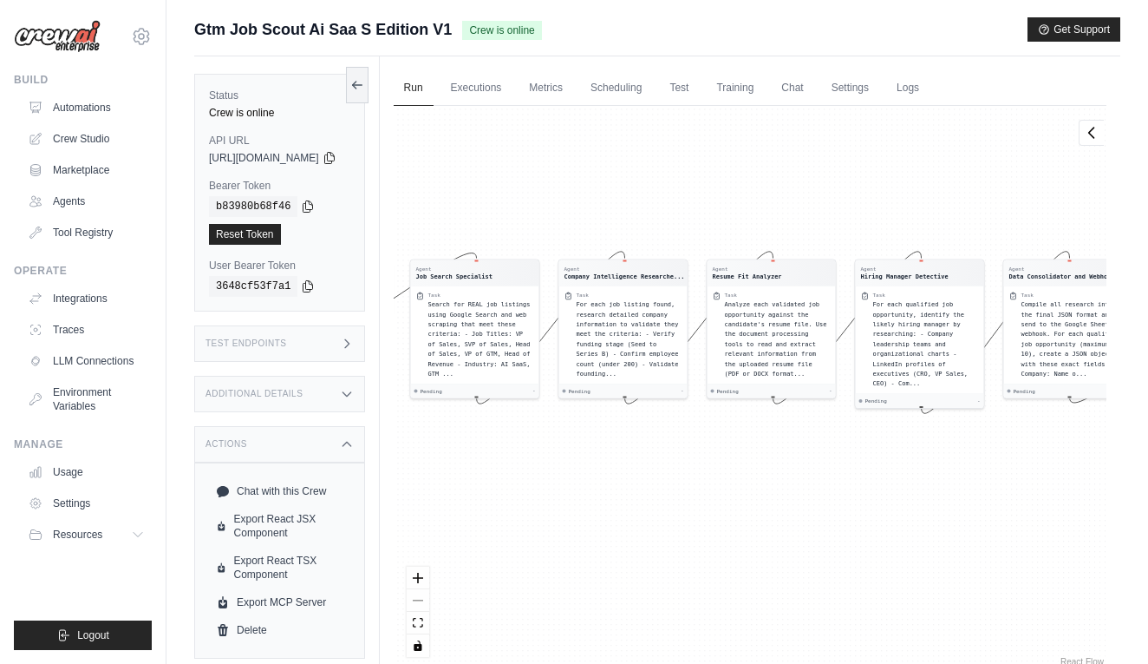
drag, startPoint x: 609, startPoint y: 233, endPoint x: 873, endPoint y: 222, distance: 264.8
click at [873, 222] on div "Agent Job Search Specialist Task Search for REAL job listings using Google Sear…" at bounding box center [750, 388] width 713 height 564
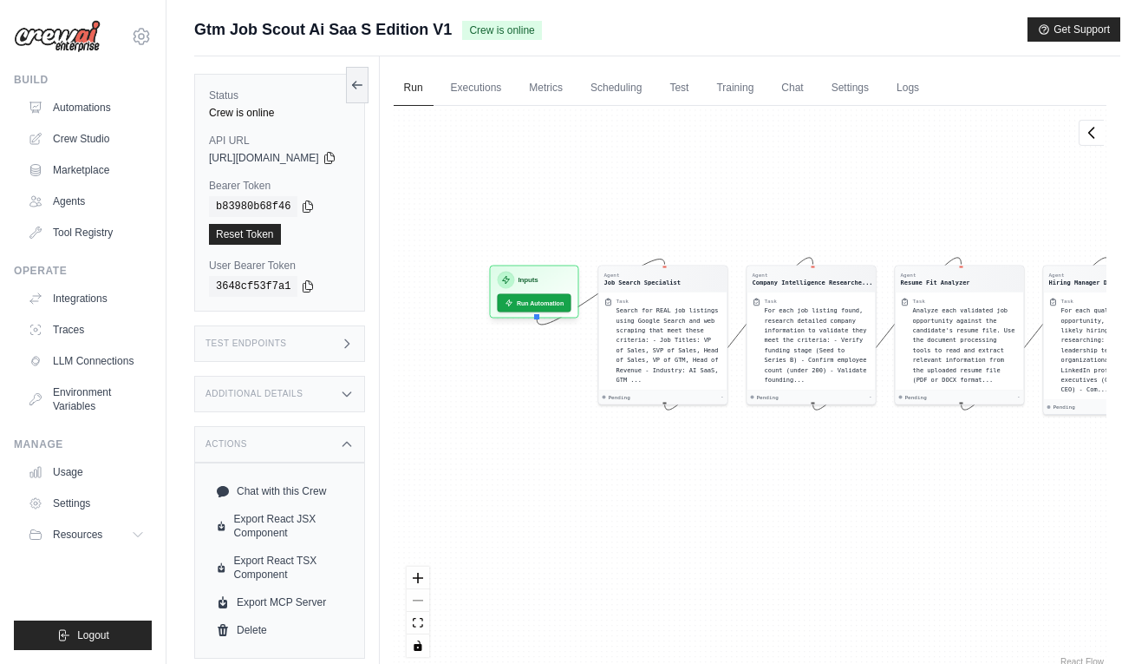
drag, startPoint x: 644, startPoint y: 176, endPoint x: 832, endPoint y: 182, distance: 188.3
click at [832, 182] on div "Agent Job Search Specialist Task Search for REAL job listings using Google Sear…" at bounding box center [750, 388] width 713 height 564
click at [572, 293] on button "Run Automation" at bounding box center [533, 299] width 77 height 19
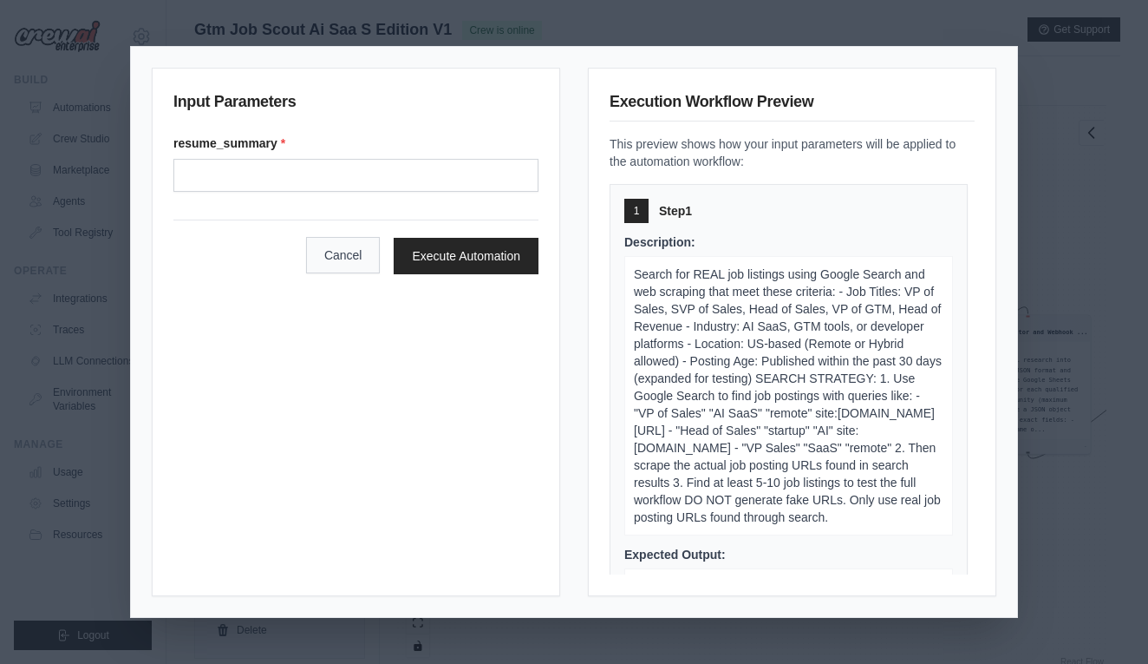
click at [306, 270] on button "Cancel" at bounding box center [343, 255] width 75 height 36
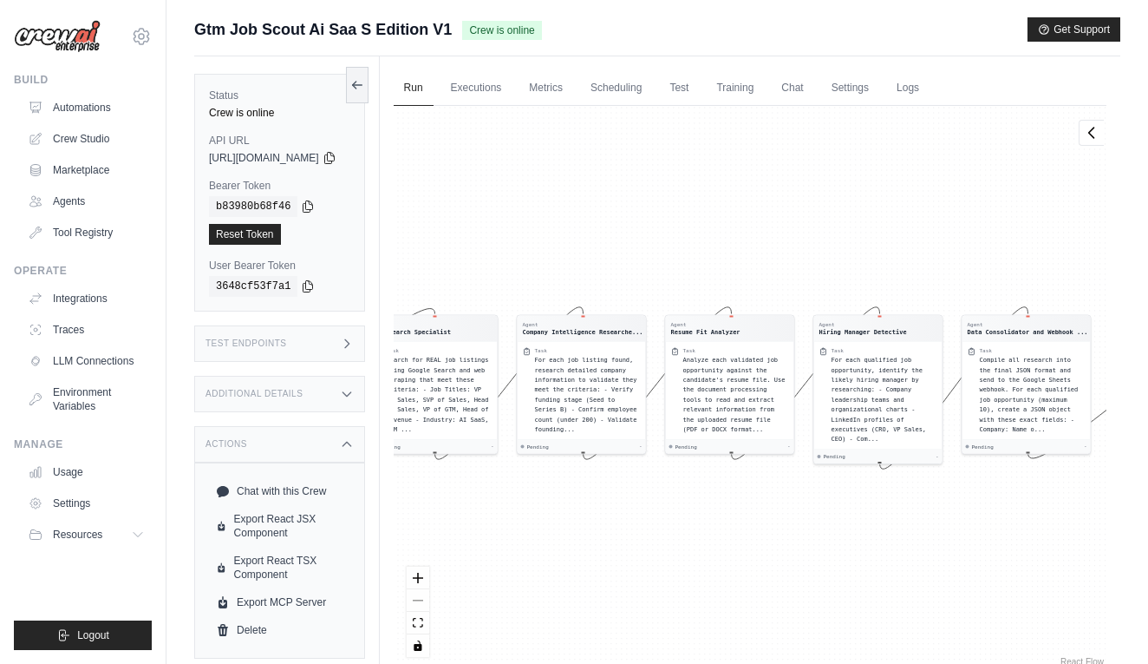
drag, startPoint x: 236, startPoint y: 32, endPoint x: 316, endPoint y: 31, distance: 79.8
click at [316, 31] on span "Gtm Job Scout Ai Saa S Edition V1" at bounding box center [323, 29] width 258 height 24
click at [96, 141] on link "Crew Studio" at bounding box center [88, 139] width 131 height 28
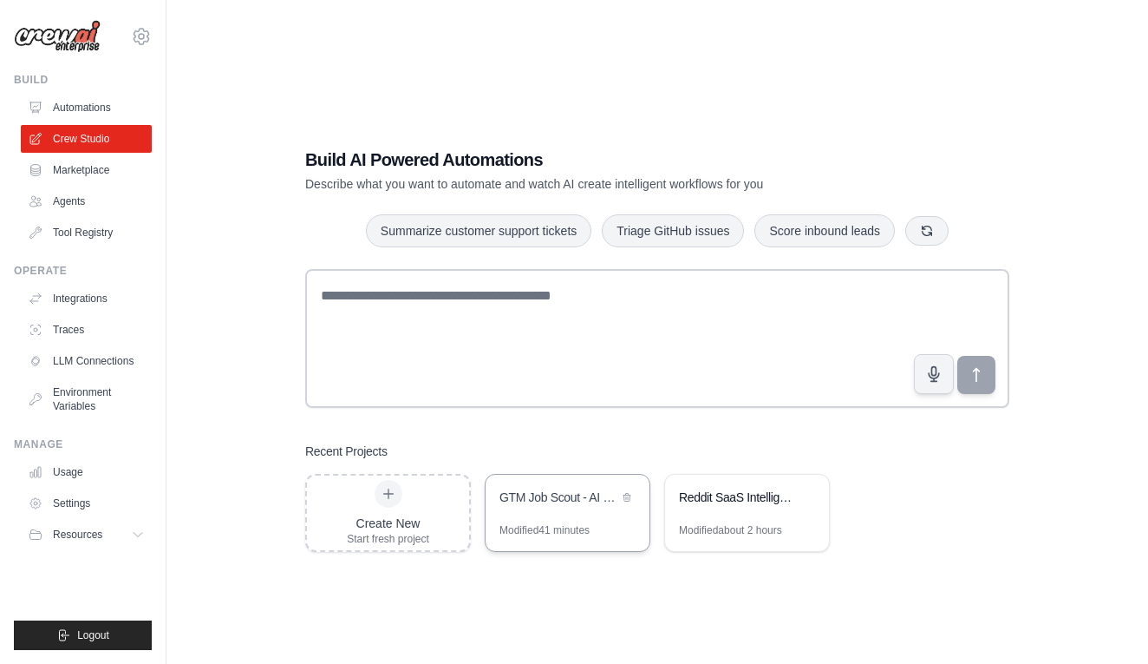
click at [558, 496] on div "GTM Job Scout - AI SaaS Edition" at bounding box center [559, 496] width 119 height 17
click at [82, 105] on link "Automations" at bounding box center [88, 108] width 131 height 28
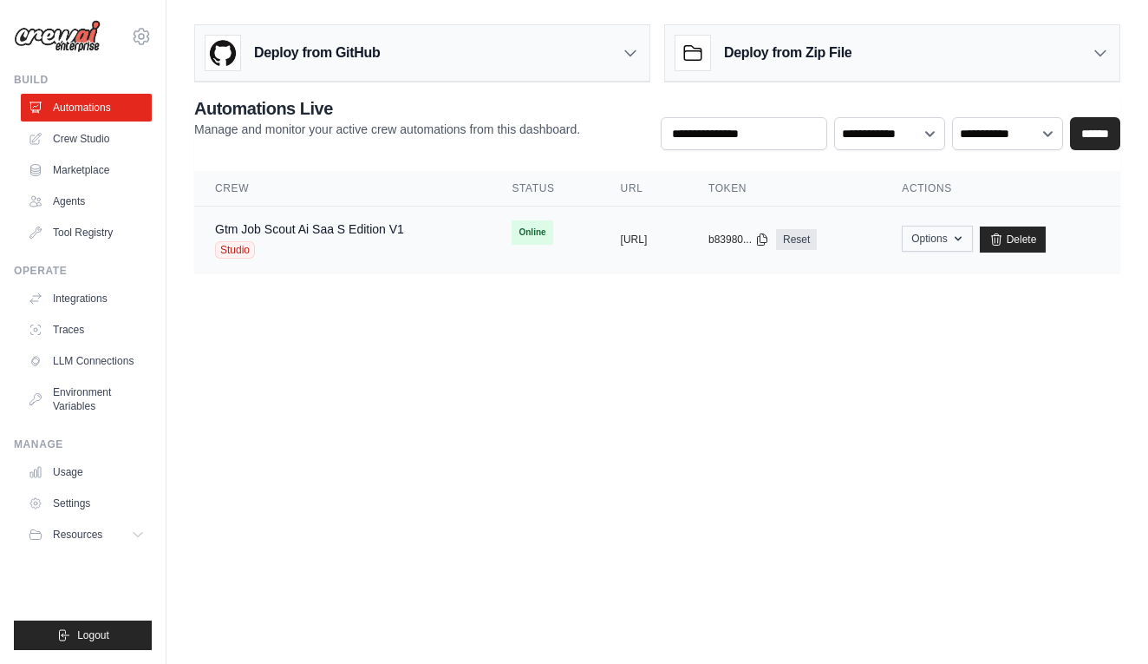
click at [965, 234] on icon "button" at bounding box center [959, 239] width 14 height 14
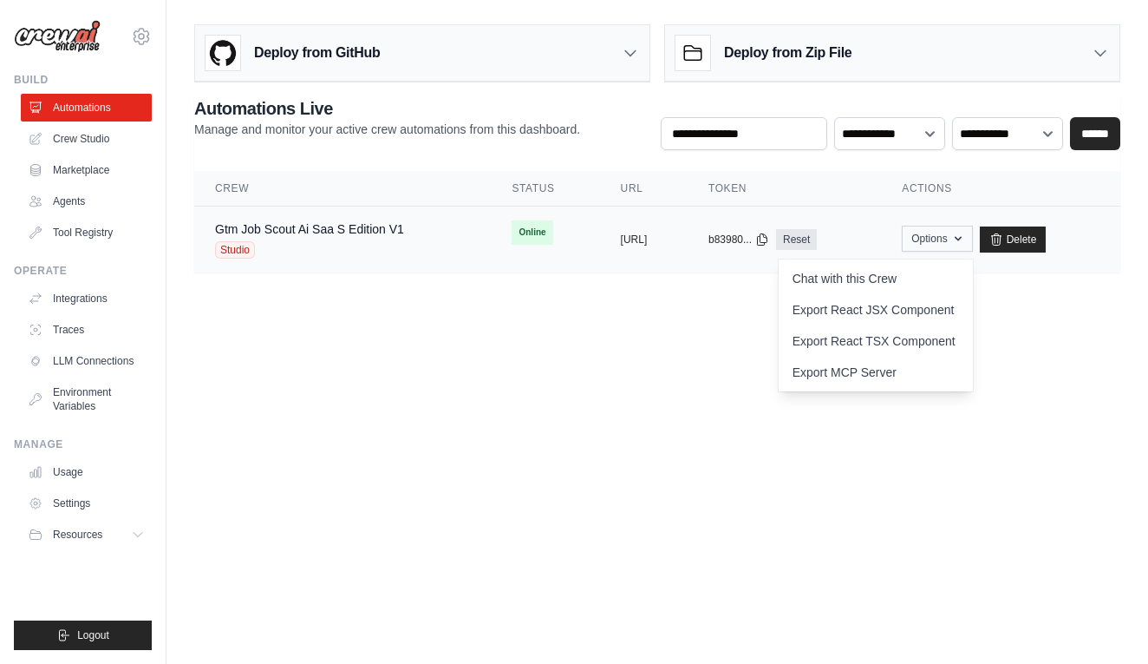
click at [965, 236] on icon "button" at bounding box center [959, 239] width 14 height 14
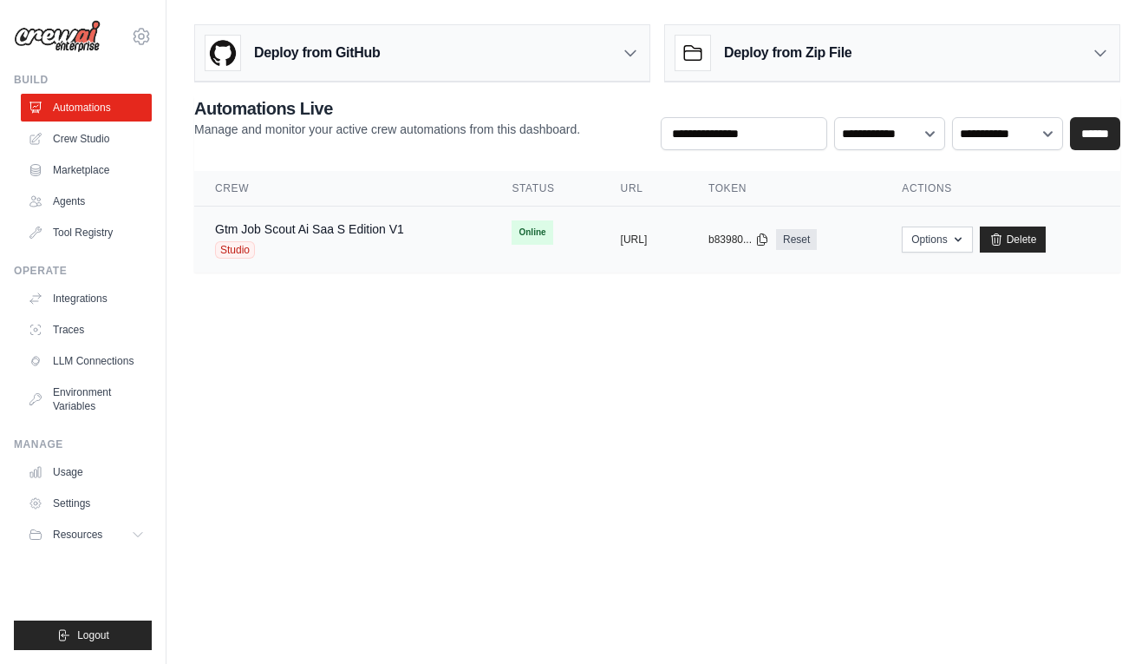
click at [345, 252] on div "Studio" at bounding box center [309, 249] width 189 height 17
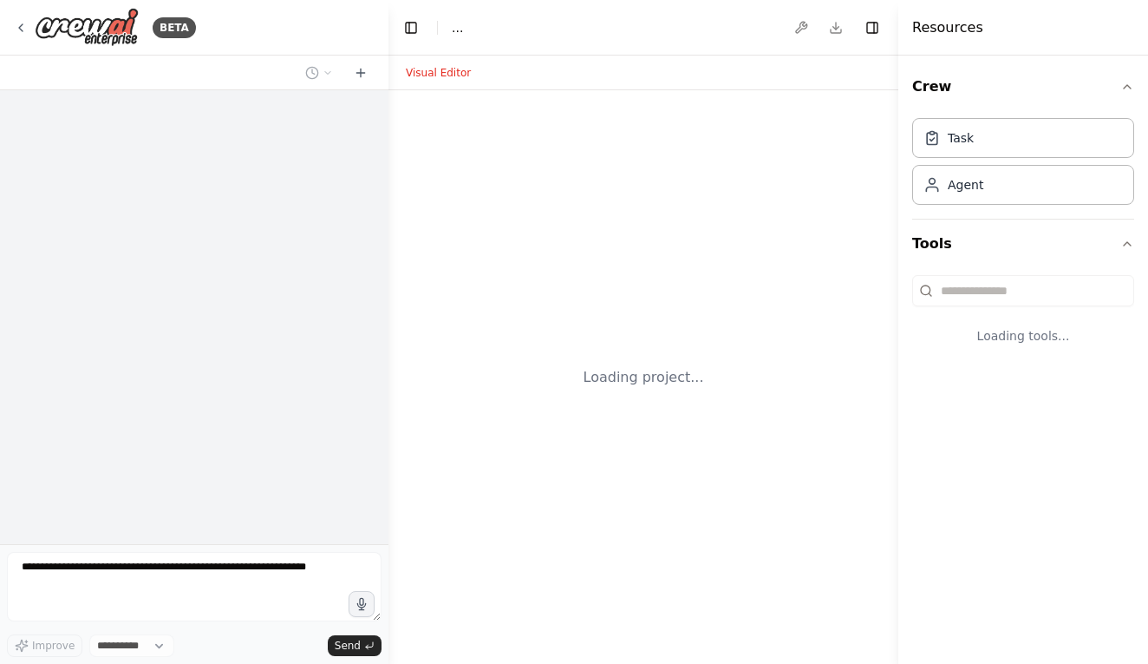
select select "****"
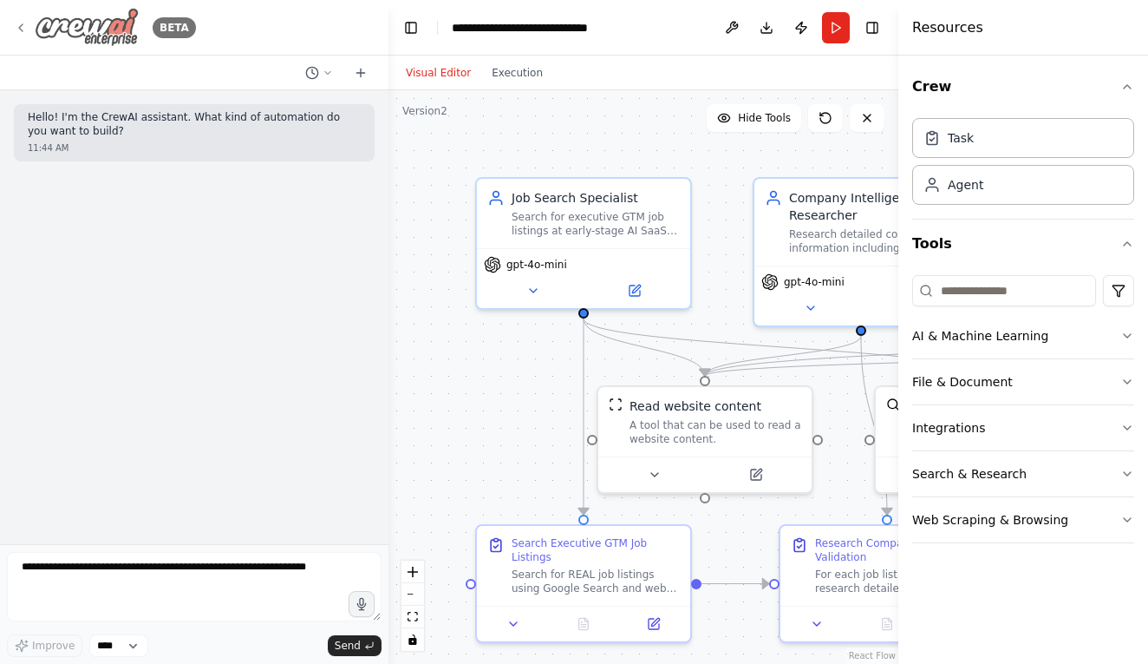
click at [18, 29] on icon at bounding box center [21, 28] width 14 height 14
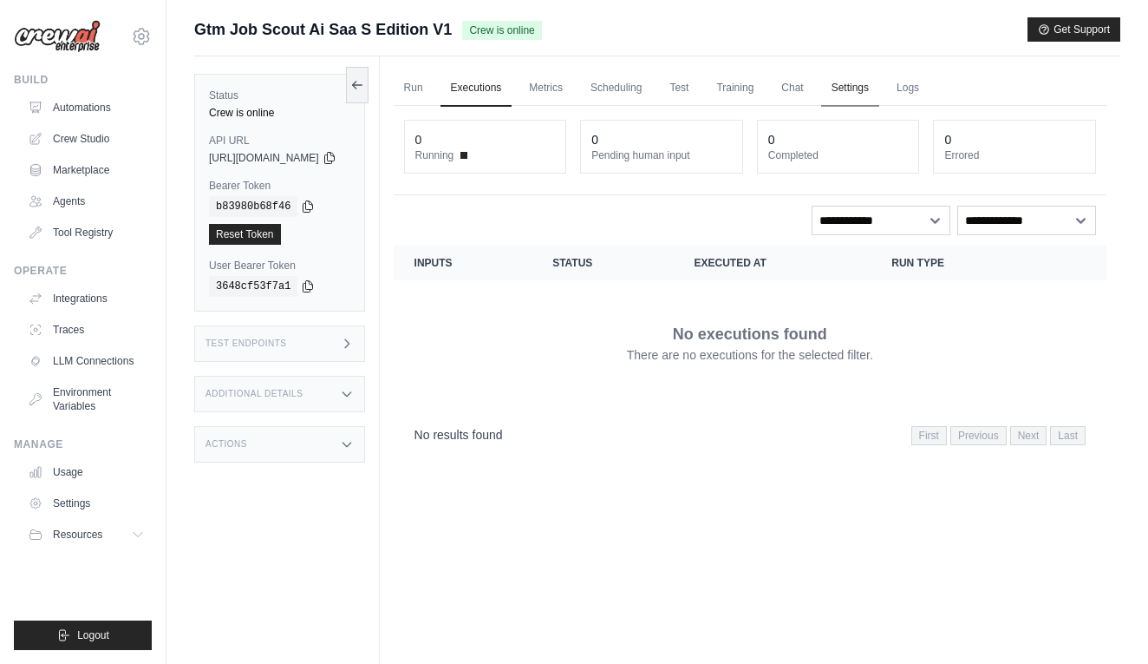
click at [880, 88] on link "Settings" at bounding box center [850, 88] width 58 height 36
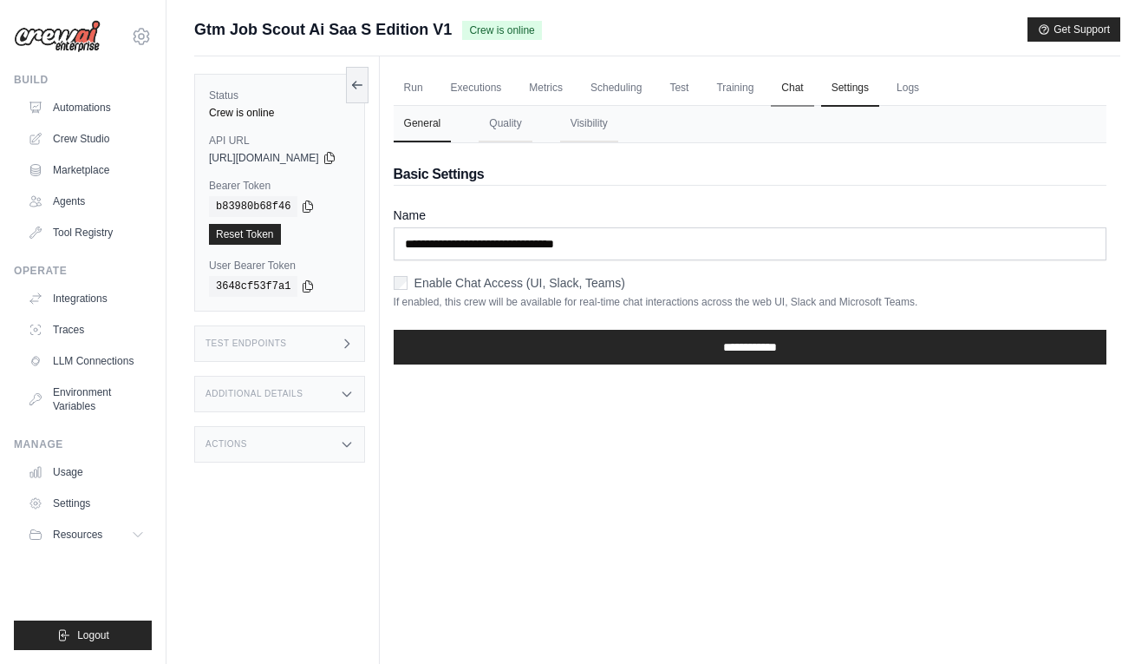
click at [814, 95] on link "Chat" at bounding box center [792, 88] width 43 height 36
click at [532, 131] on button "Quality" at bounding box center [505, 124] width 53 height 36
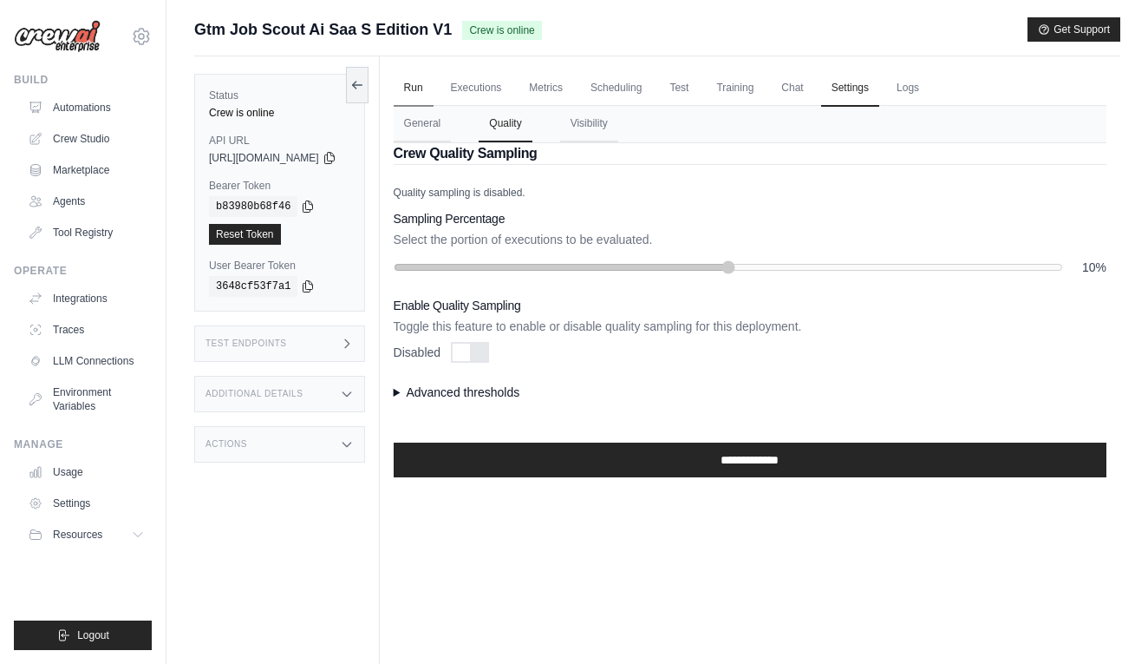
click at [434, 86] on link "Run" at bounding box center [414, 88] width 40 height 36
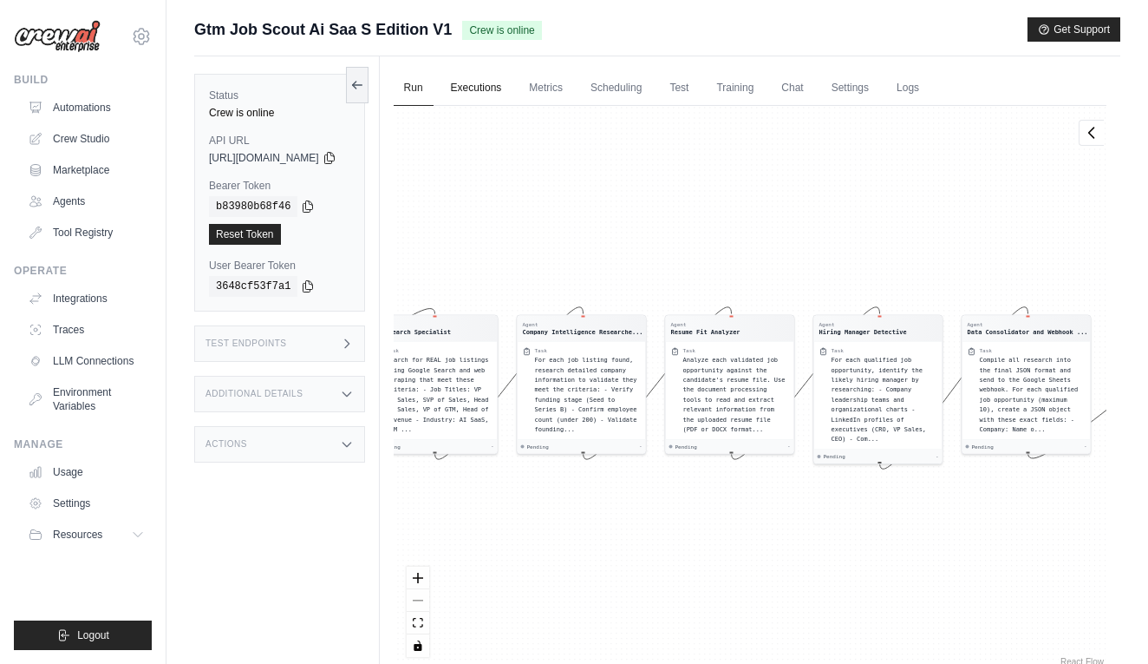
click at [487, 86] on link "Executions" at bounding box center [477, 88] width 72 height 36
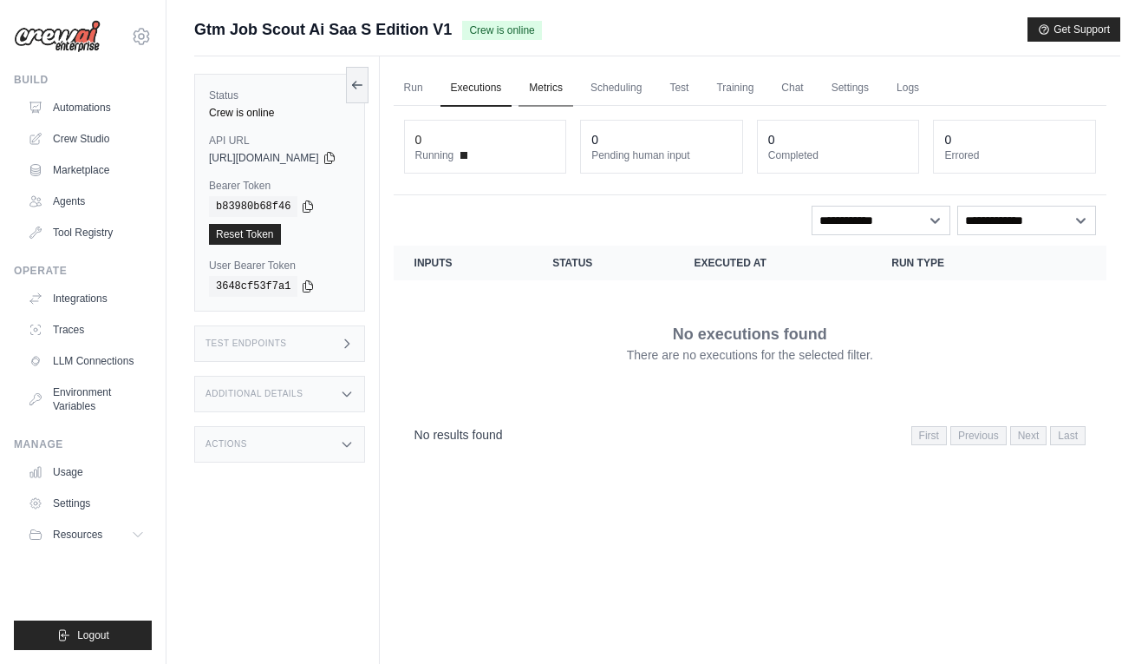
click at [573, 70] on link "Metrics" at bounding box center [546, 88] width 55 height 36
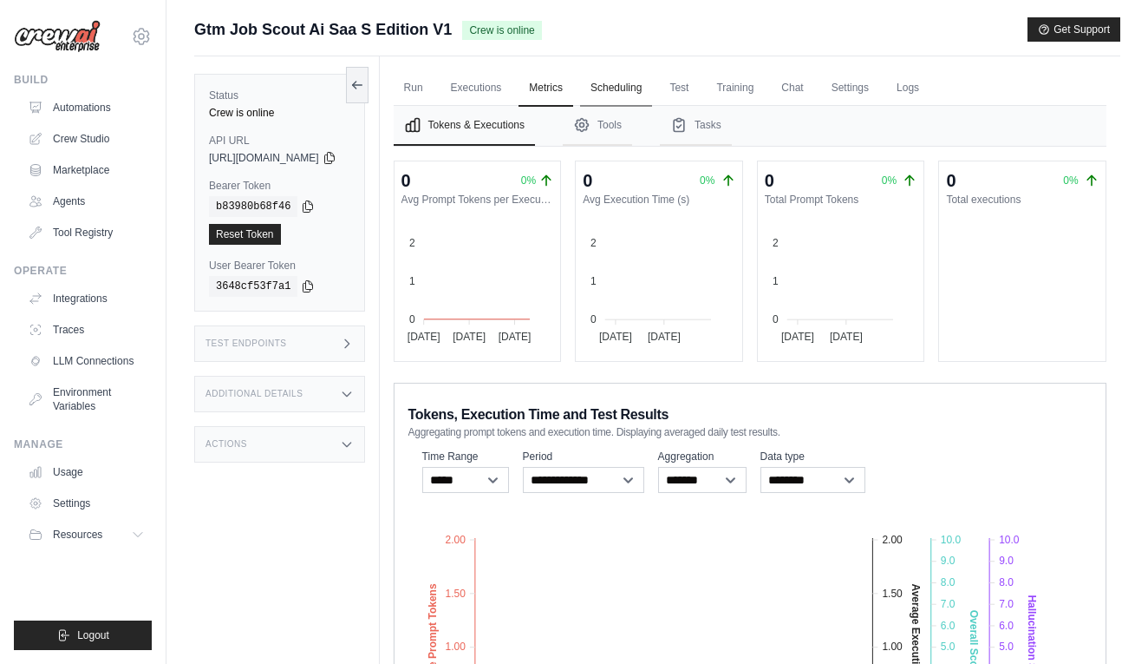
click at [652, 85] on link "Scheduling" at bounding box center [616, 88] width 72 height 36
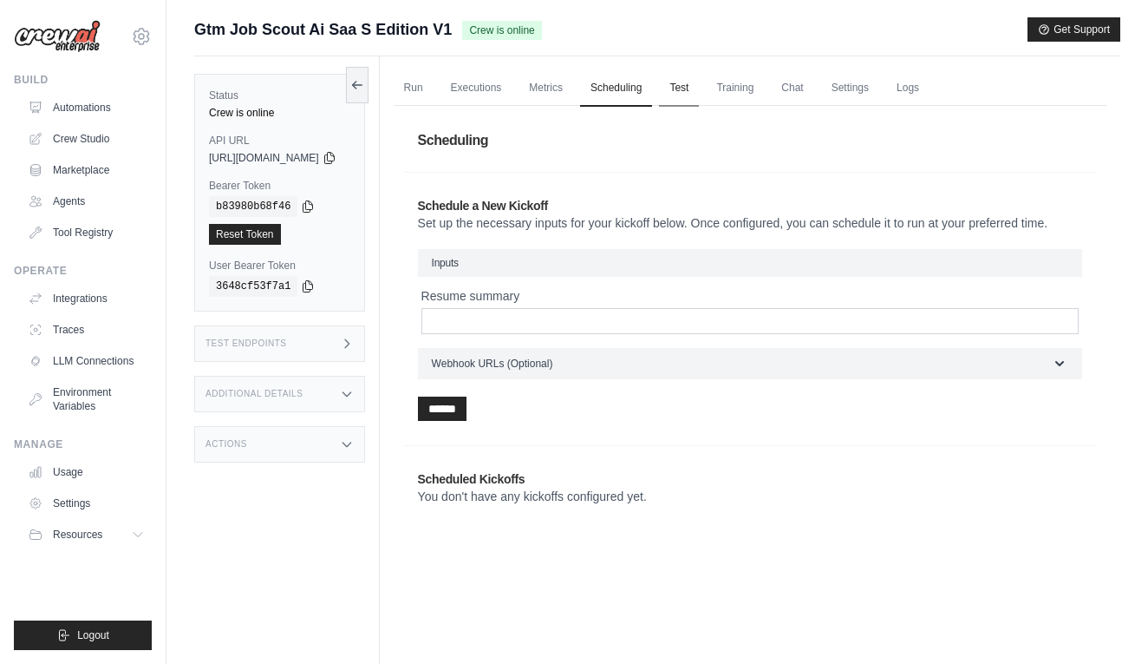
click at [699, 94] on link "Test" at bounding box center [679, 88] width 40 height 36
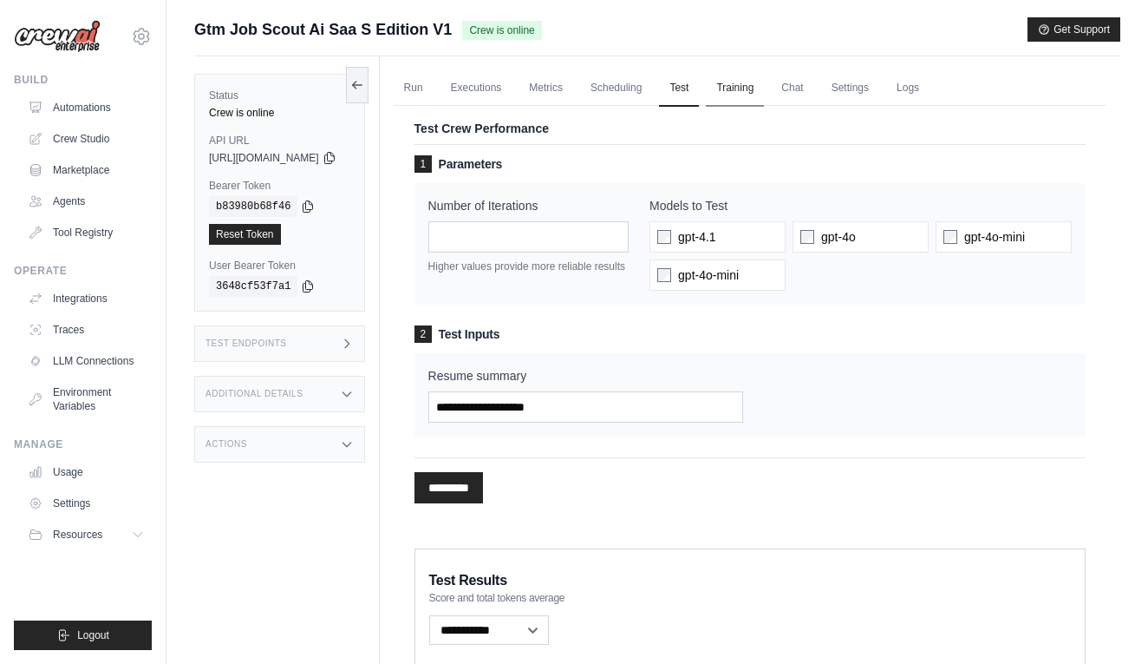
click at [760, 85] on link "Training" at bounding box center [735, 88] width 58 height 36
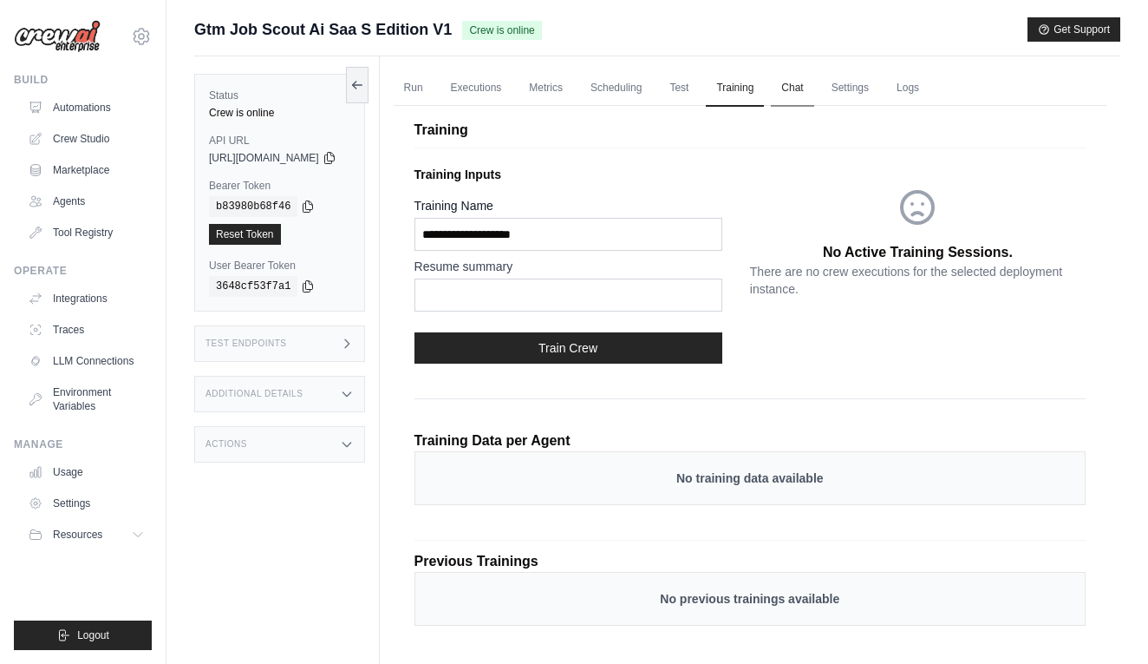
click at [814, 75] on link "Chat" at bounding box center [792, 88] width 43 height 36
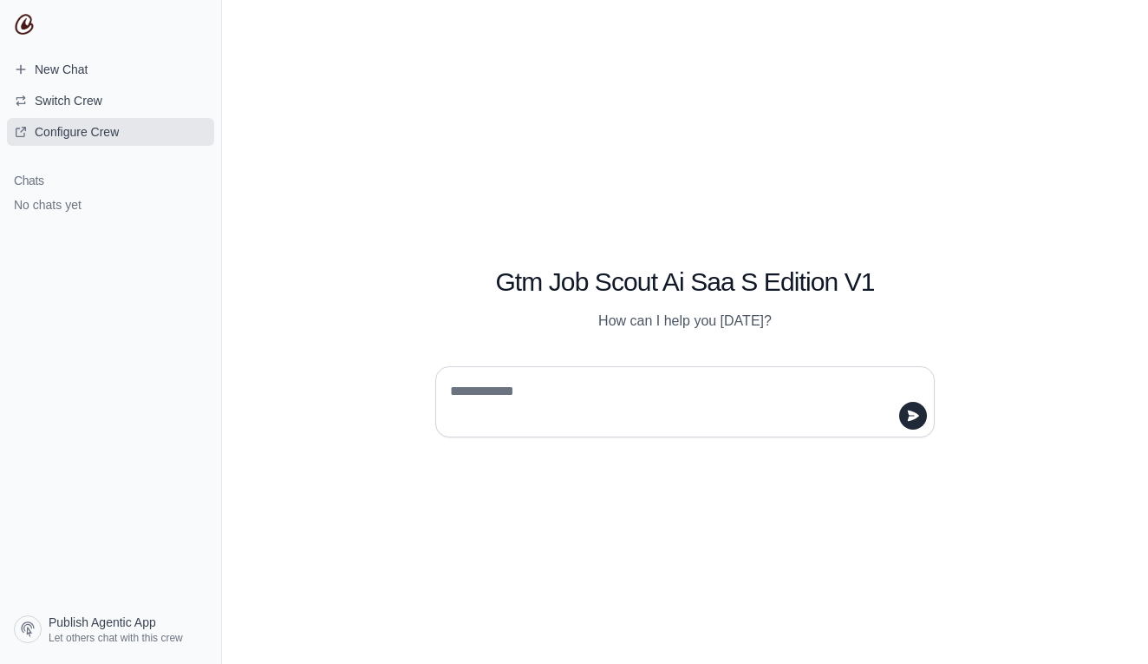
click at [107, 131] on span "Configure Crew" at bounding box center [77, 131] width 84 height 17
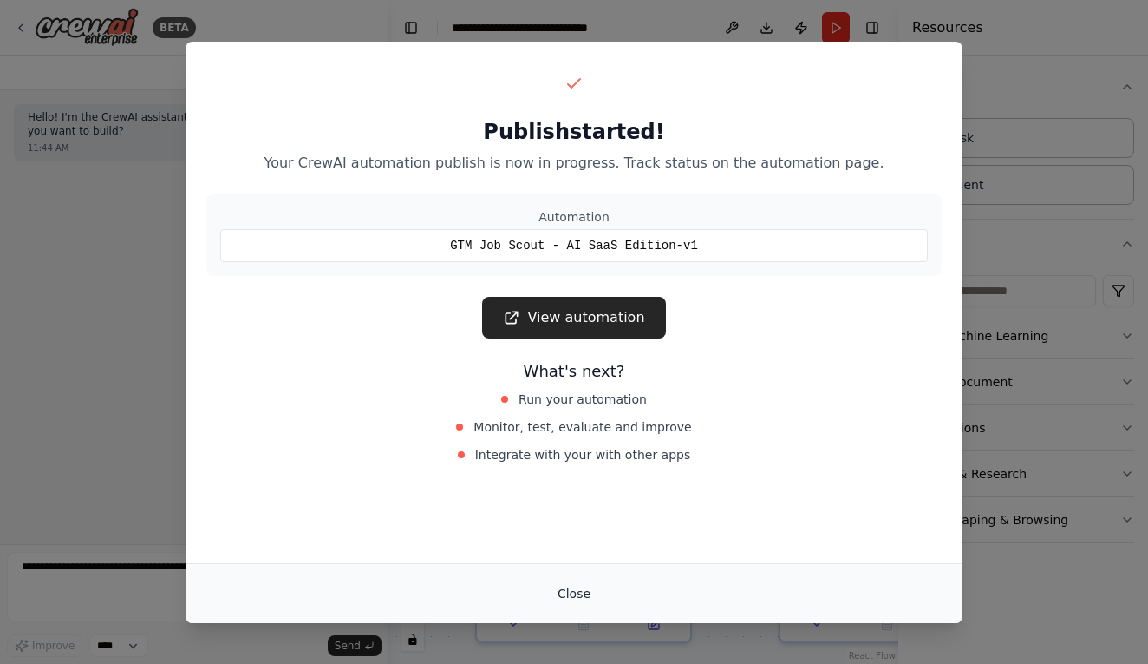
click at [564, 585] on button "Close" at bounding box center [574, 593] width 61 height 31
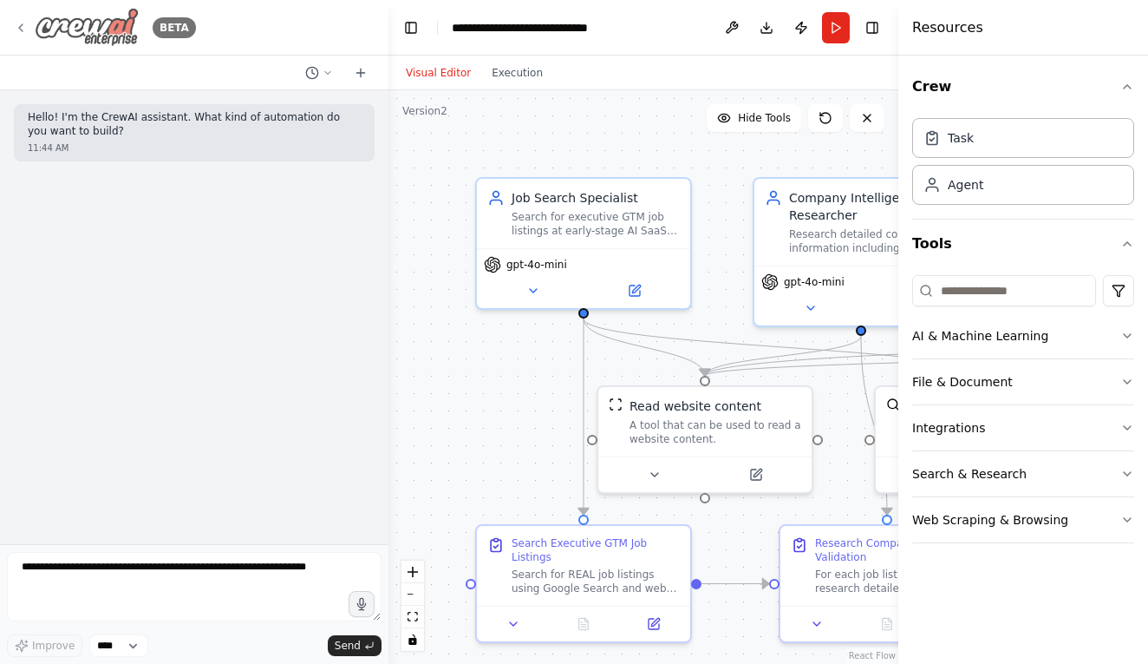
click at [73, 28] on img at bounding box center [87, 27] width 104 height 39
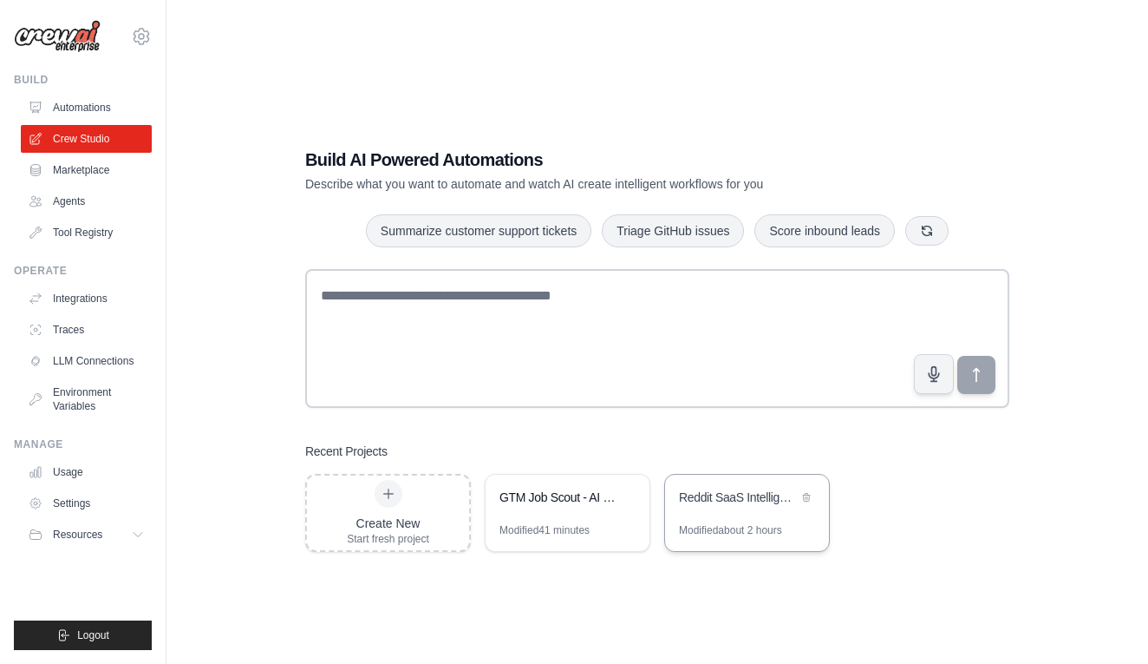
click at [767, 518] on div "Reddit SaaS Intelligence - Dynamic Discovery" at bounding box center [747, 498] width 164 height 49
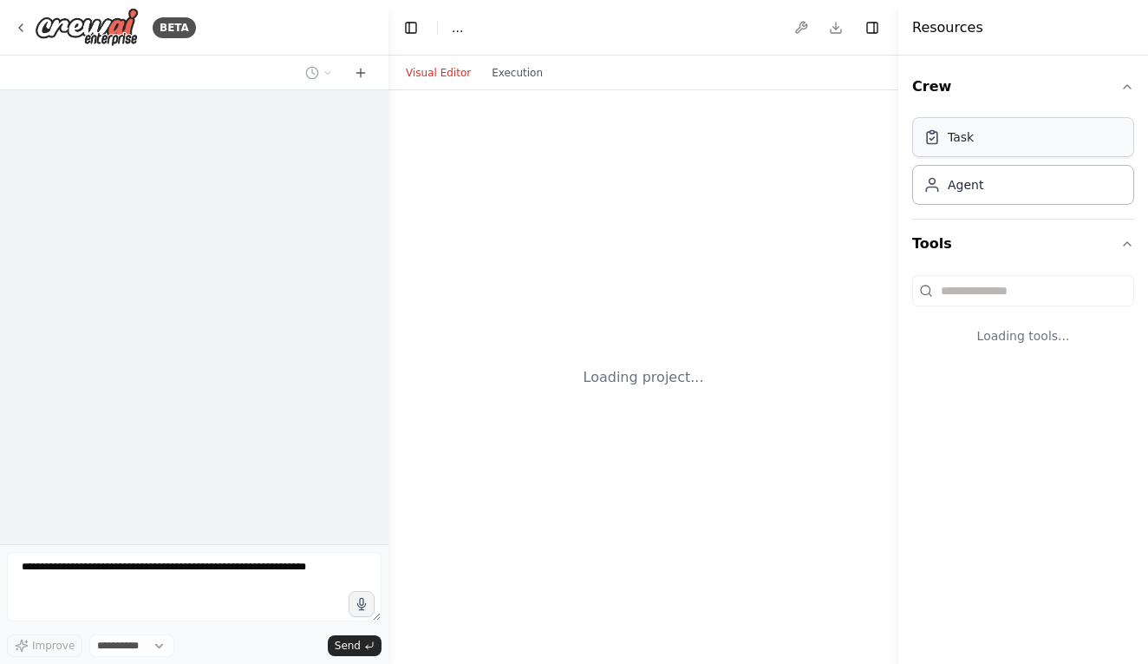
select select "****"
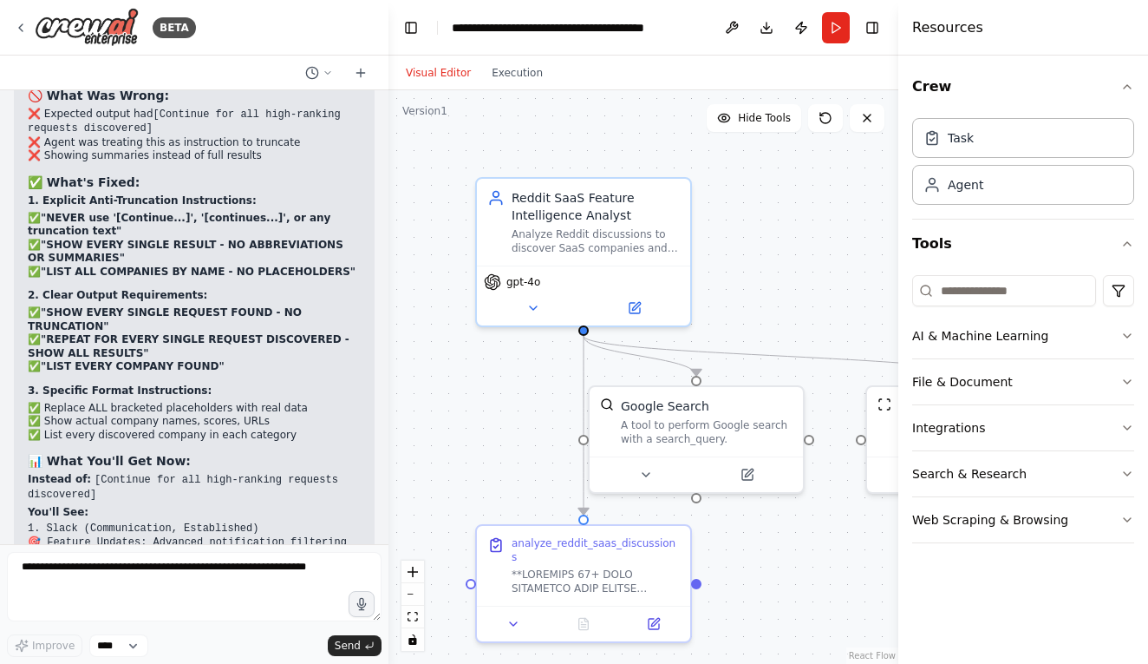
scroll to position [49600, 0]
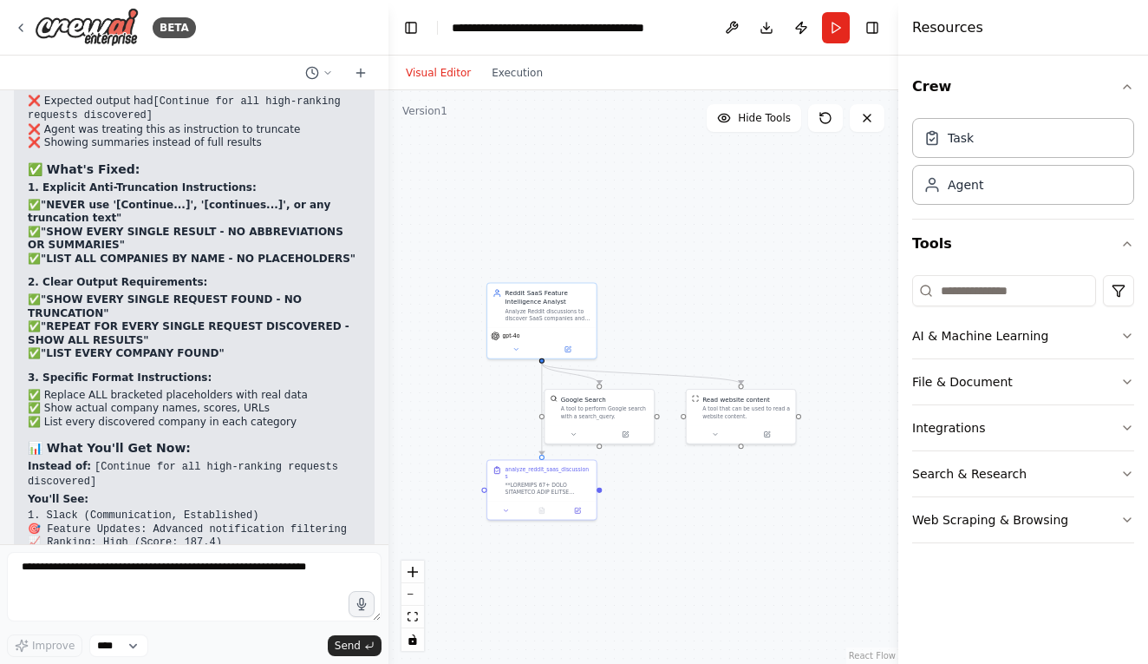
drag, startPoint x: 810, startPoint y: 544, endPoint x: 763, endPoint y: 544, distance: 46.8
click at [763, 544] on div ".deletable-edge-delete-btn { width: 20px; height: 20px; border: 0px solid #ffff…" at bounding box center [644, 376] width 510 height 573
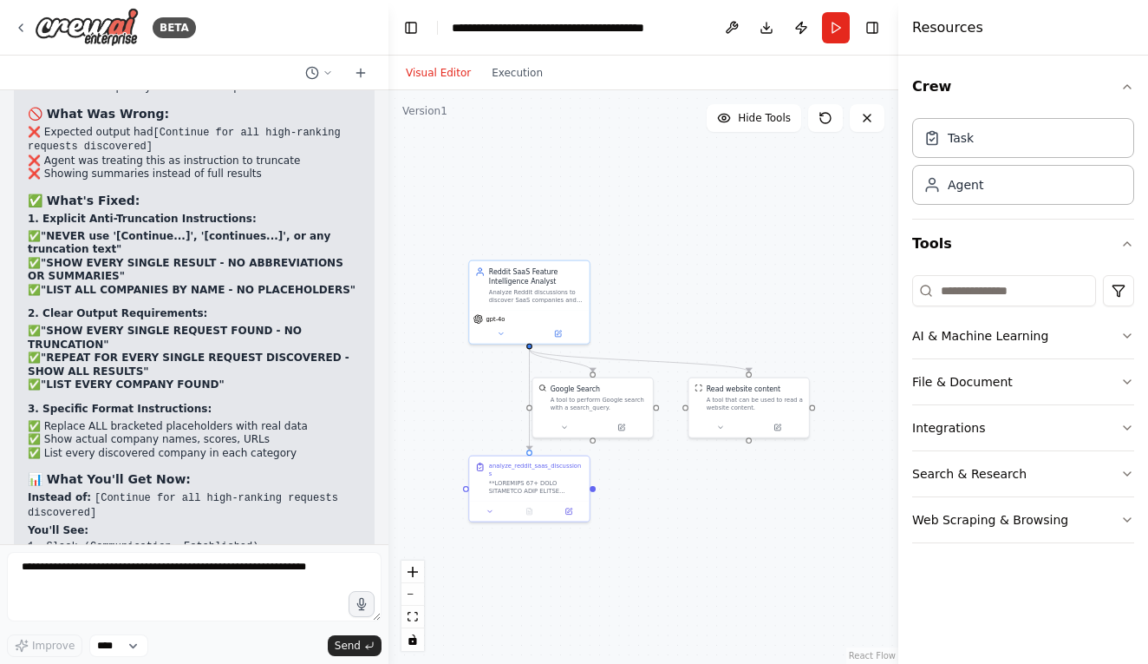
scroll to position [49559, 0]
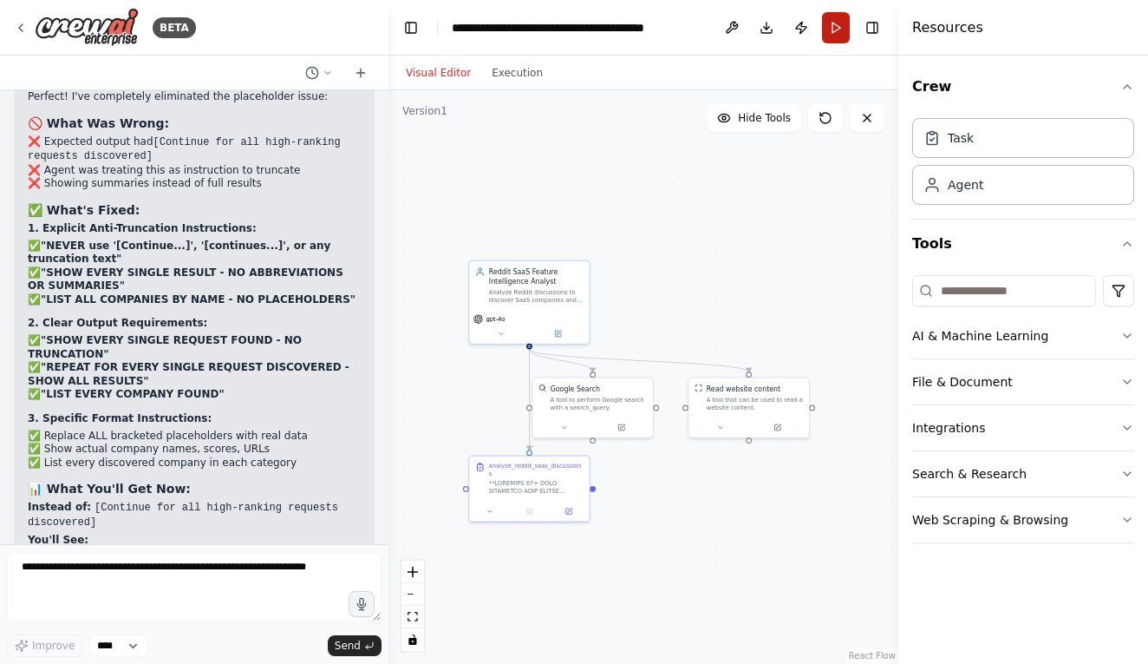
click at [835, 36] on button "Run" at bounding box center [836, 27] width 28 height 31
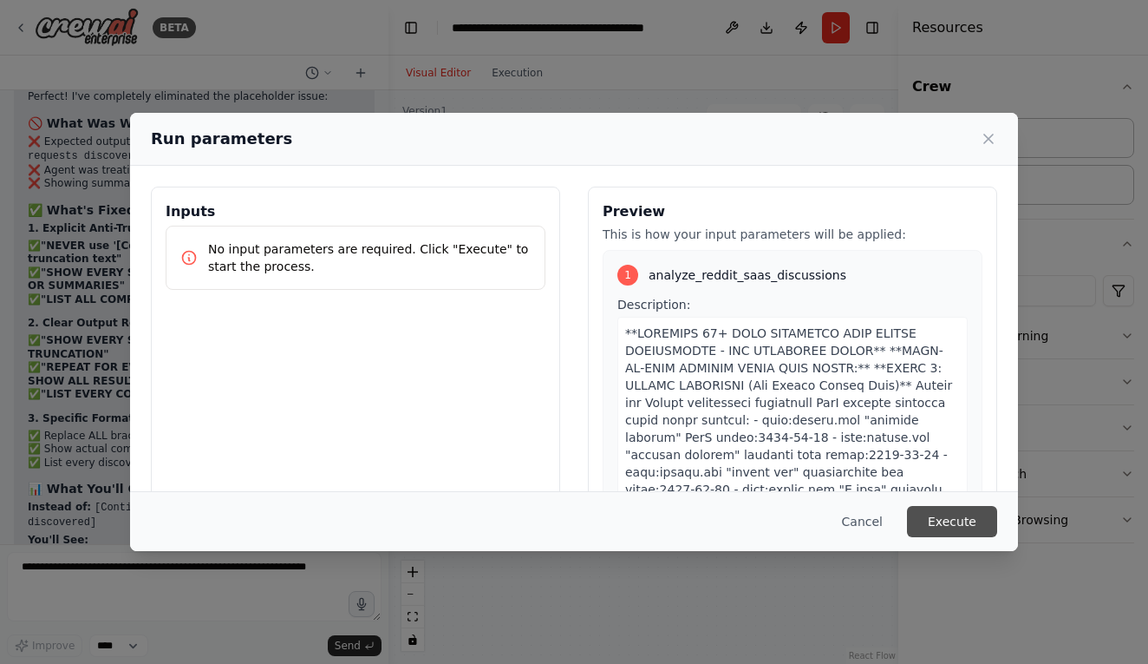
click at [984, 519] on button "Execute" at bounding box center [952, 521] width 90 height 31
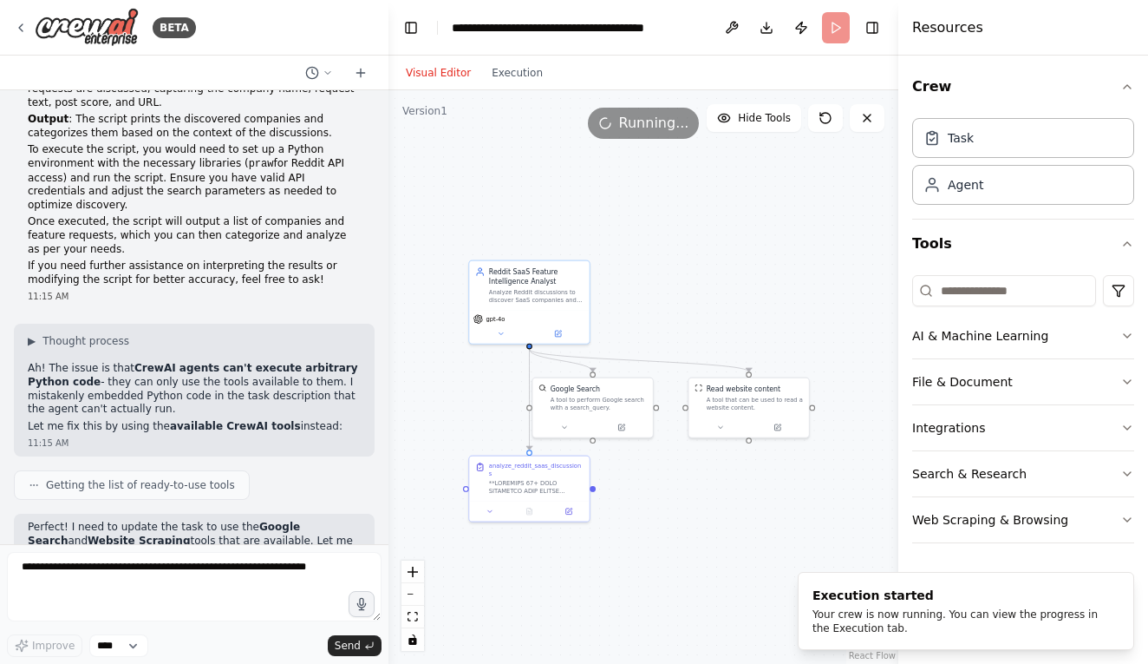
scroll to position [50490, 0]
click at [876, 29] on button "Toggle Right Sidebar" at bounding box center [872, 28] width 24 height 24
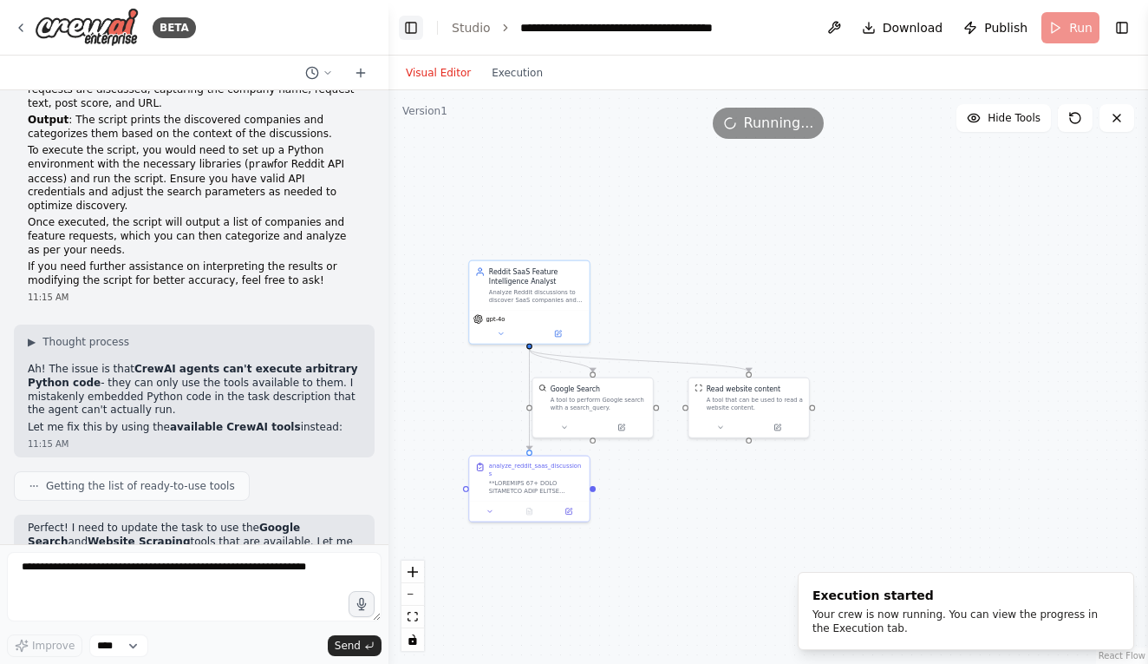
click at [409, 28] on button "Toggle Left Sidebar" at bounding box center [411, 28] width 24 height 24
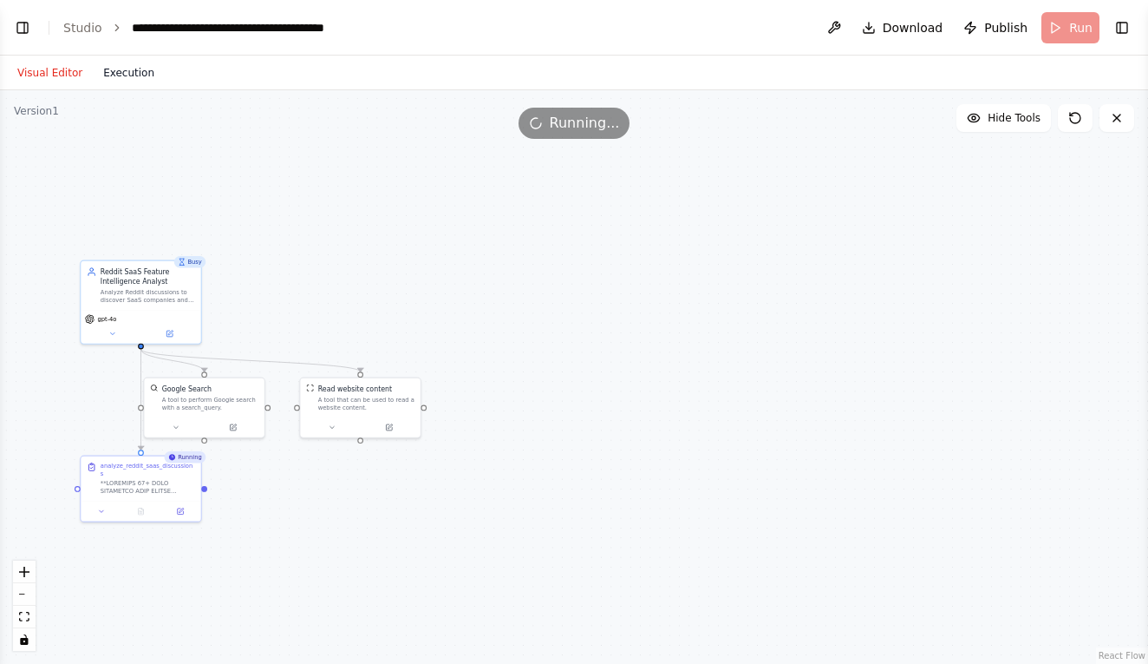
click at [133, 79] on button "Execution" at bounding box center [129, 72] width 72 height 21
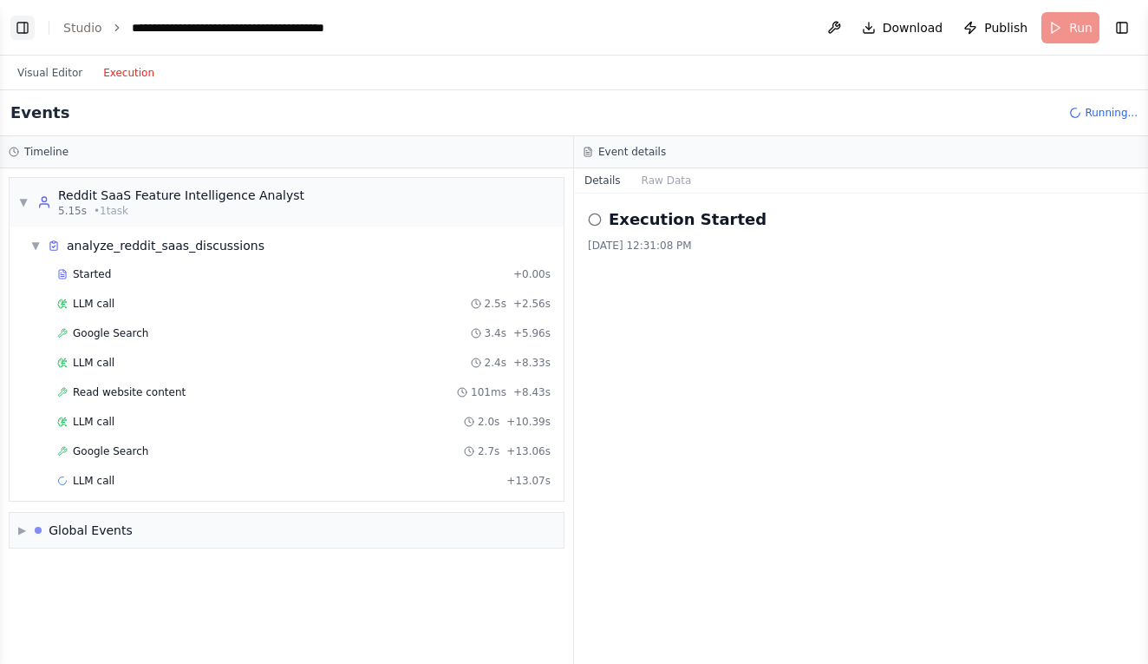
click at [19, 22] on button "Toggle Left Sidebar" at bounding box center [22, 28] width 24 height 24
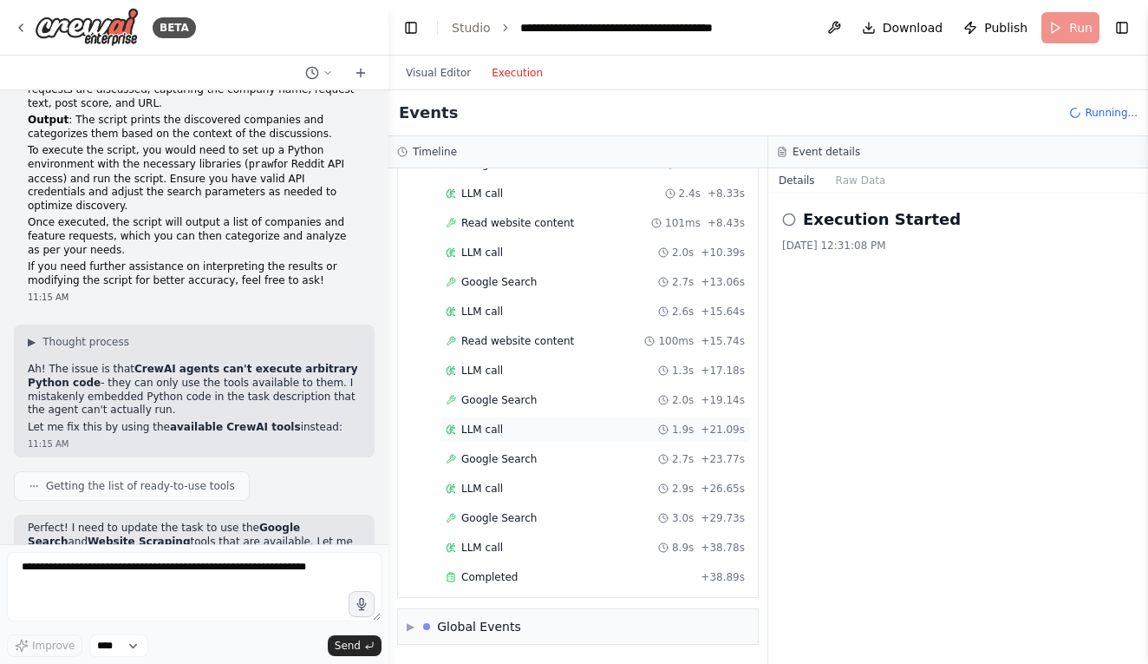
scroll to position [0, 0]
click at [509, 571] on span "Completed" at bounding box center [489, 577] width 56 height 14
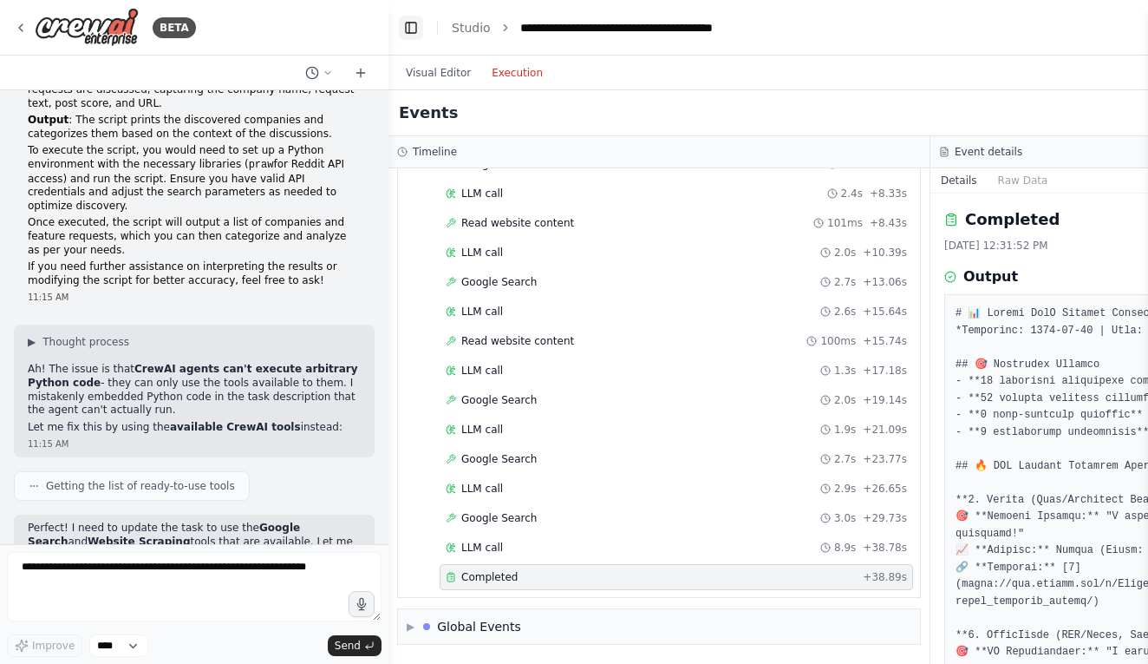
click at [401, 18] on button "Toggle Left Sidebar" at bounding box center [411, 28] width 24 height 24
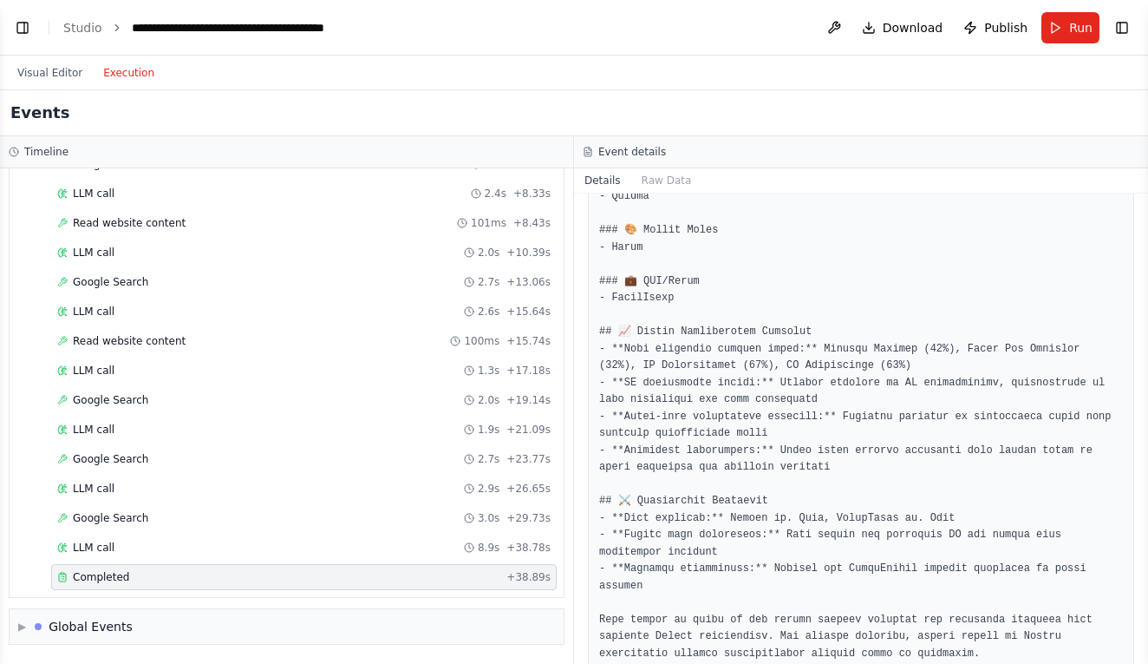
click at [18, 25] on button "Toggle Left Sidebar" at bounding box center [22, 28] width 24 height 24
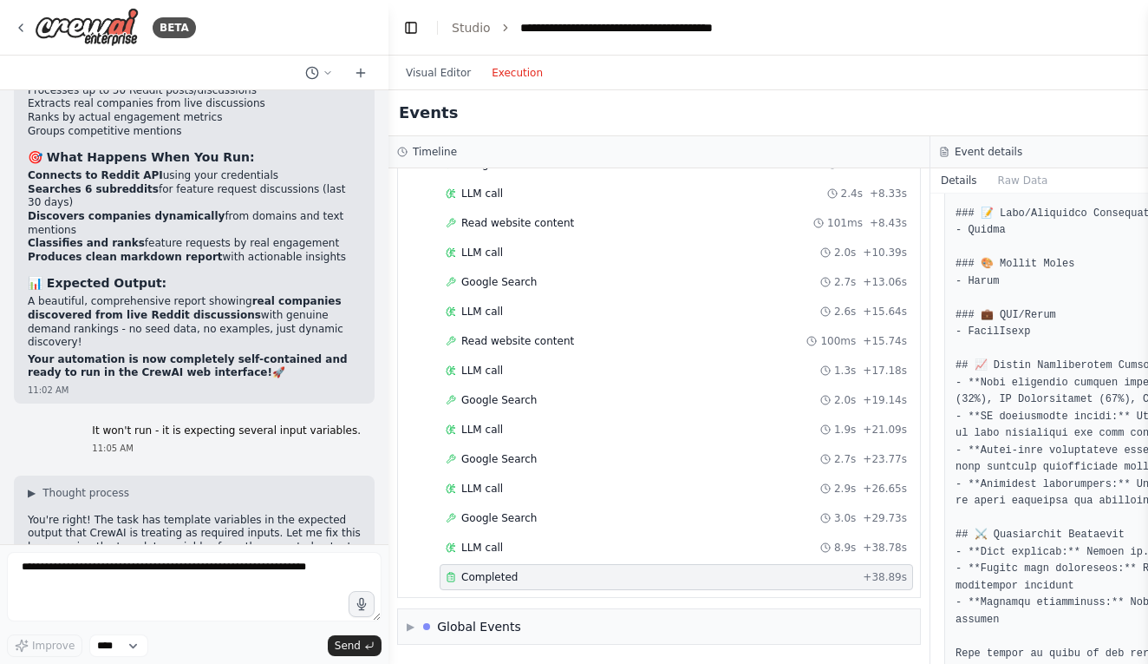
scroll to position [50490, 0]
